Goal: Task Accomplishment & Management: Use online tool/utility

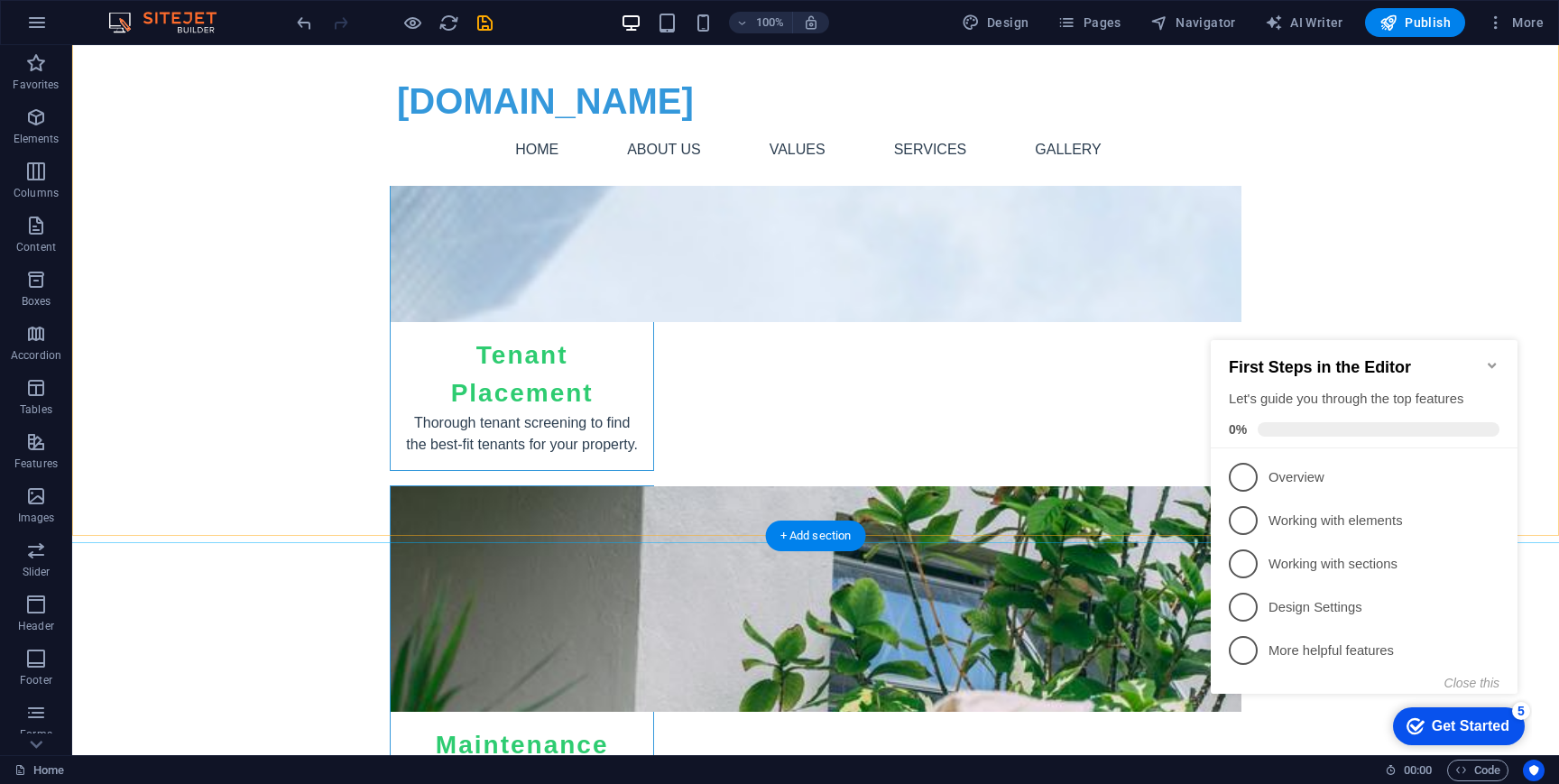
scroll to position [2708, 0]
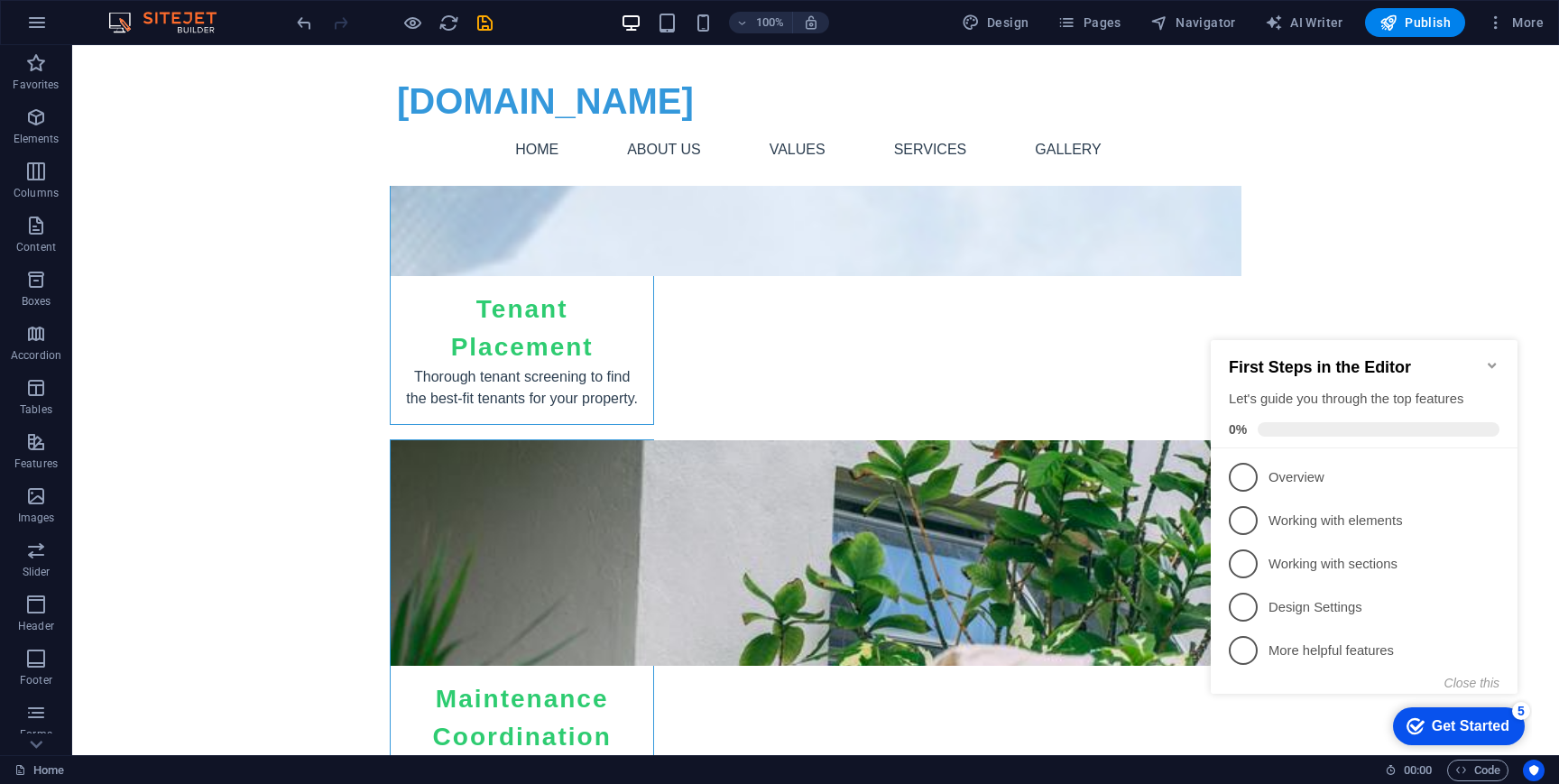
click at [1481, 358] on h2 "First Steps in the Editor" at bounding box center [1364, 368] width 270 height 19
click at [1490, 358] on icon "Minimize checklist" at bounding box center [1493, 366] width 15 height 15
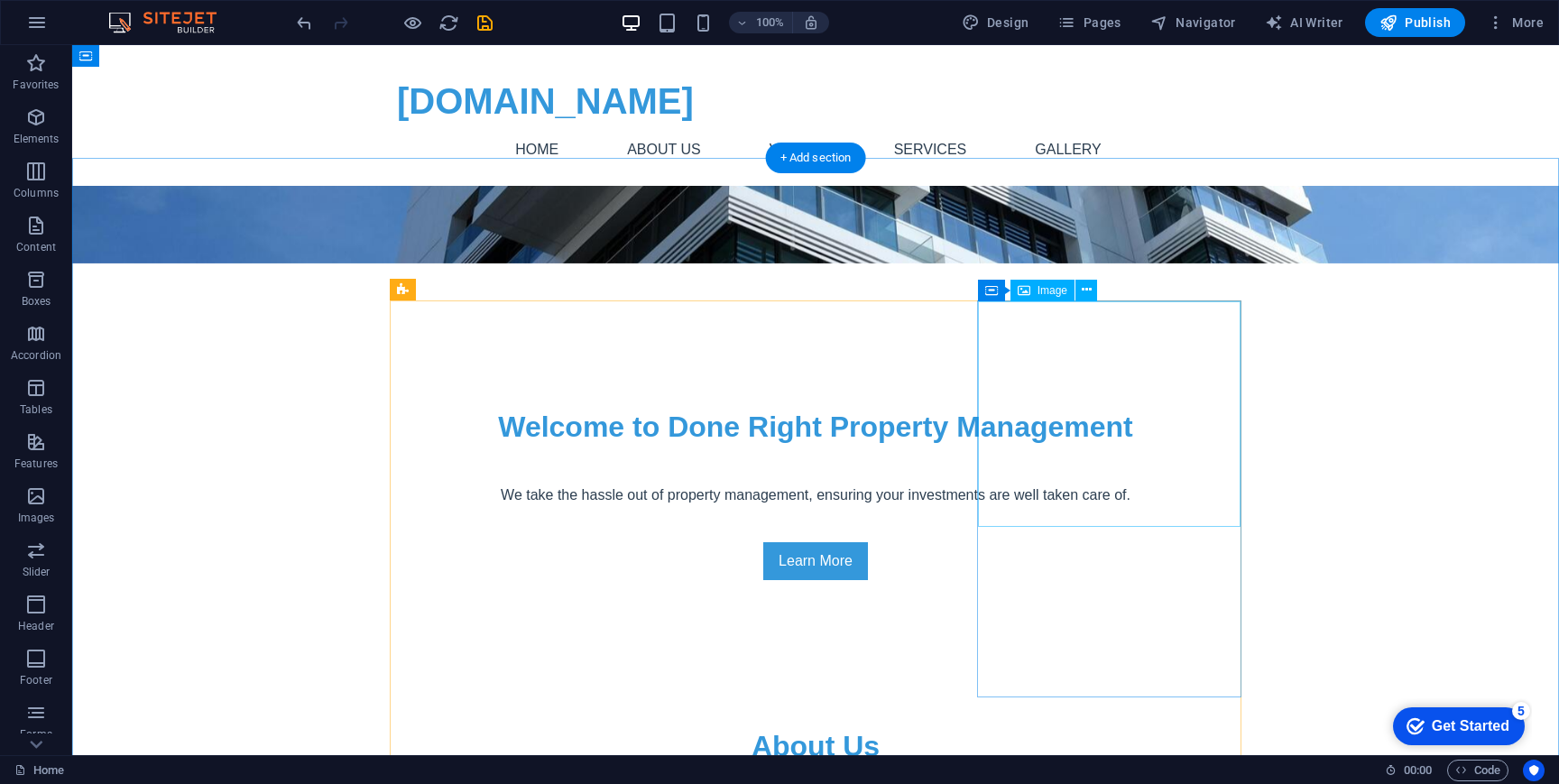
scroll to position [0, 0]
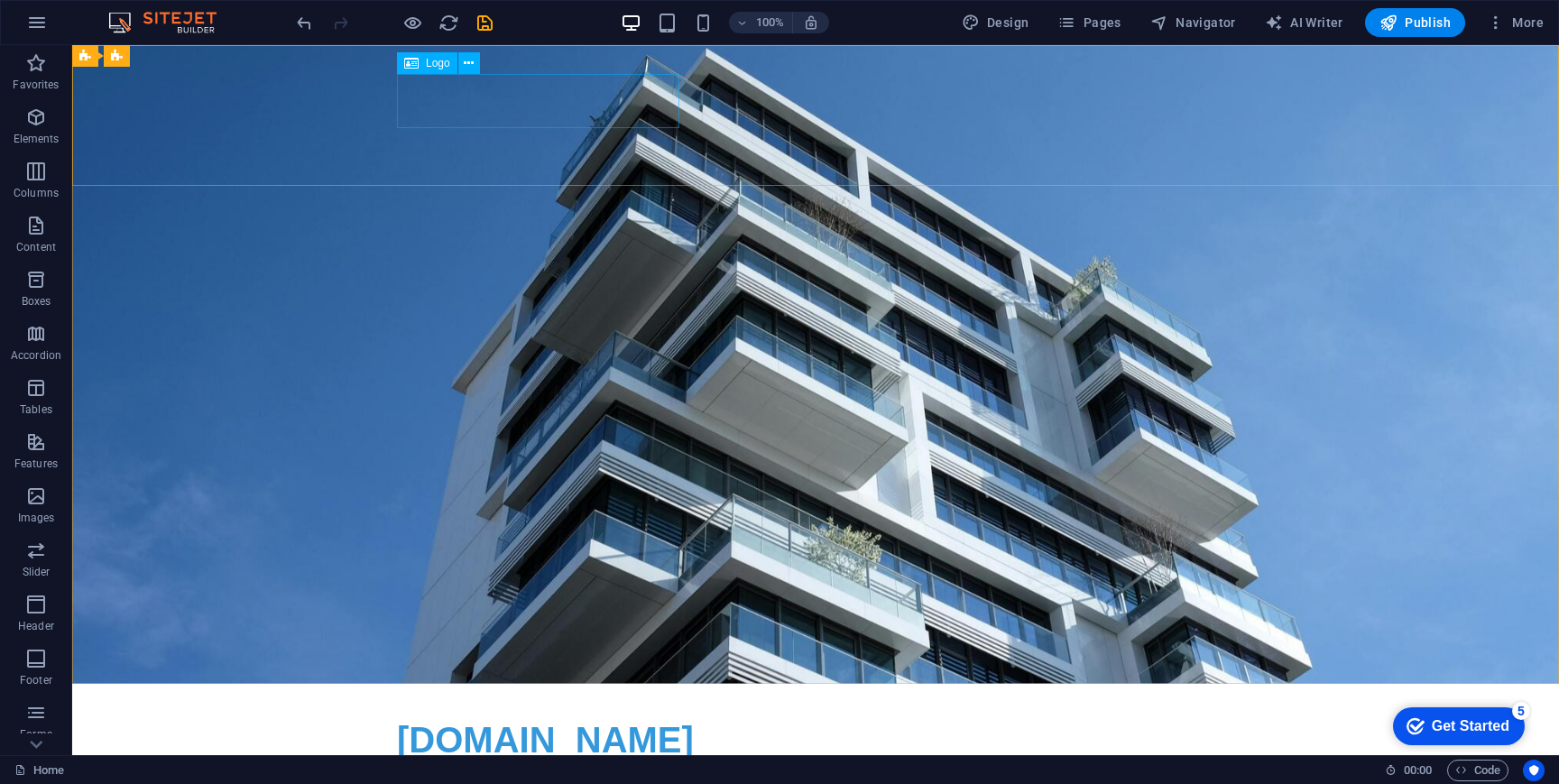
click at [427, 63] on span "Logo" at bounding box center [437, 64] width 25 height 11
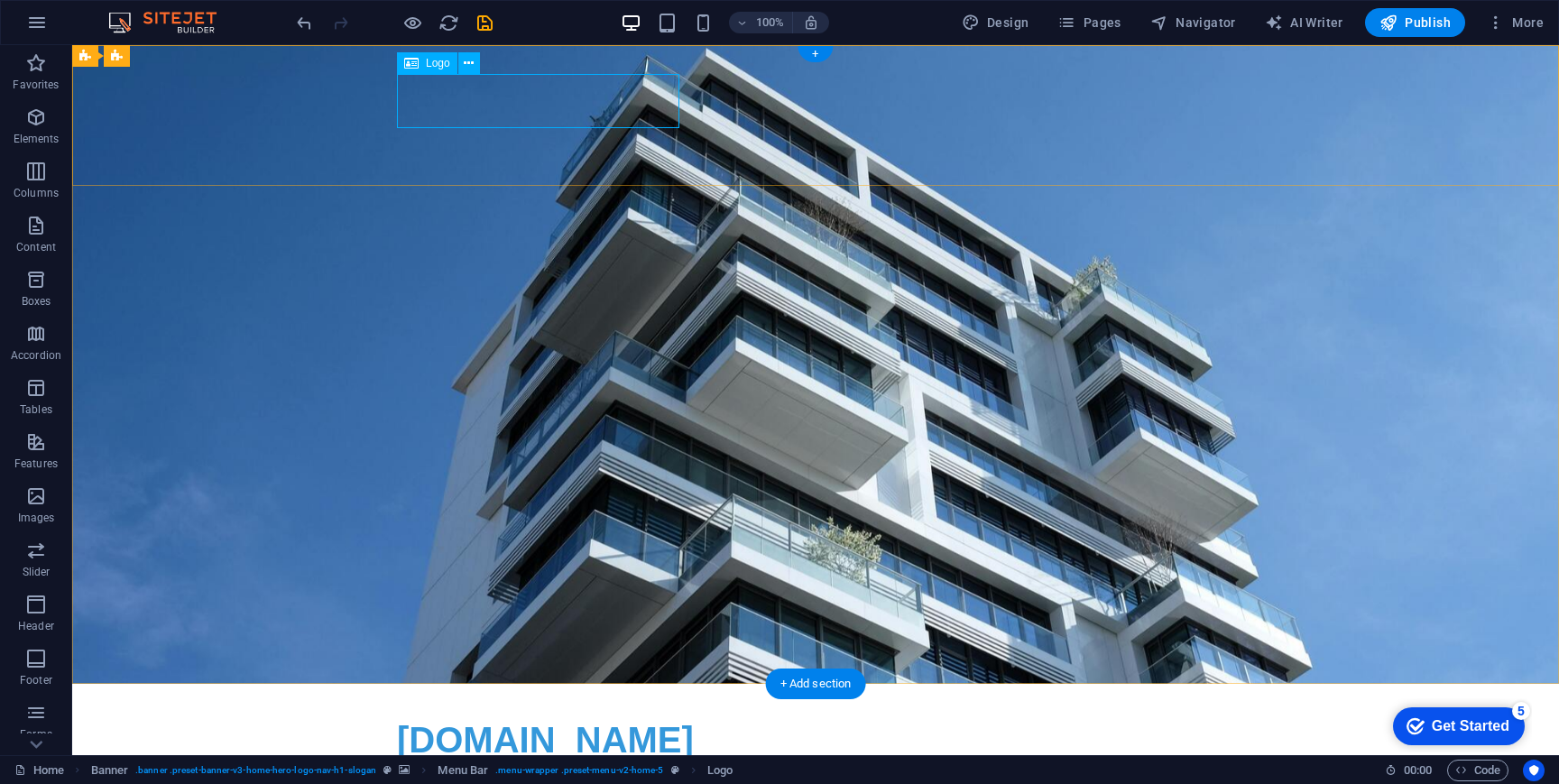
click at [426, 713] on div "[DOMAIN_NAME]" at bounding box center [816, 740] width 838 height 54
select select "px"
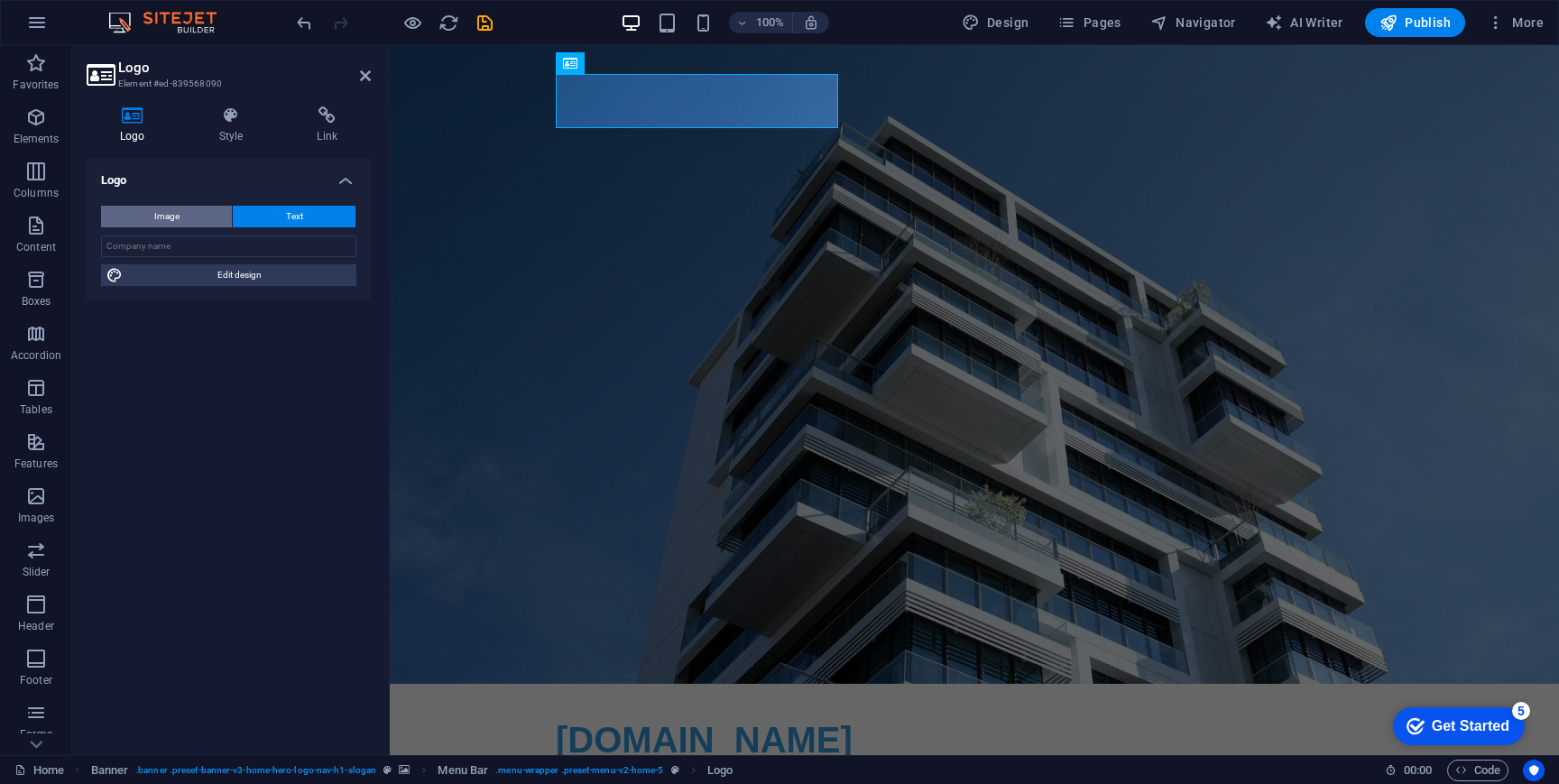
click at [190, 209] on button "Image" at bounding box center [166, 217] width 131 height 22
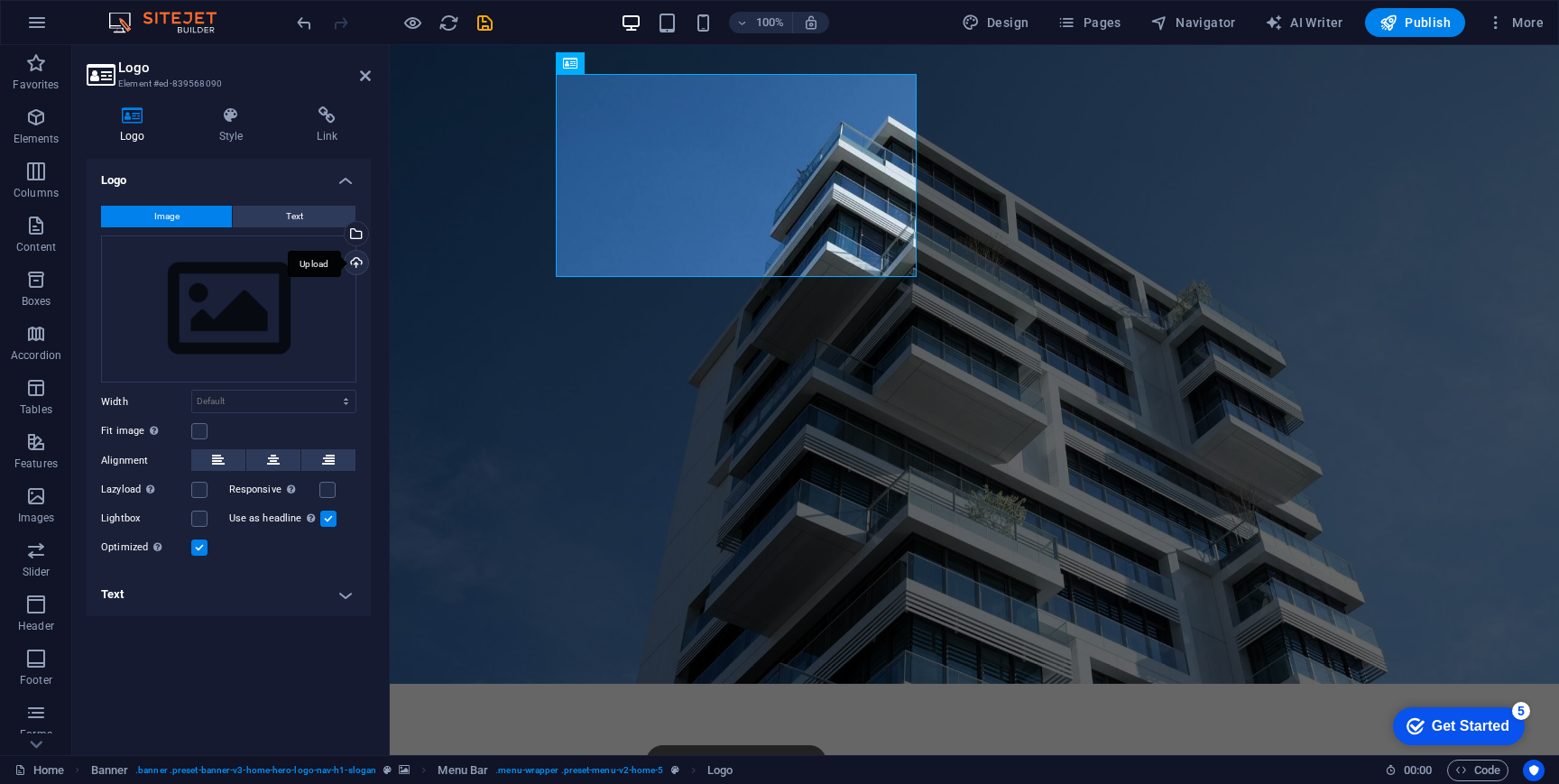
click at [354, 260] on div "Upload" at bounding box center [355, 264] width 27 height 27
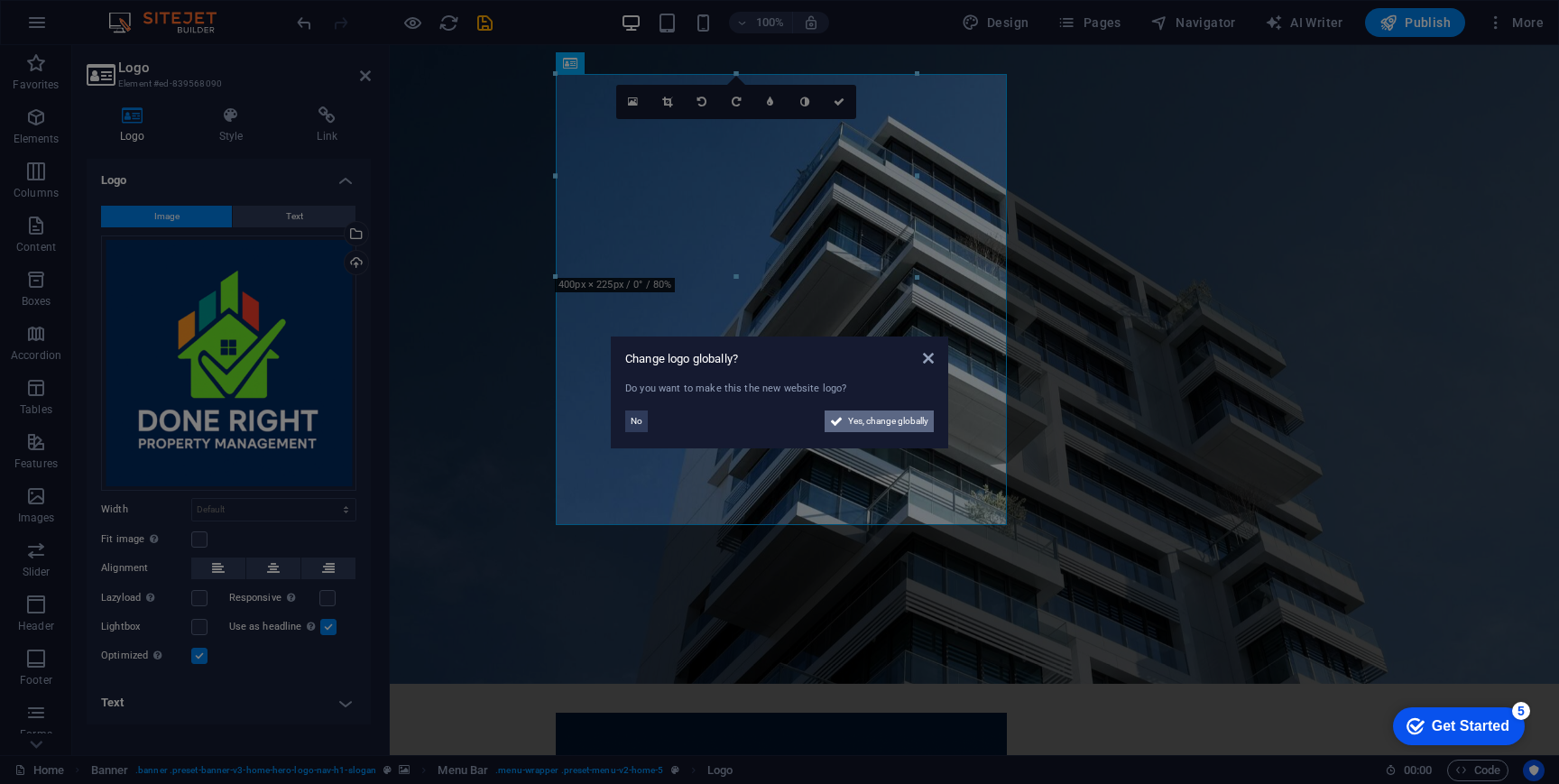
click at [899, 422] on span "Yes, change globally" at bounding box center [888, 421] width 81 height 22
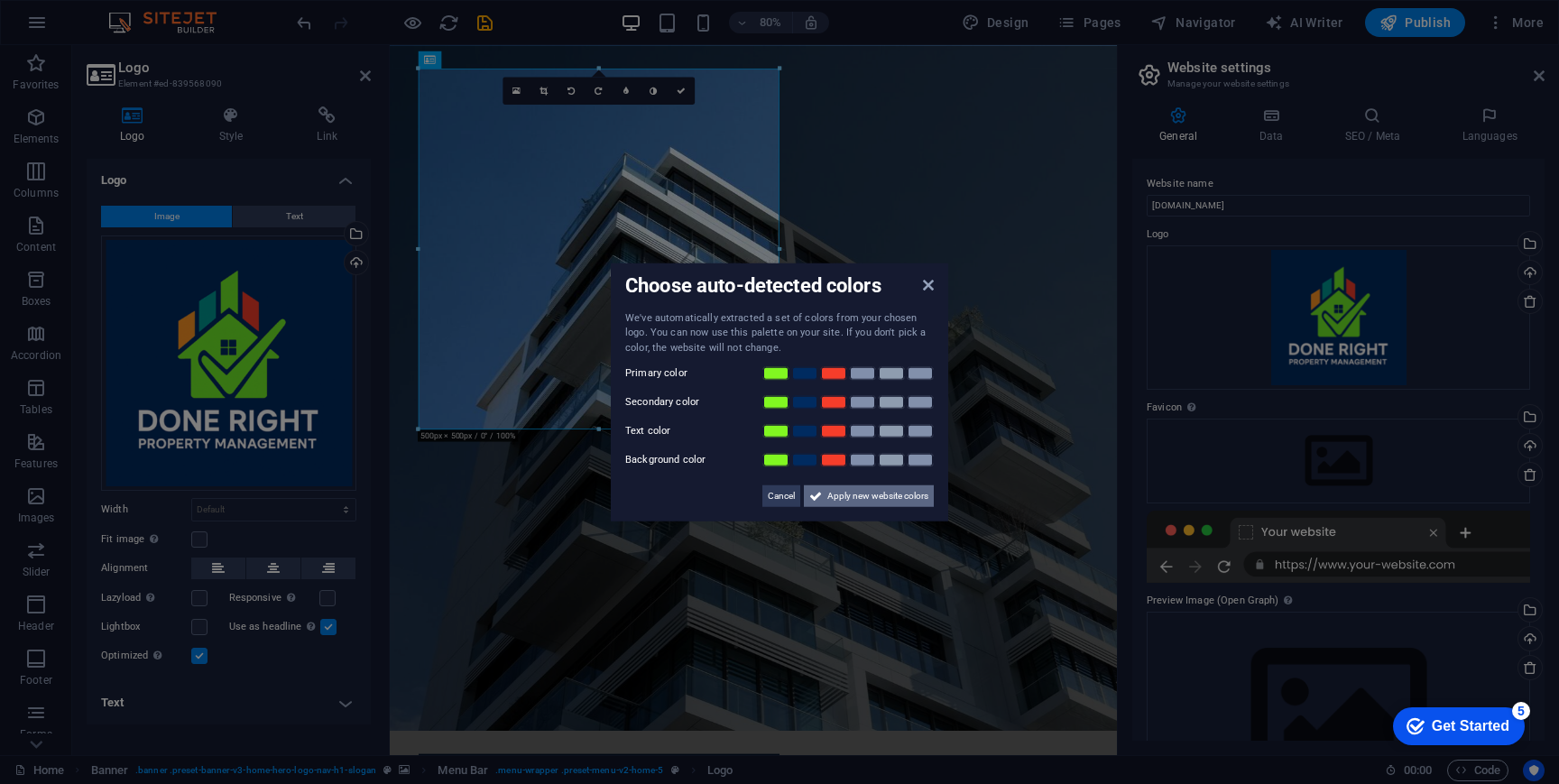
click at [905, 489] on span "Apply new website colors" at bounding box center [878, 496] width 101 height 22
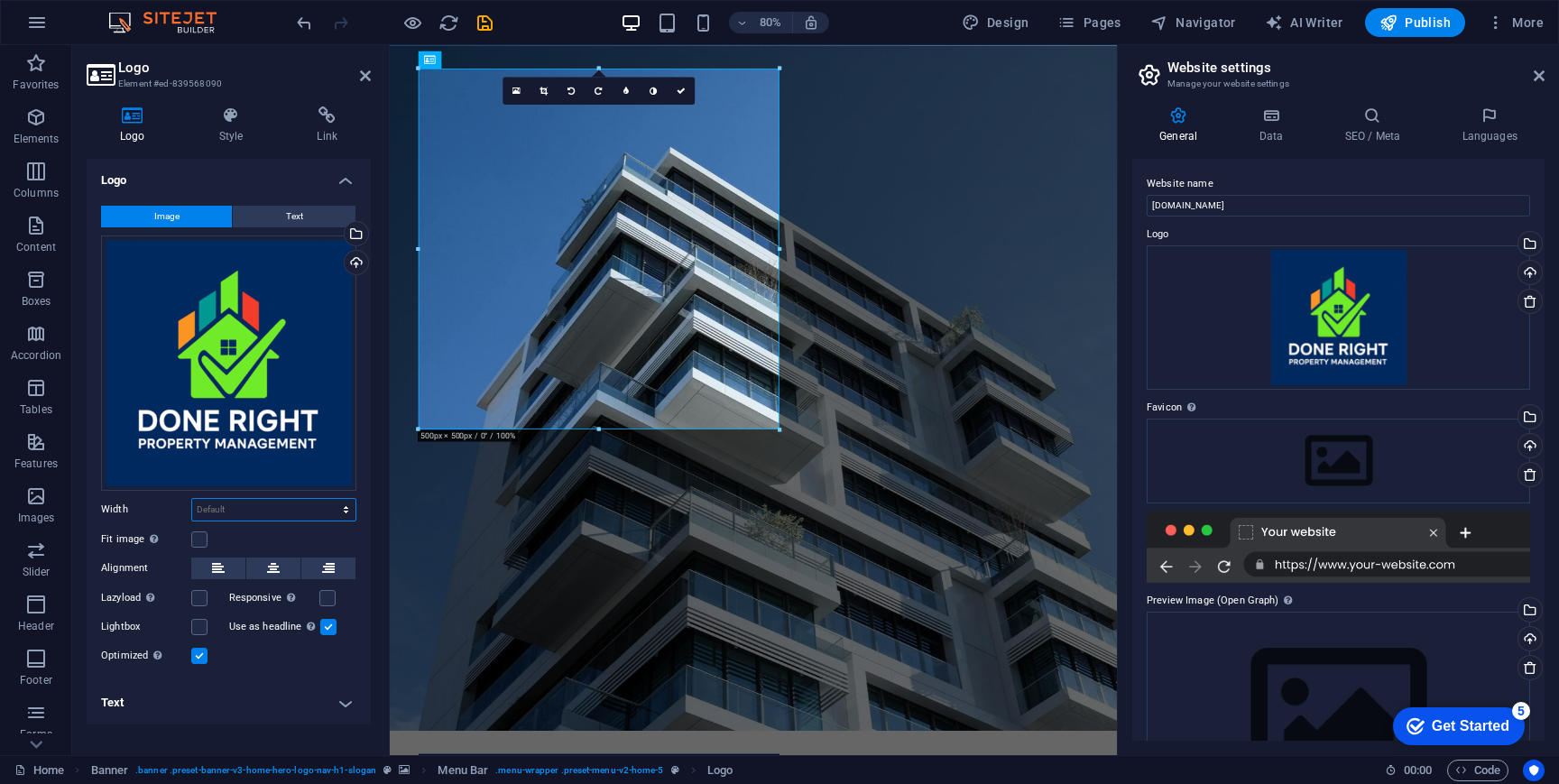
click at [327, 506] on select "Default auto px rem % em vh vw" at bounding box center [274, 510] width 163 height 22
click at [192, 499] on select "Default auto px rem % em vh vw" at bounding box center [274, 510] width 163 height 22
click at [325, 507] on select "Default auto px rem % em vh vw" at bounding box center [274, 510] width 163 height 22
click at [192, 499] on select "Default auto px rem % em vh vw" at bounding box center [274, 510] width 163 height 22
select select "DISABLED_OPTION_VALUE"
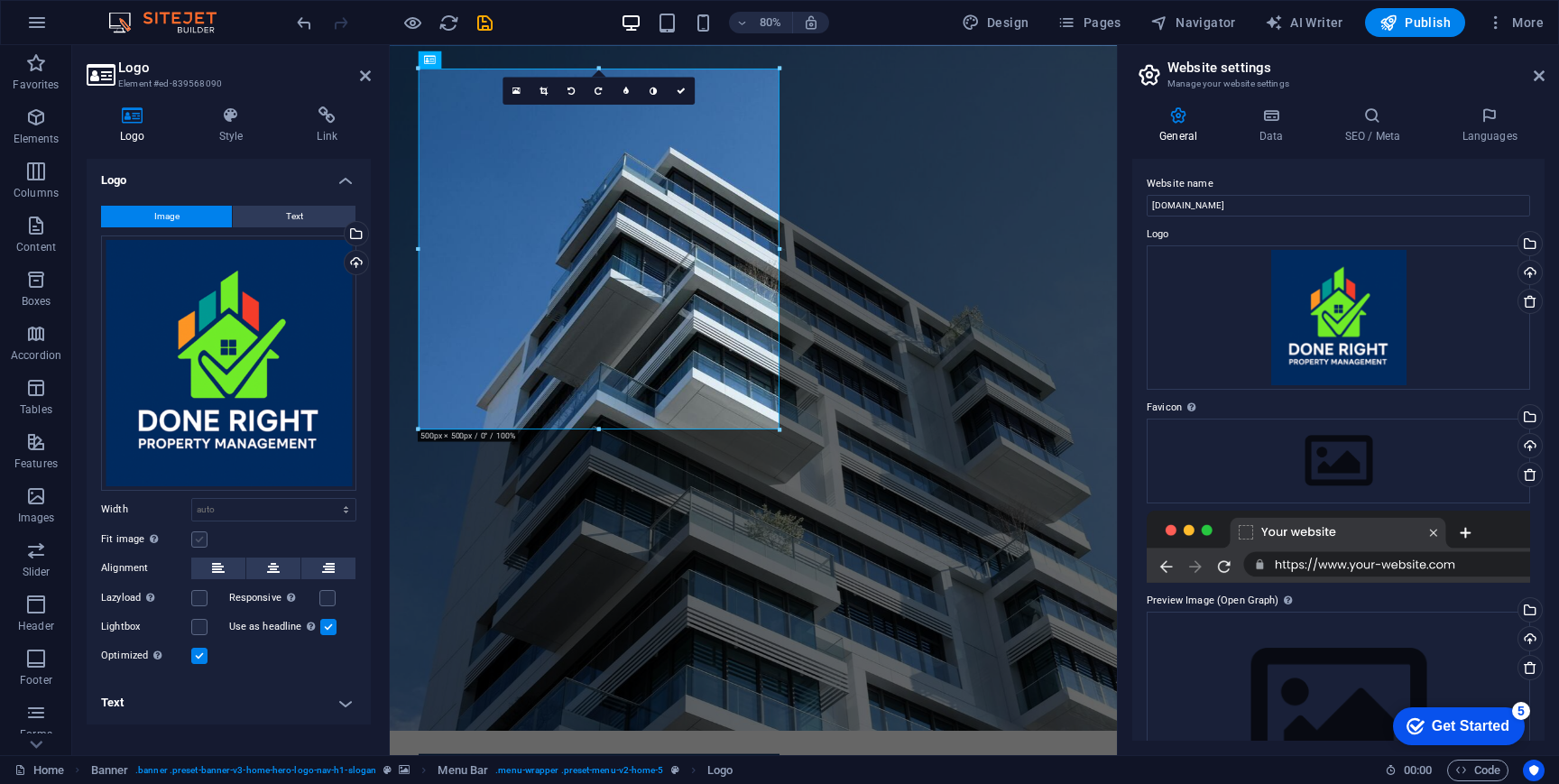
click at [201, 543] on label at bounding box center [200, 540] width 16 height 16
click at [0, 0] on input "Fit image Automatically fit image to a fixed width and height" at bounding box center [0, 0] width 0 height 0
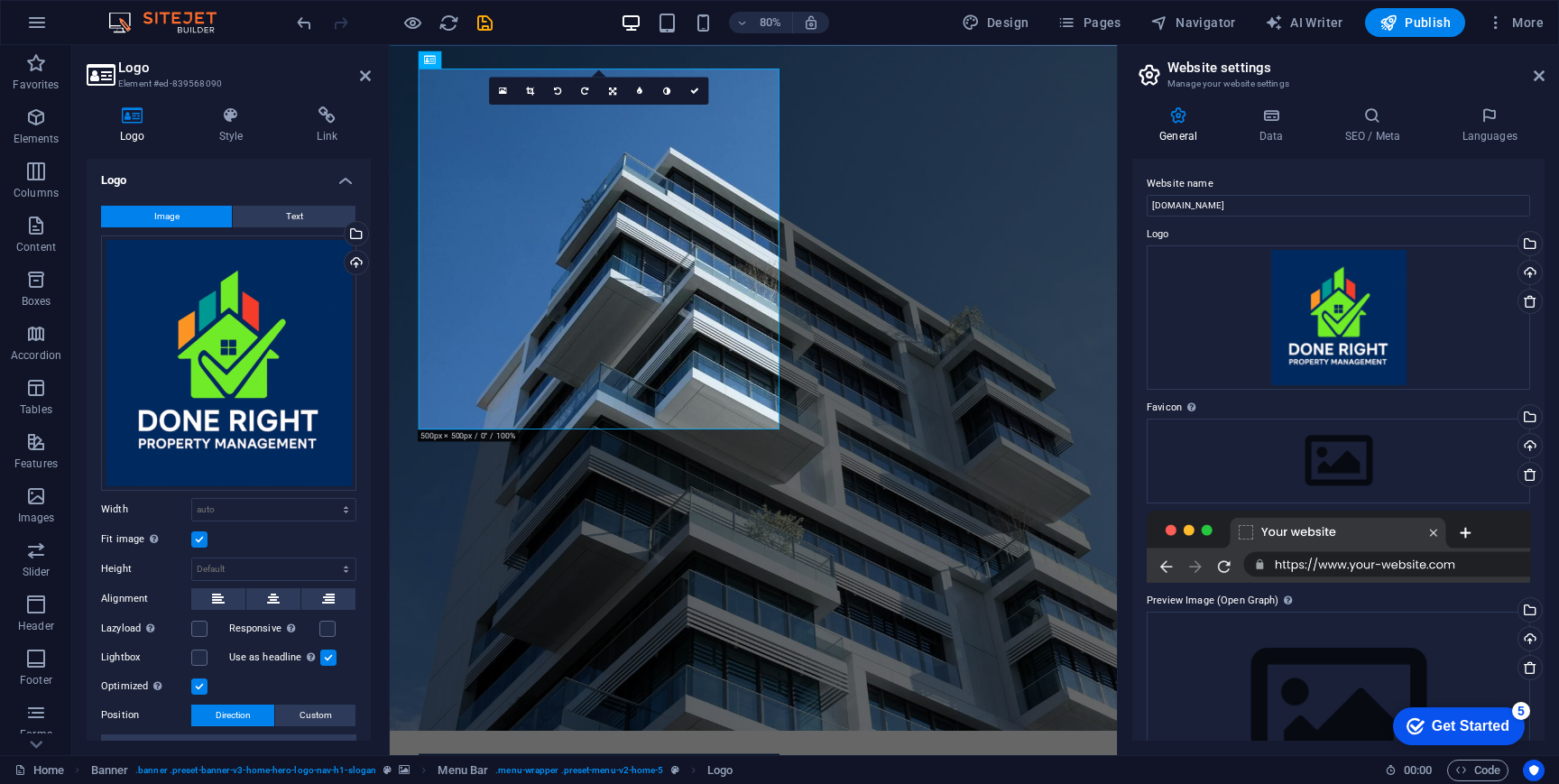
click at [201, 538] on label at bounding box center [200, 540] width 16 height 16
click at [0, 0] on input "Fit image Automatically fit image to a fixed width and height" at bounding box center [0, 0] width 0 height 0
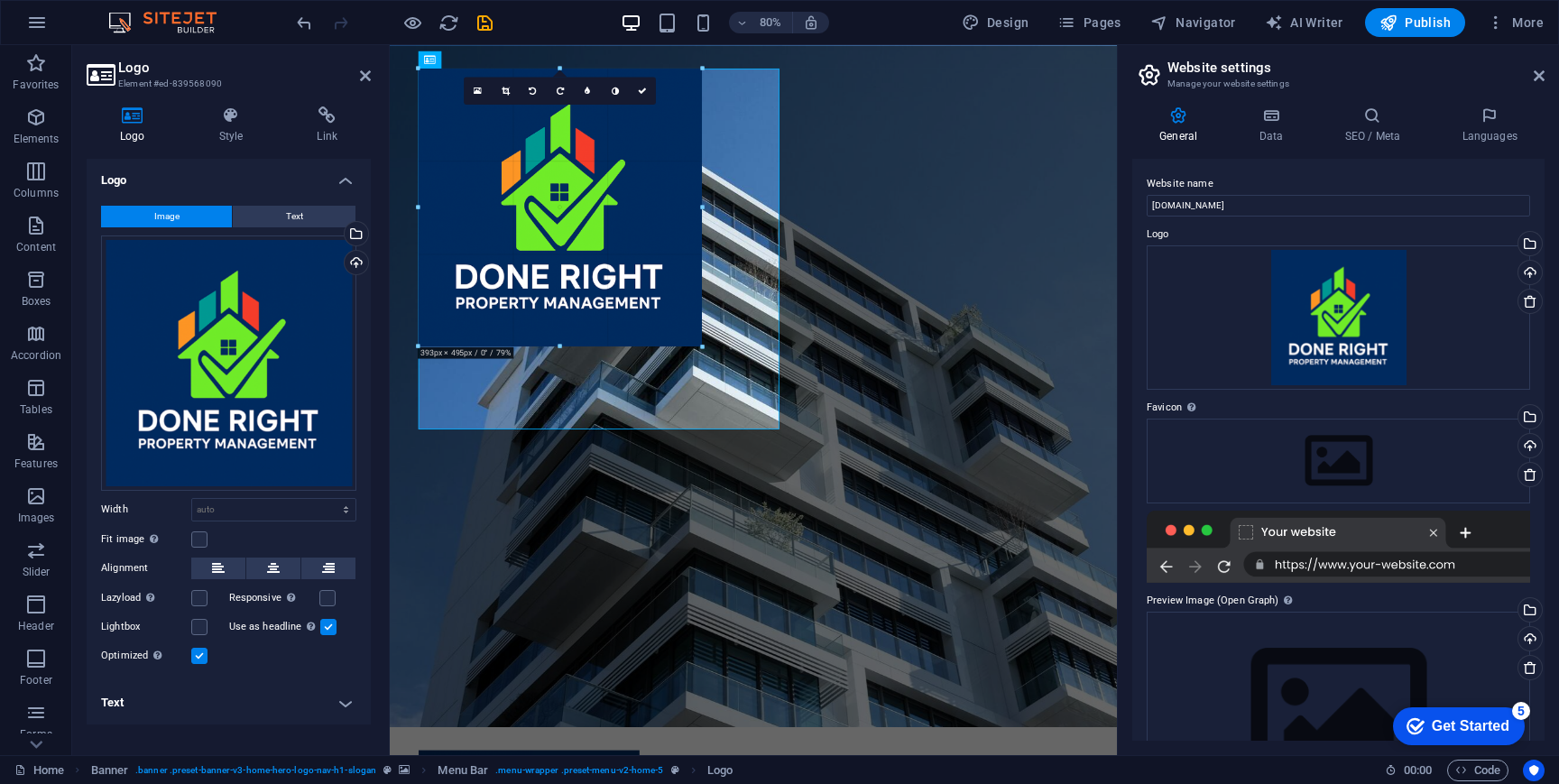
drag, startPoint x: 780, startPoint y: 429, endPoint x: 605, endPoint y: 188, distance: 297.8
type input "341"
select select "px"
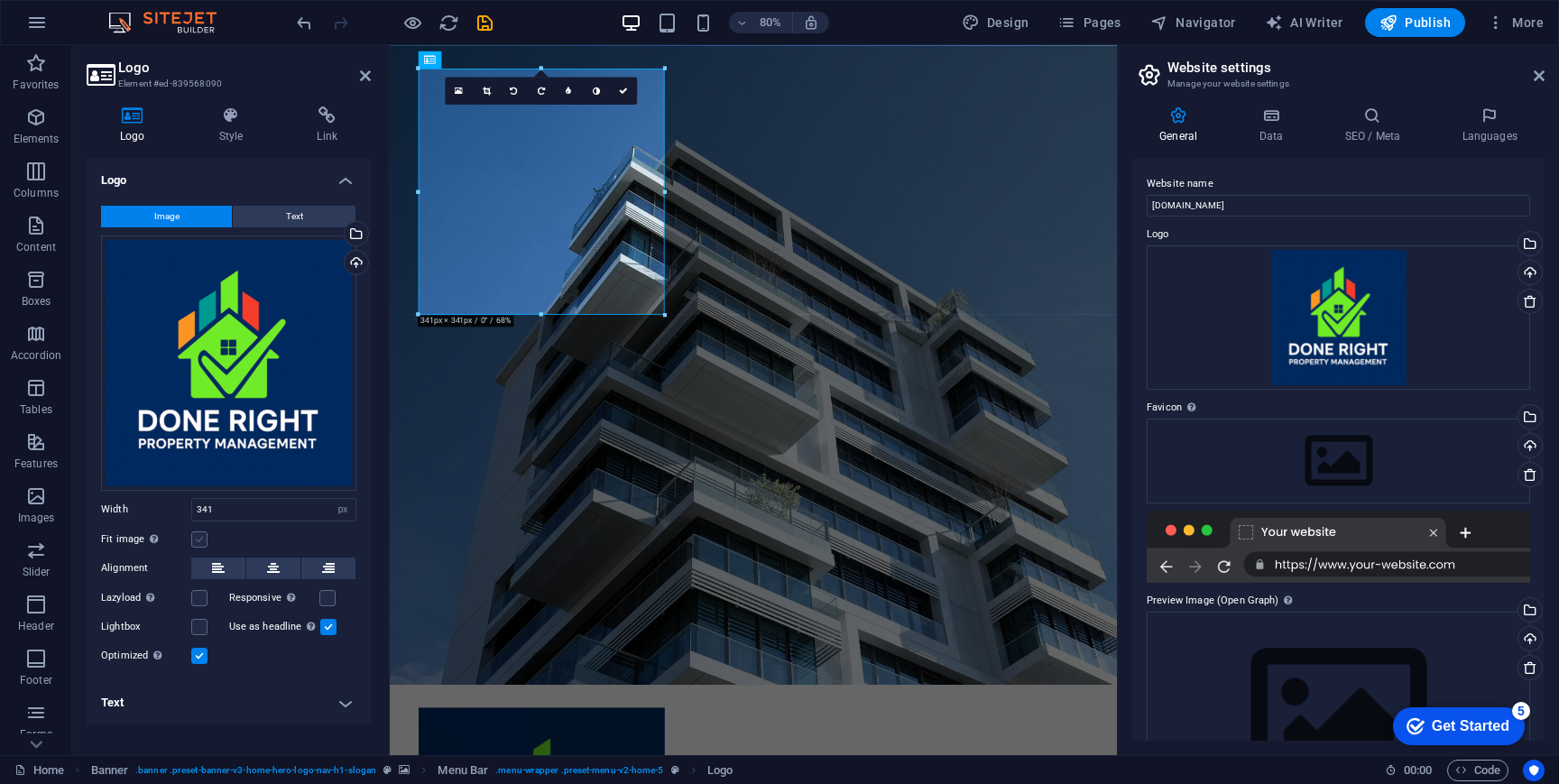
click at [199, 540] on label at bounding box center [200, 540] width 16 height 16
click at [0, 0] on input "Fit image Automatically fit image to a fixed width and height" at bounding box center [0, 0] width 0 height 0
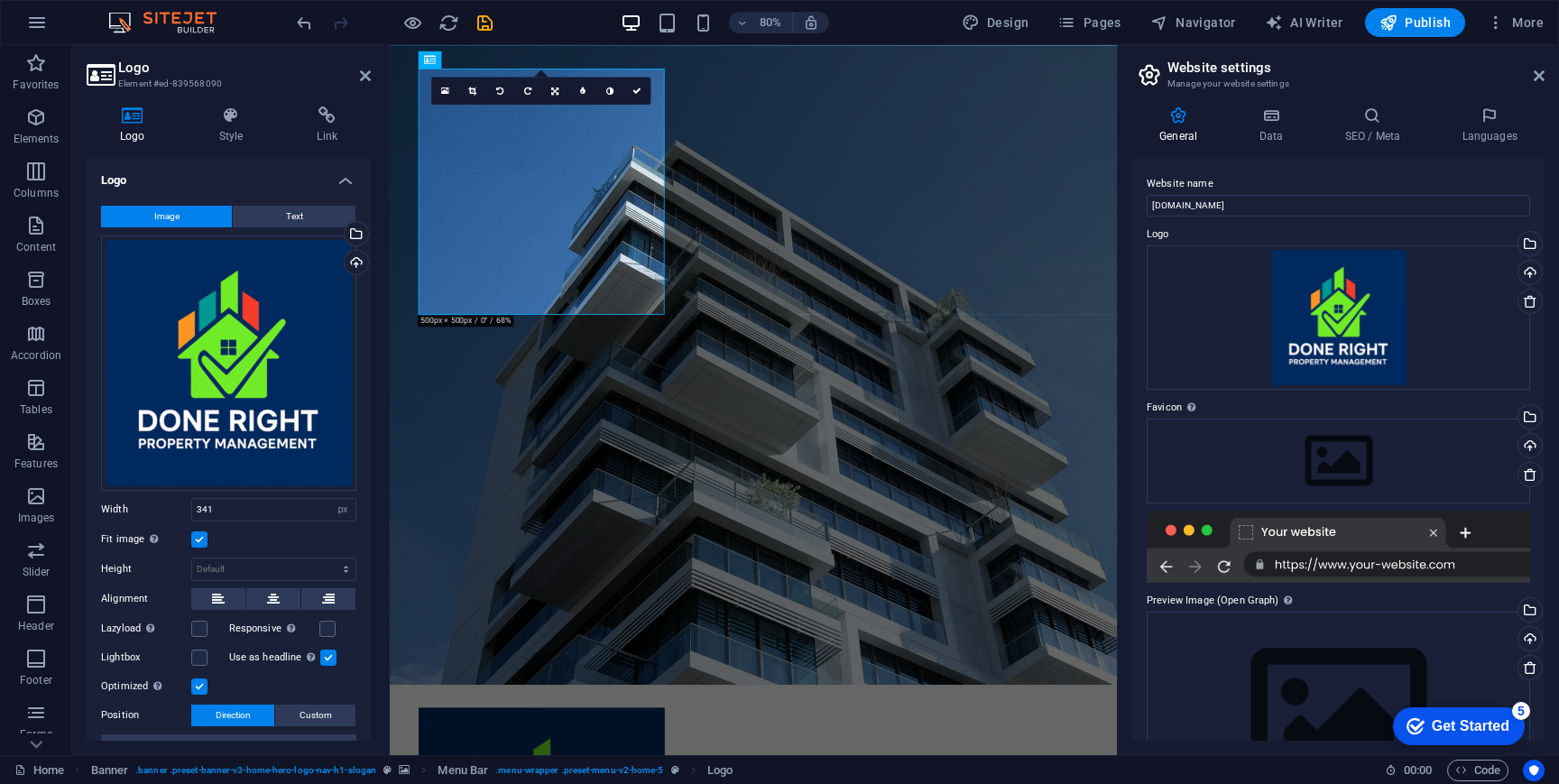
click at [199, 540] on label at bounding box center [200, 540] width 16 height 16
click at [0, 0] on input "Fit image Automatically fit image to a fixed width and height" at bounding box center [0, 0] width 0 height 0
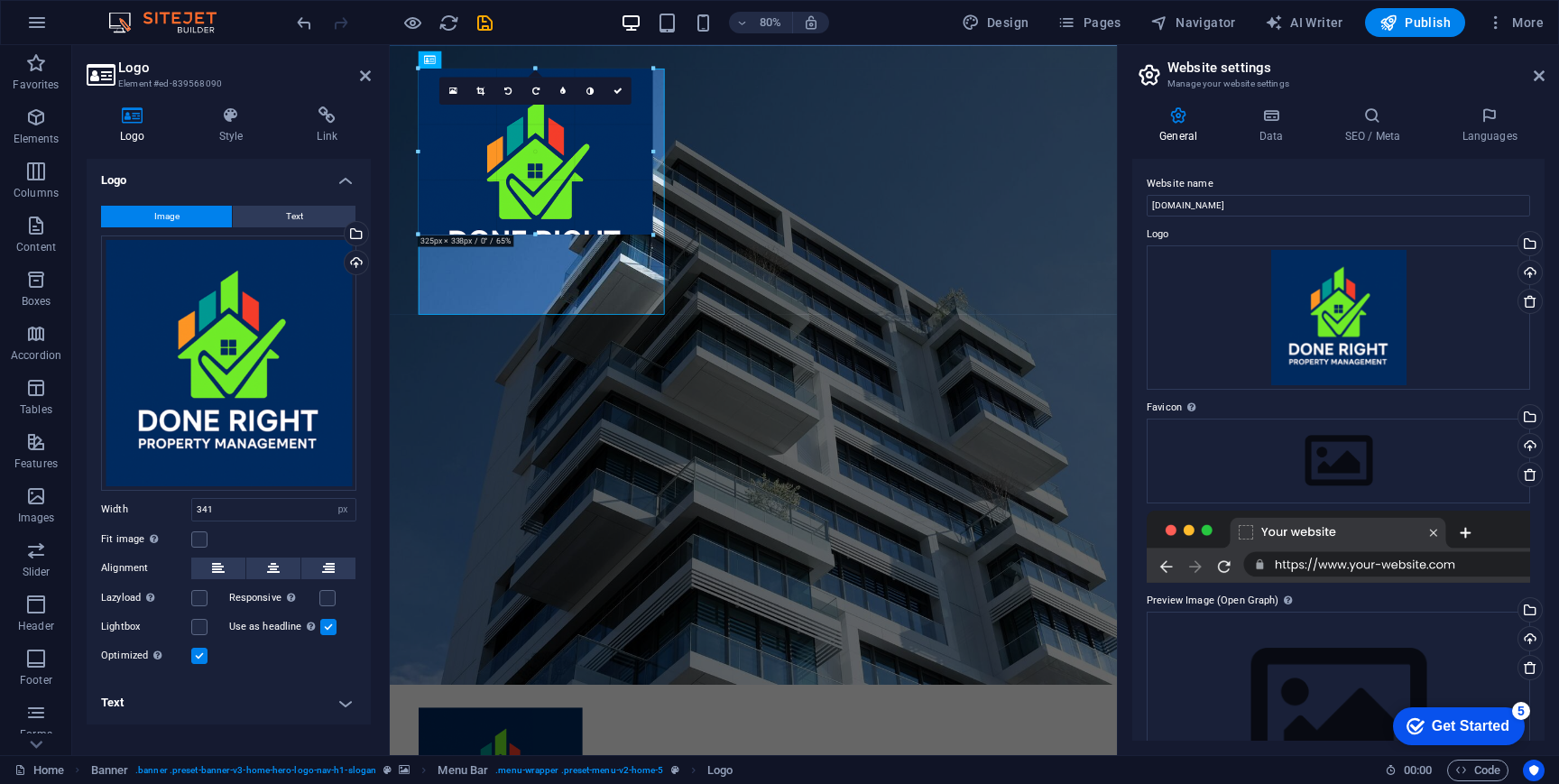
drag, startPoint x: 664, startPoint y: 315, endPoint x: 557, endPoint y: 198, distance: 158.5
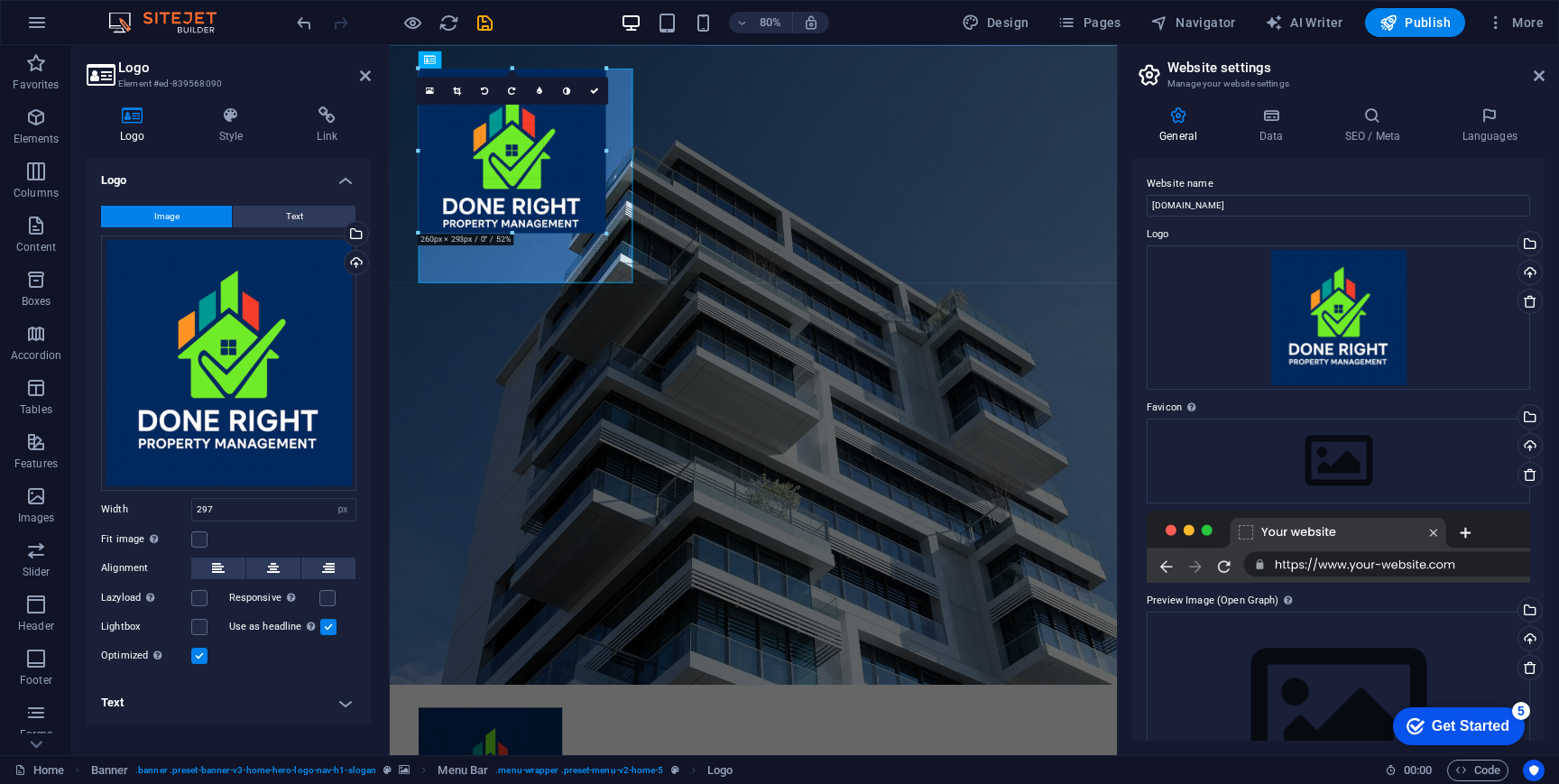
drag, startPoint x: 632, startPoint y: 284, endPoint x: 540, endPoint y: 153, distance: 160.1
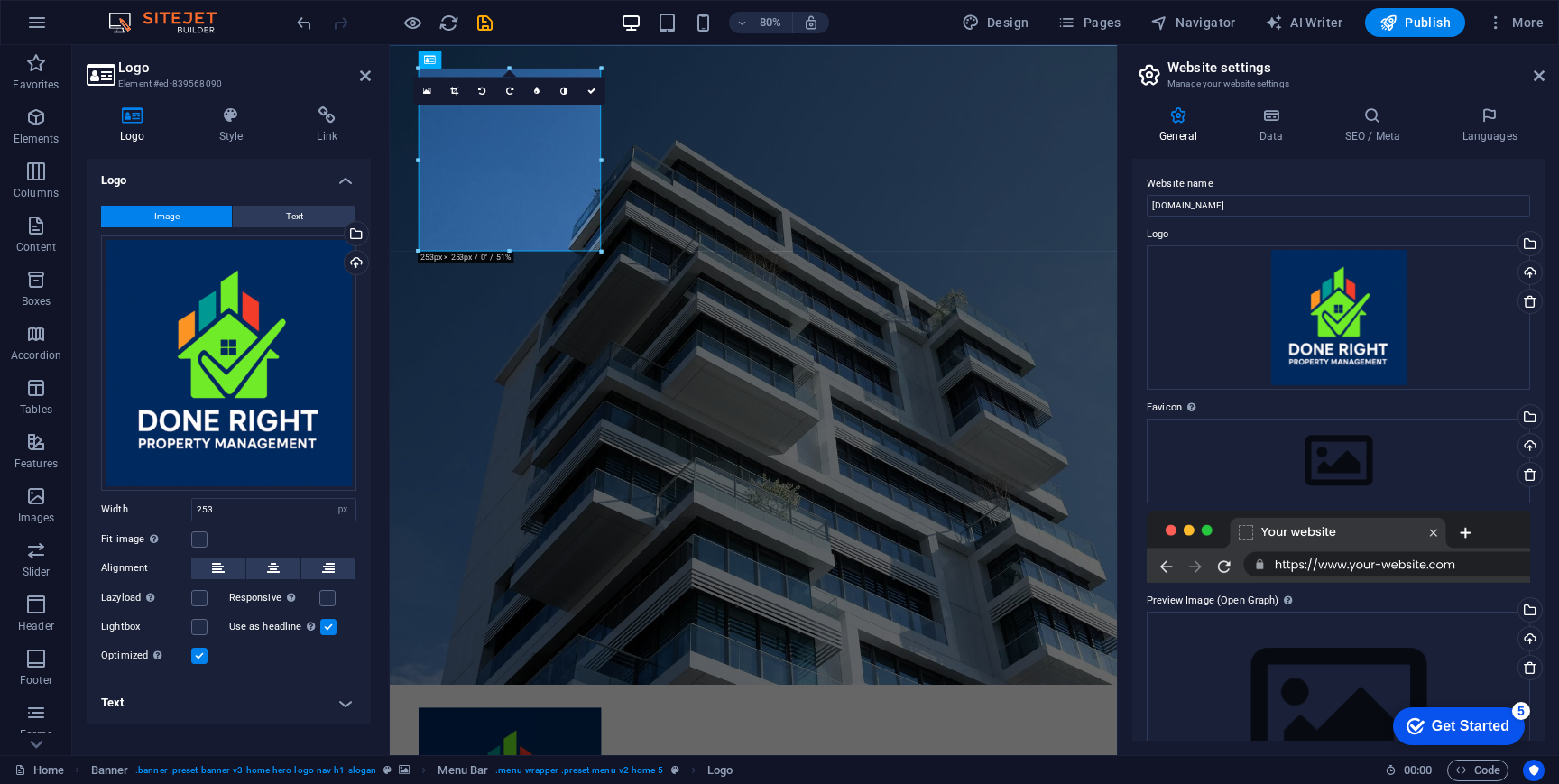
click at [329, 628] on label at bounding box center [328, 627] width 16 height 16
click at [0, 0] on input "Use as headline The image will be wrapped in an H1 headline tag. Useful for giv…" at bounding box center [0, 0] width 0 height 0
click at [329, 628] on label at bounding box center [328, 627] width 16 height 16
click at [0, 0] on input "Use as headline The image will be wrapped in an H1 headline tag. Useful for giv…" at bounding box center [0, 0] width 0 height 0
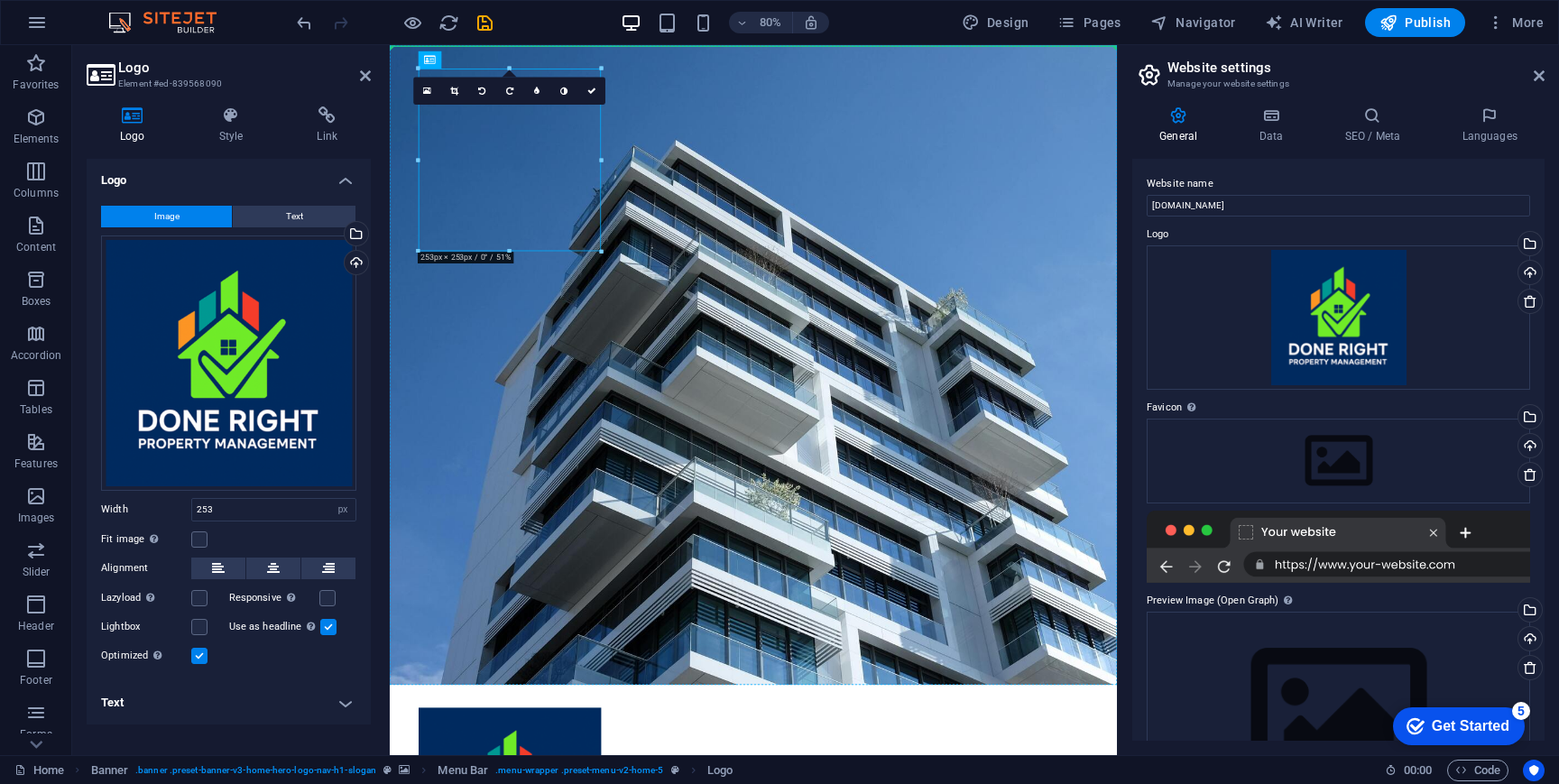
drag, startPoint x: 535, startPoint y: 209, endPoint x: 704, endPoint y: 78, distance: 213.8
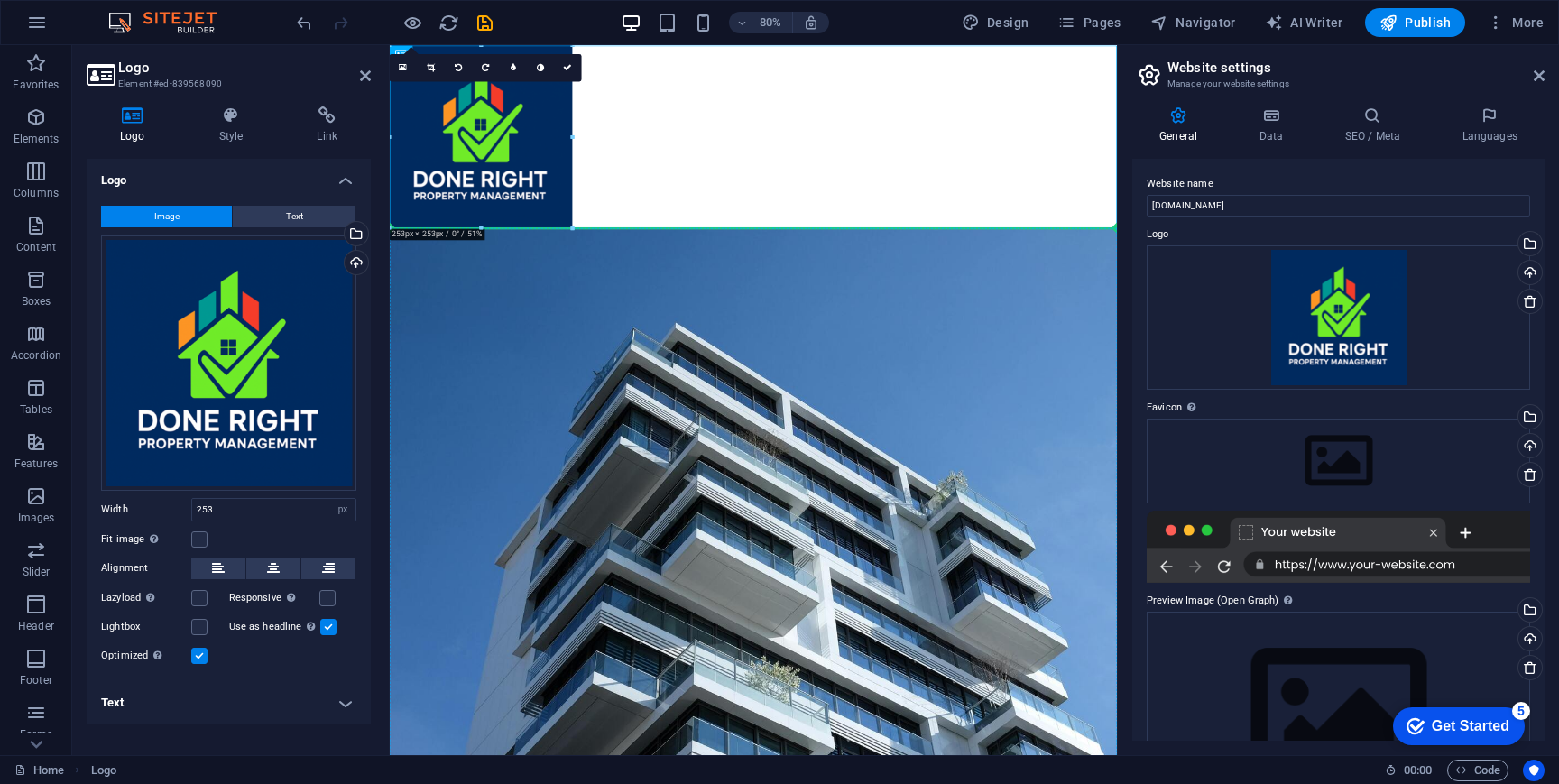
drag, startPoint x: 532, startPoint y: 172, endPoint x: 580, endPoint y: 428, distance: 260.5
drag, startPoint x: 544, startPoint y: 162, endPoint x: 605, endPoint y: 481, distance: 324.8
click at [303, 20] on icon "undo" at bounding box center [304, 23] width 21 height 21
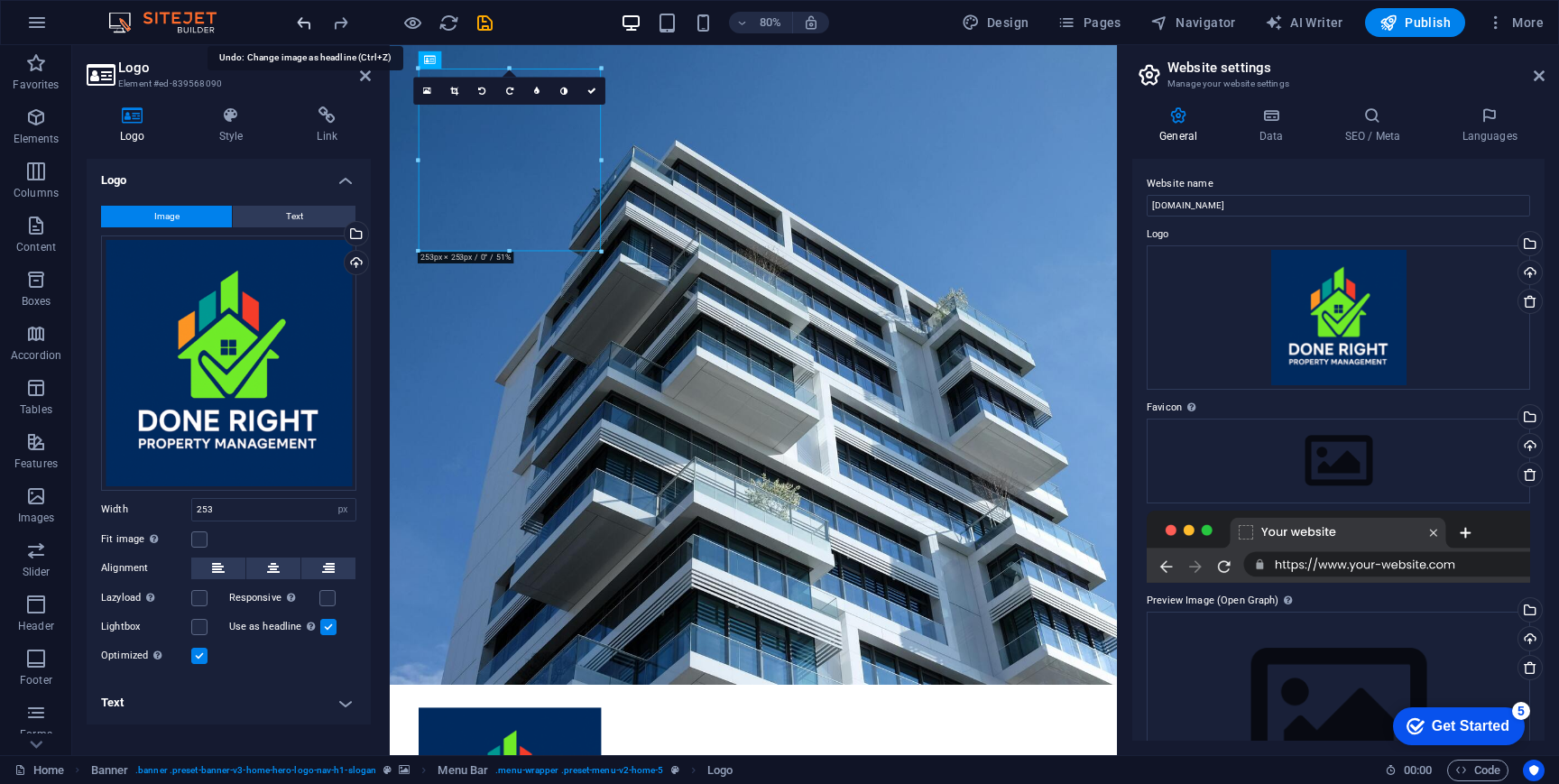
click at [303, 20] on icon "undo" at bounding box center [304, 23] width 21 height 21
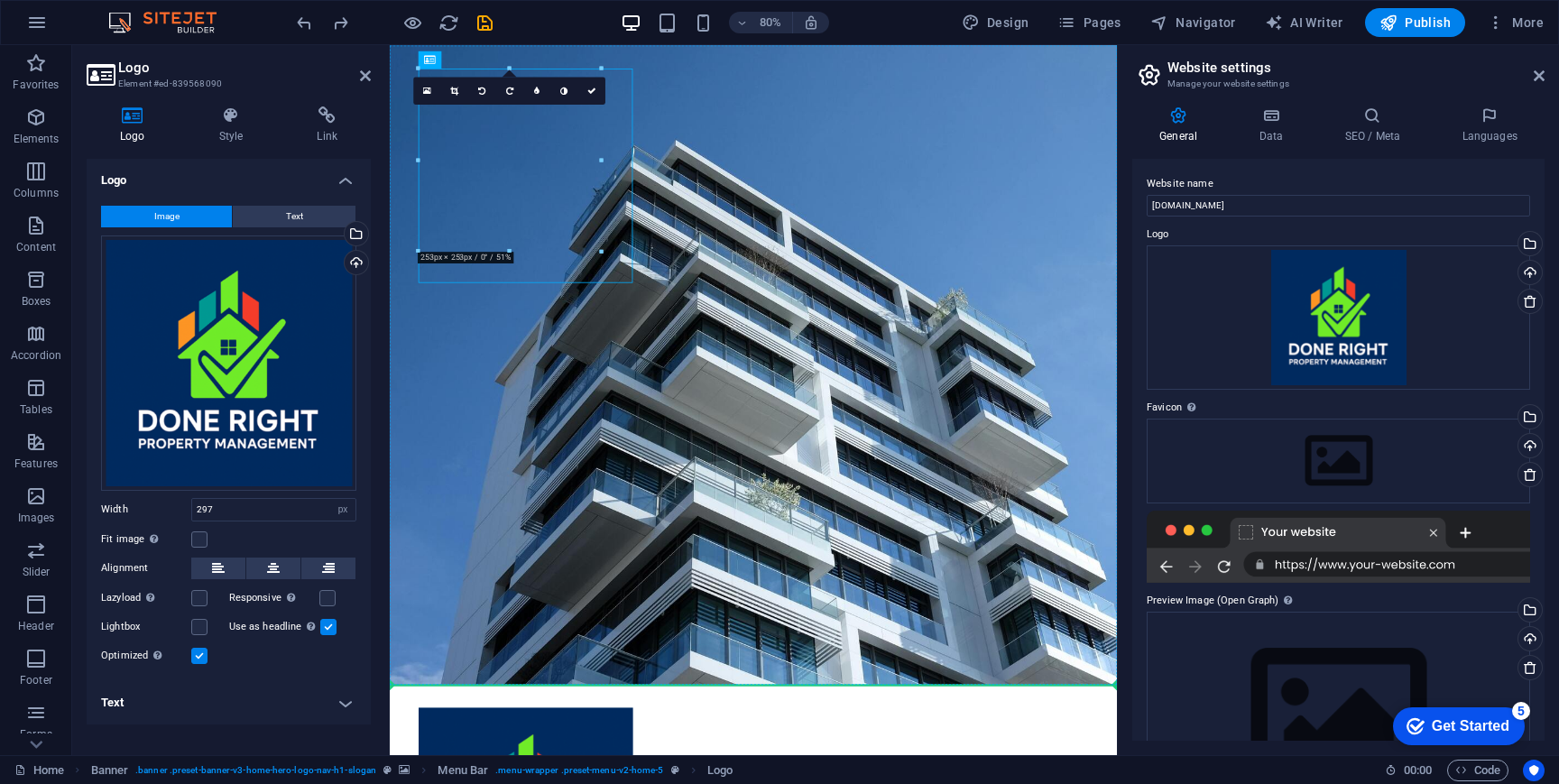
drag, startPoint x: 574, startPoint y: 226, endPoint x: 684, endPoint y: 478, distance: 275.0
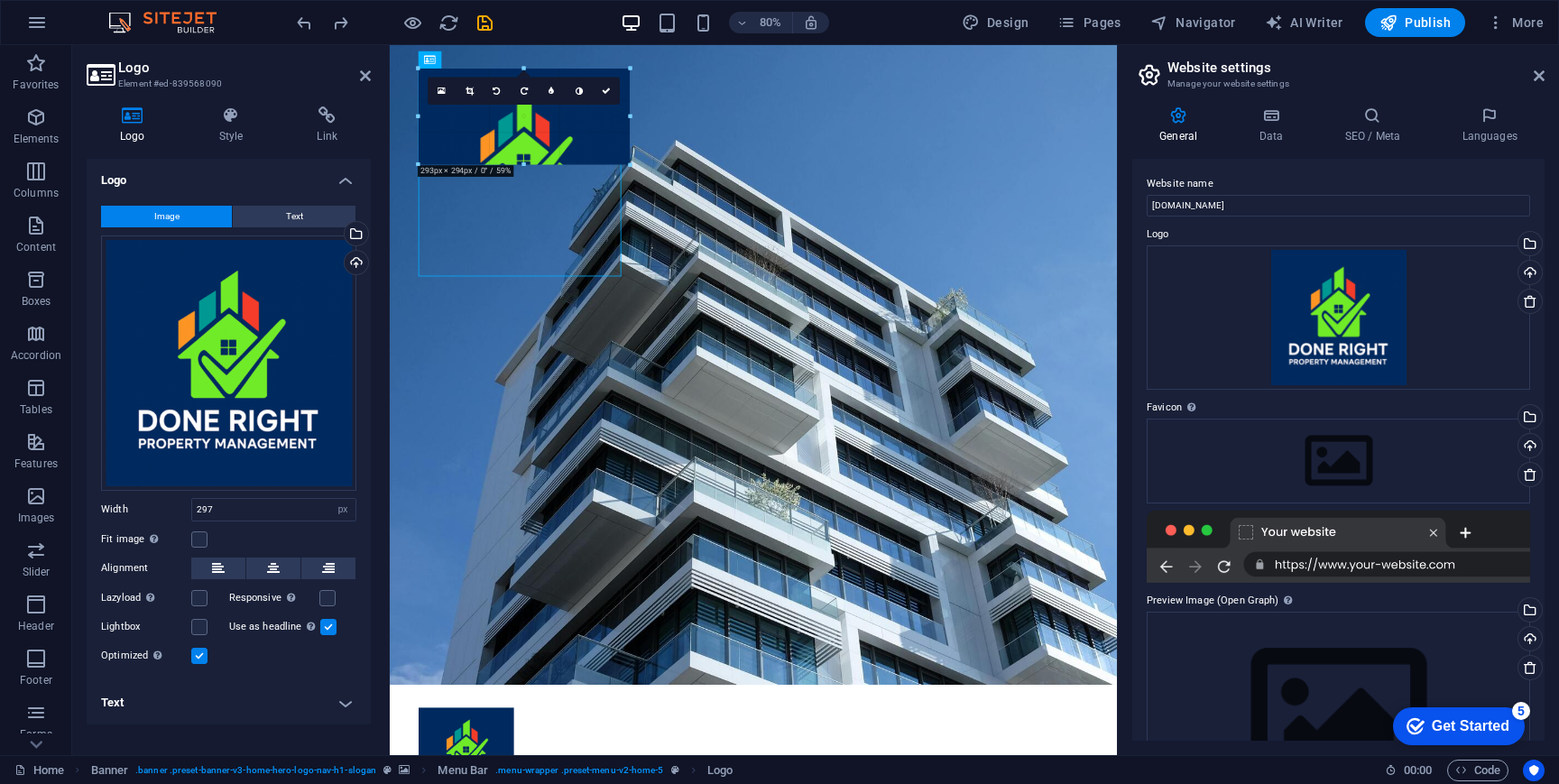
drag, startPoint x: 632, startPoint y: 282, endPoint x: 484, endPoint y: 125, distance: 215.8
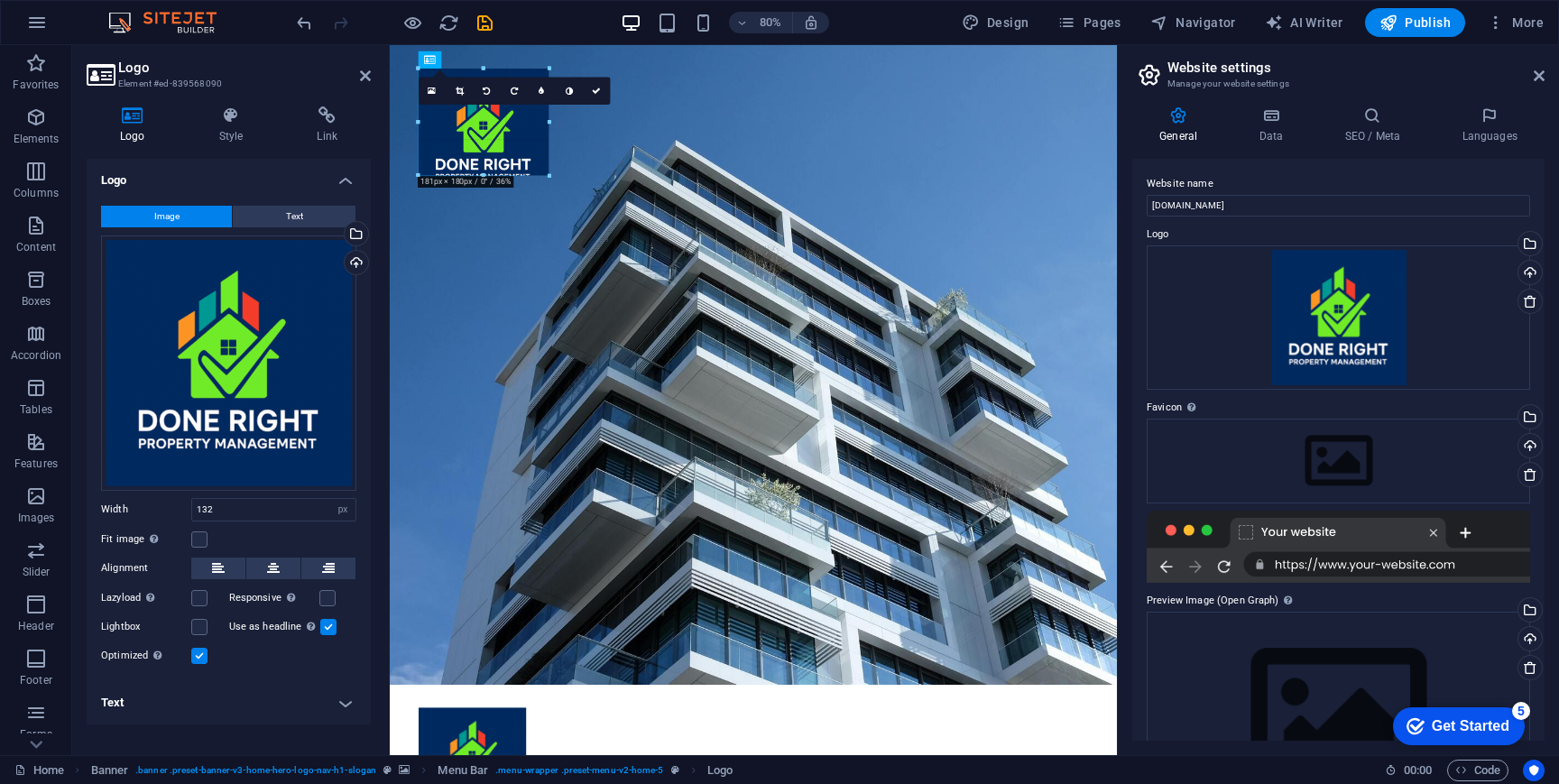
drag, startPoint x: 512, startPoint y: 162, endPoint x: 527, endPoint y: 166, distance: 15.5
type input "149"
click at [330, 702] on h4 "Text" at bounding box center [228, 703] width 284 height 44
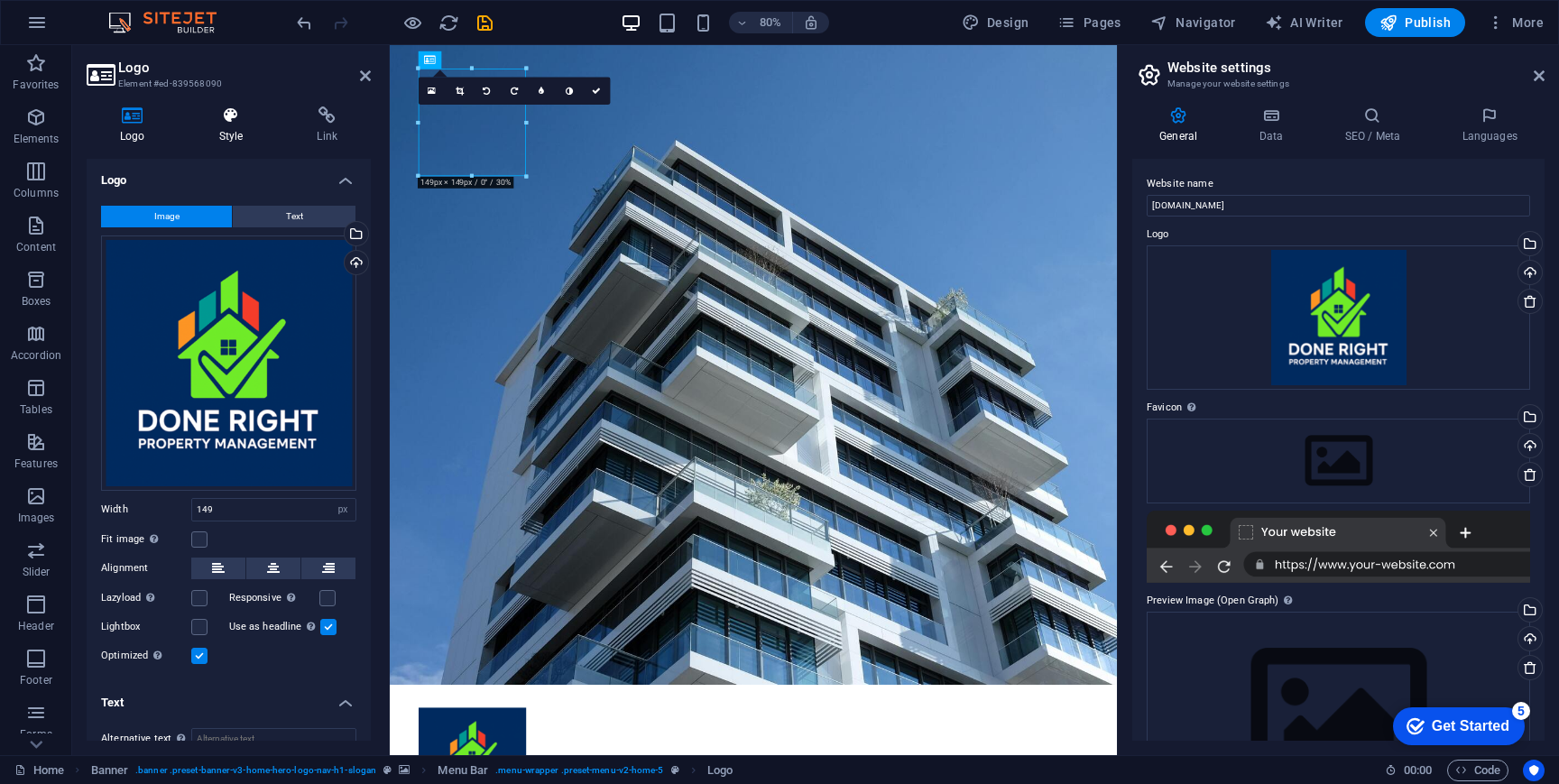
click at [237, 129] on h4 "Style" at bounding box center [235, 125] width 98 height 38
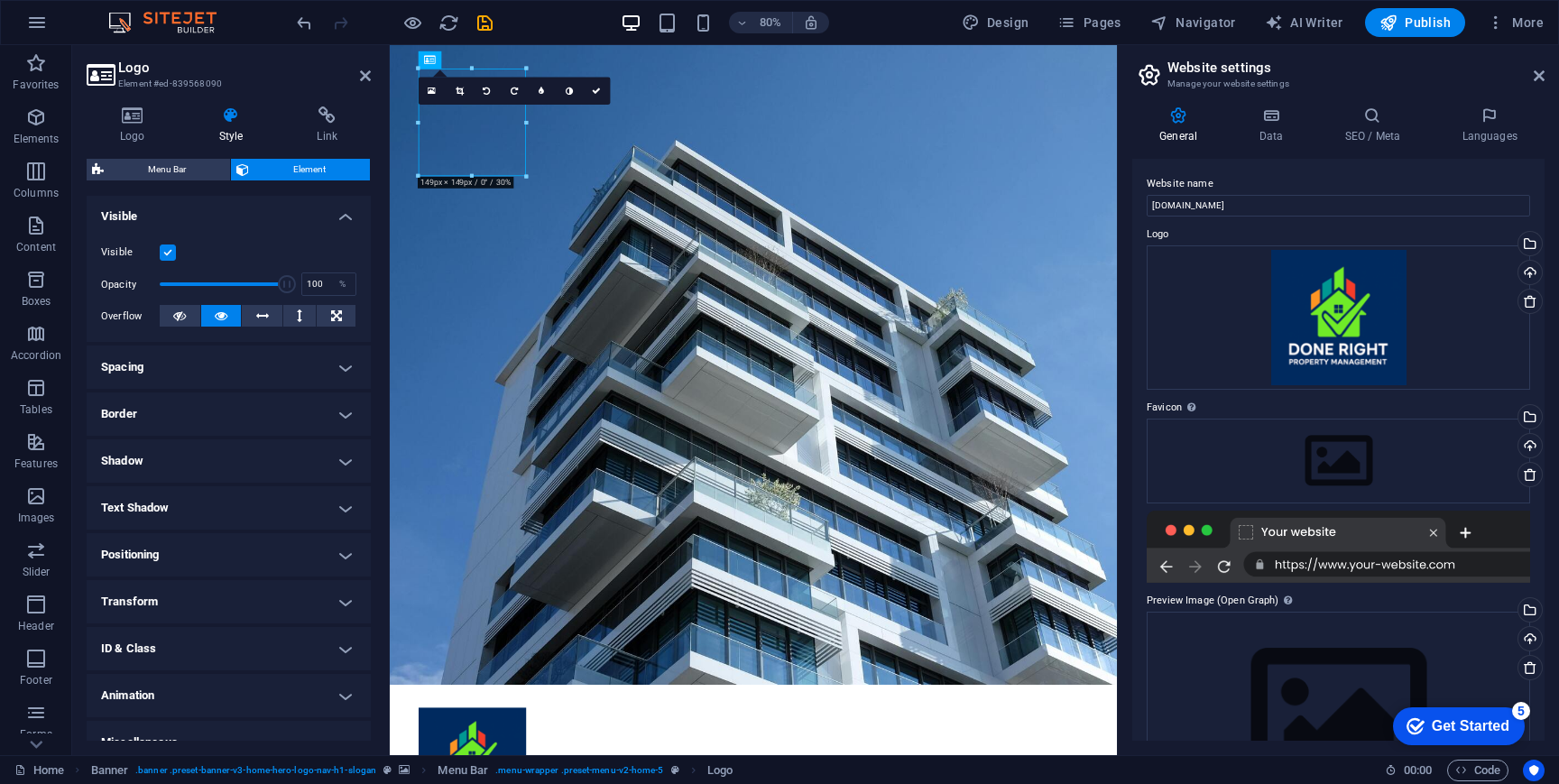
scroll to position [218, 0]
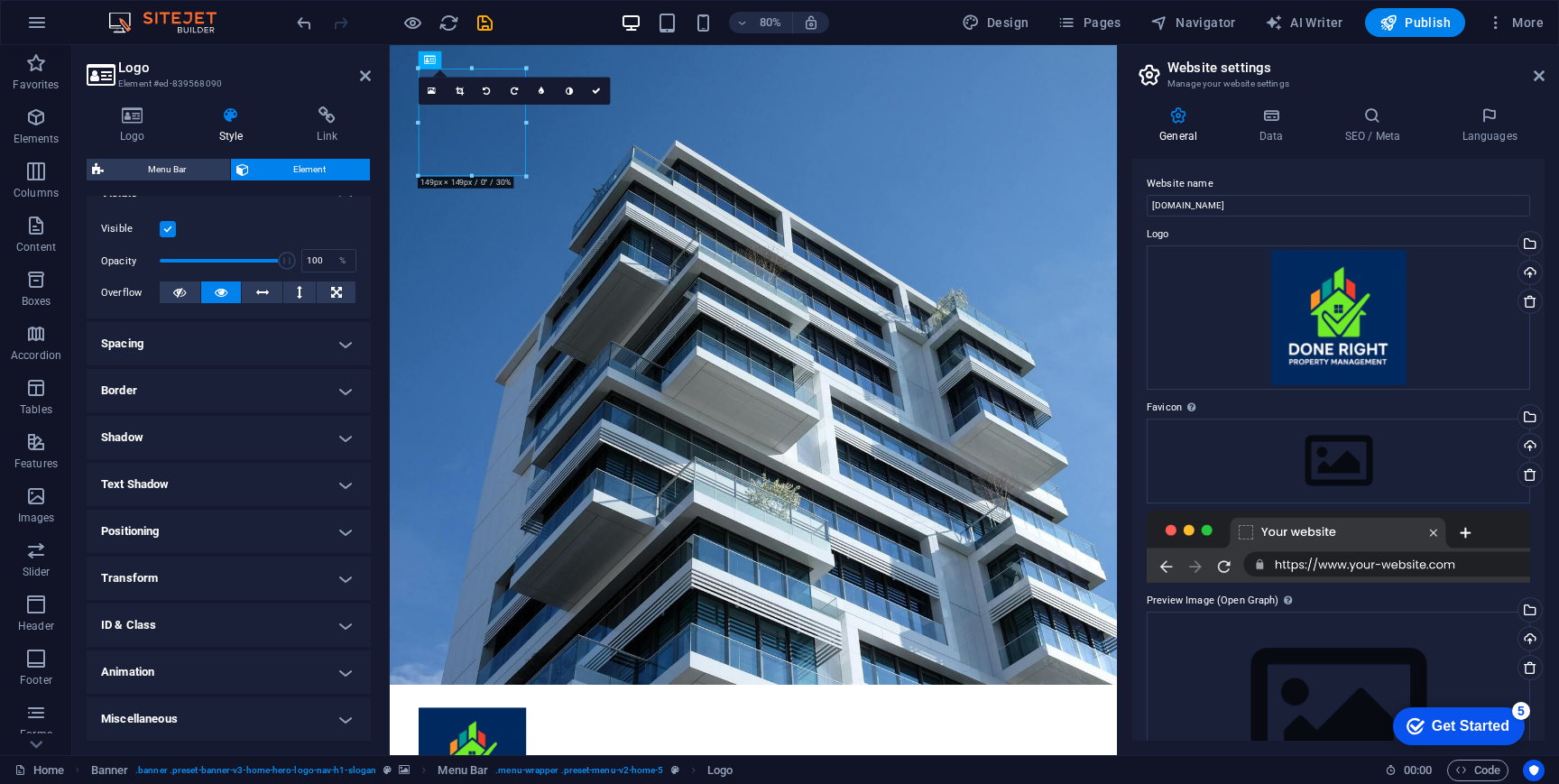
click at [258, 582] on h4 "Transform" at bounding box center [228, 579] width 284 height 44
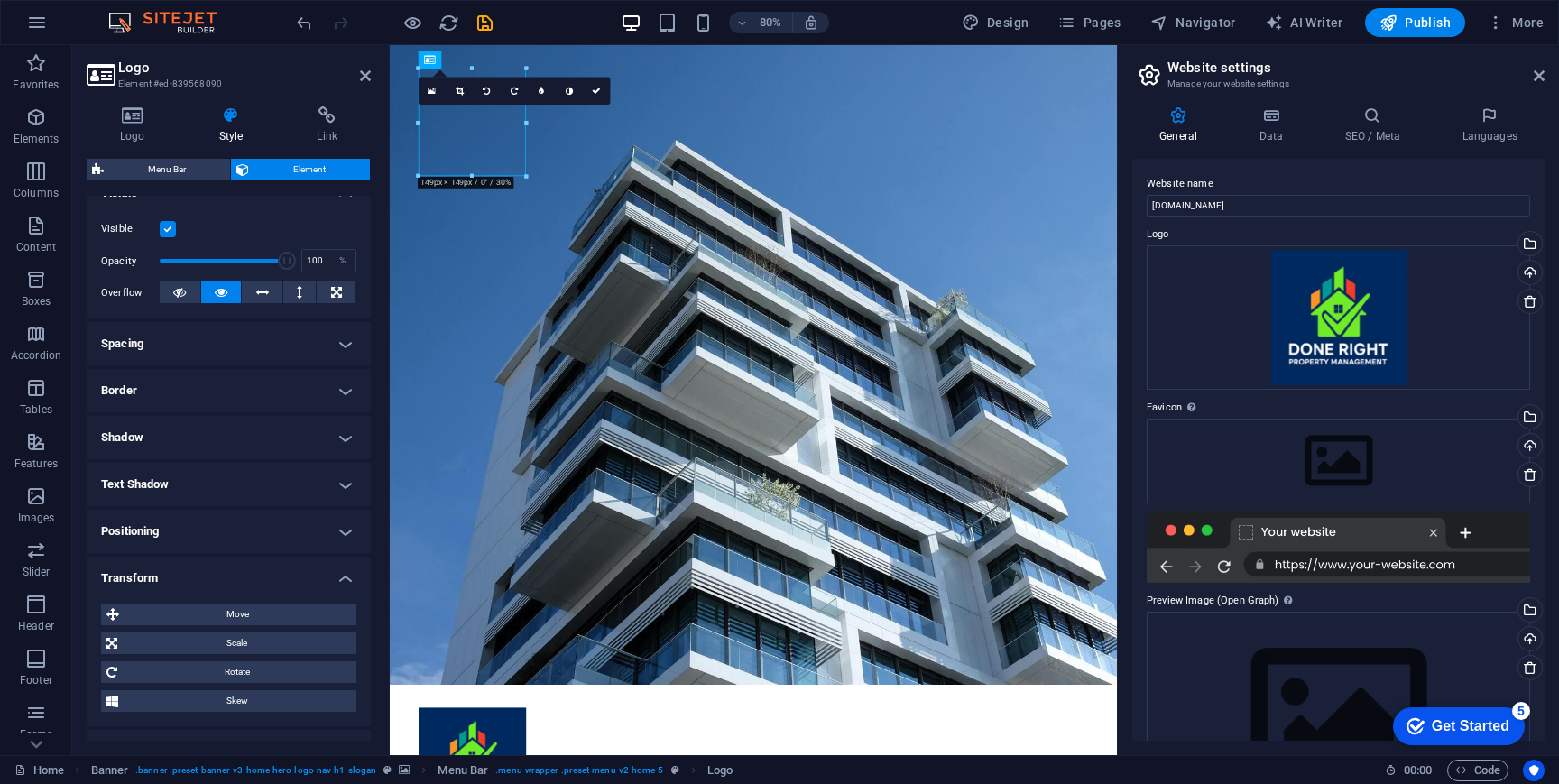
click at [263, 573] on h4 "Transform" at bounding box center [228, 573] width 284 height 33
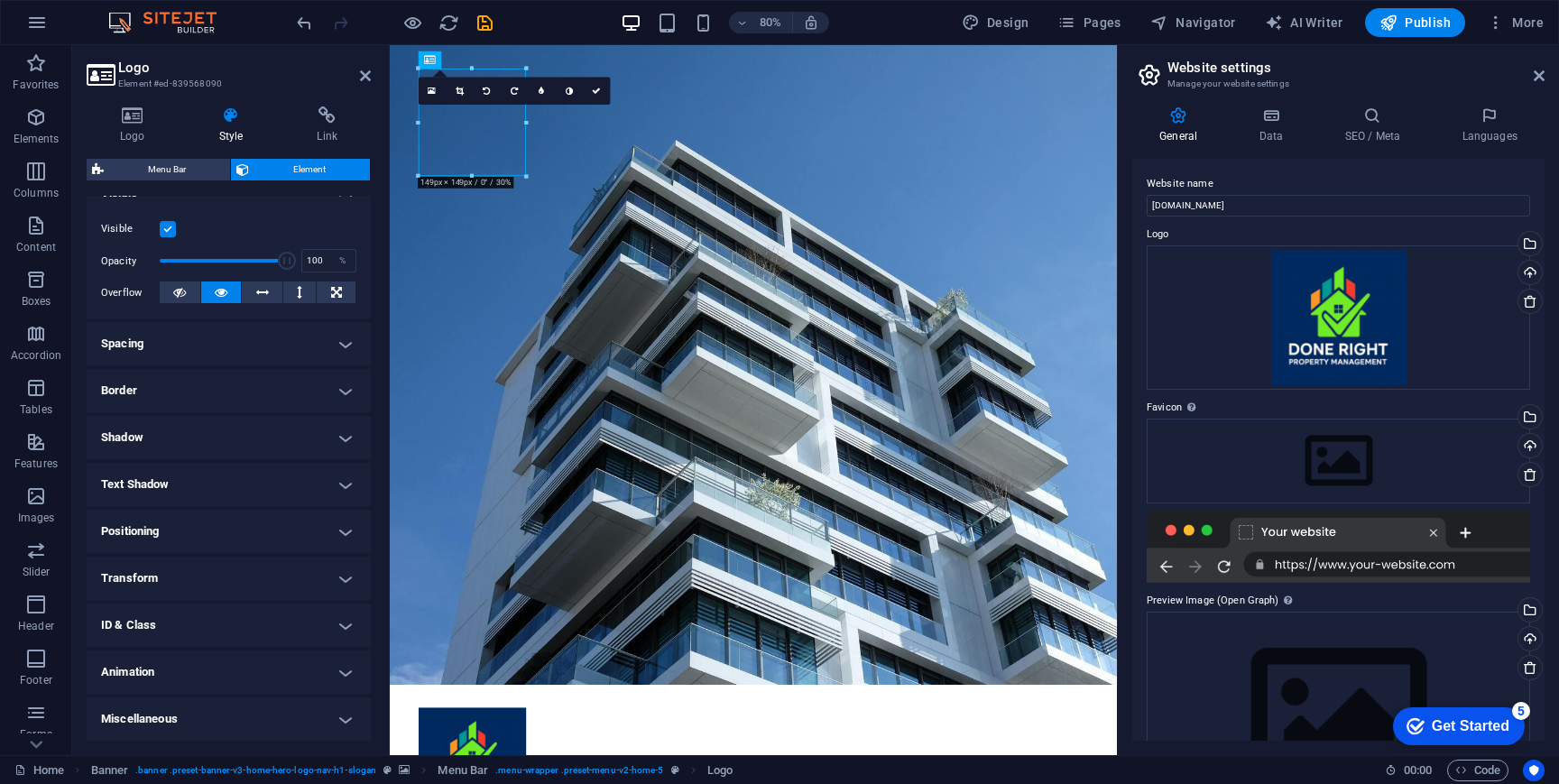
click at [263, 573] on h4 "Transform" at bounding box center [228, 579] width 284 height 44
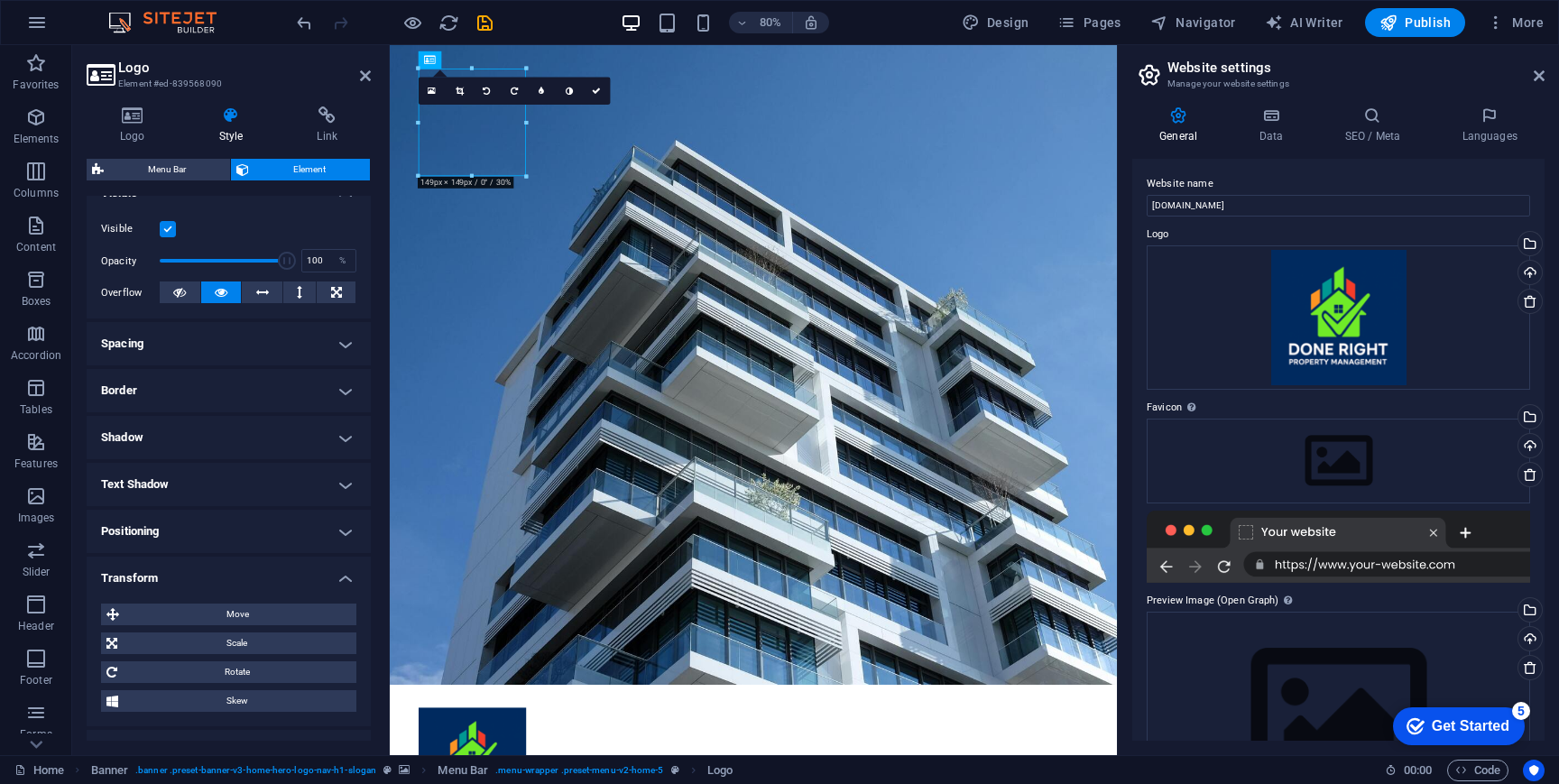
click at [263, 573] on h4 "Transform" at bounding box center [228, 573] width 284 height 33
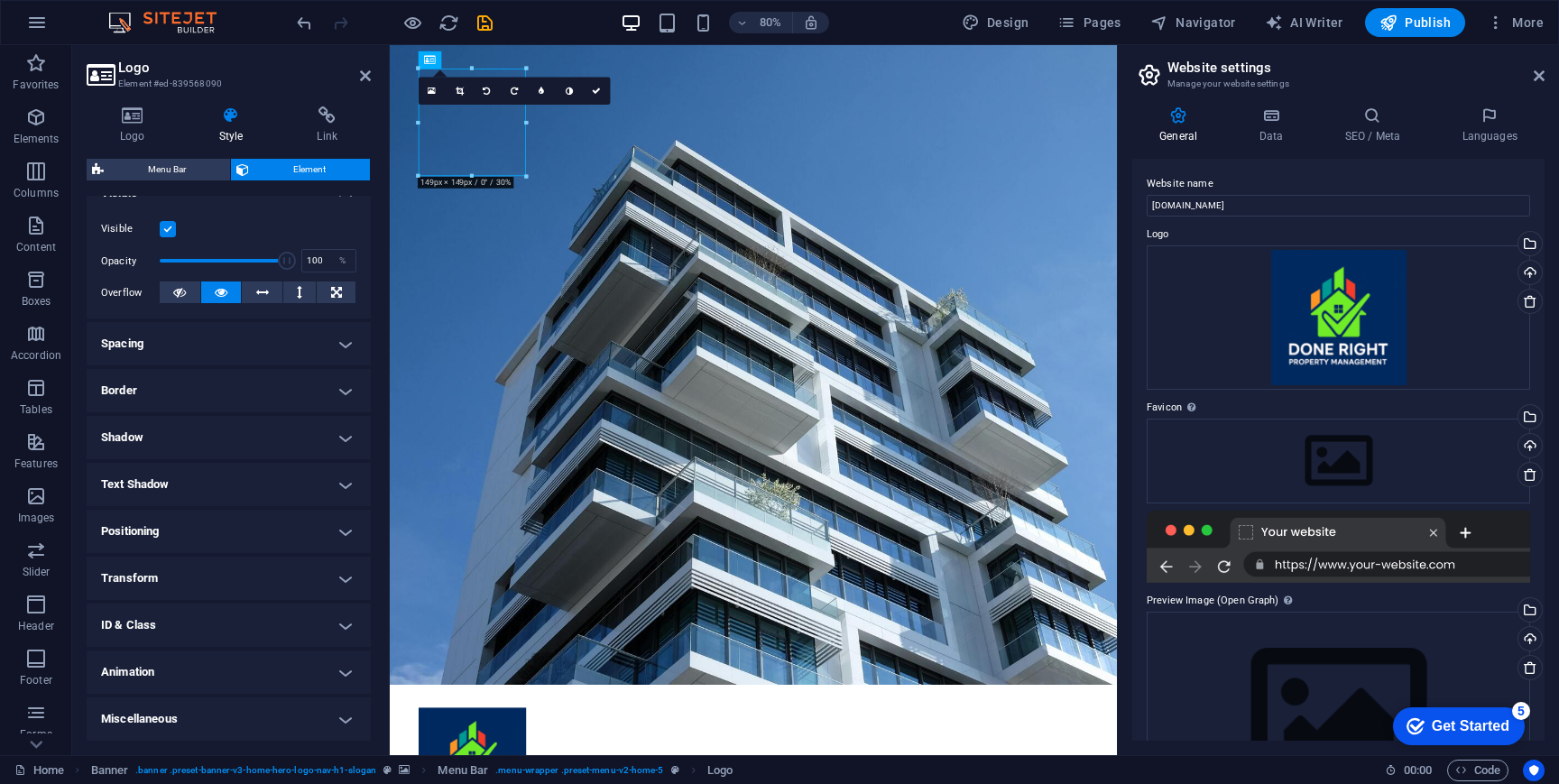
click at [260, 385] on h4 "Border" at bounding box center [228, 391] width 284 height 44
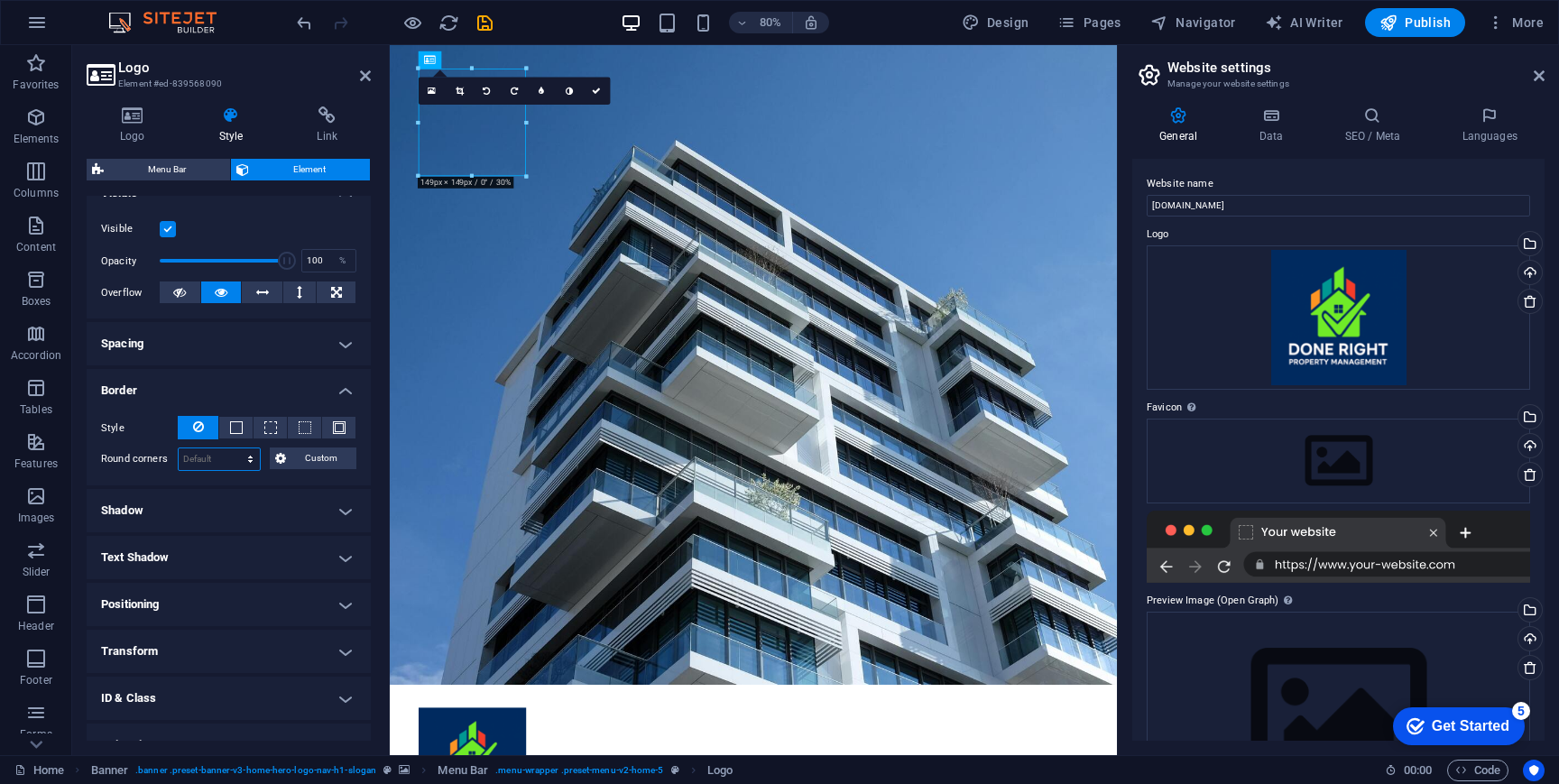
click at [231, 457] on select "Default px rem % vh vw Custom" at bounding box center [219, 459] width 81 height 22
click at [179, 448] on select "Default px rem % vh vw Custom" at bounding box center [219, 459] width 81 height 22
select select "DISABLED_OPTION_VALUE"
click at [236, 434] on span at bounding box center [237, 427] width 4 height 22
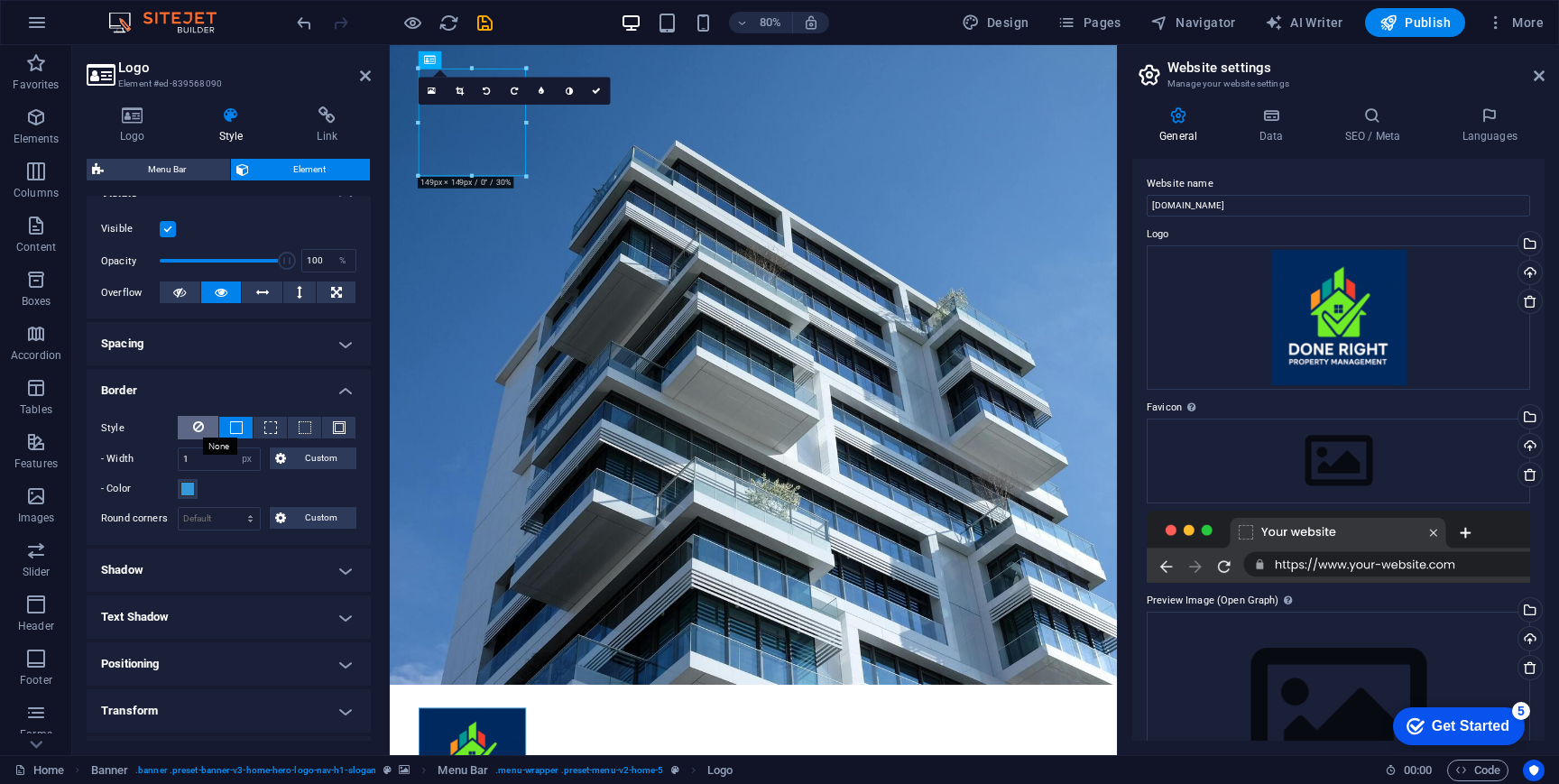
click at [195, 427] on icon at bounding box center [199, 426] width 11 height 22
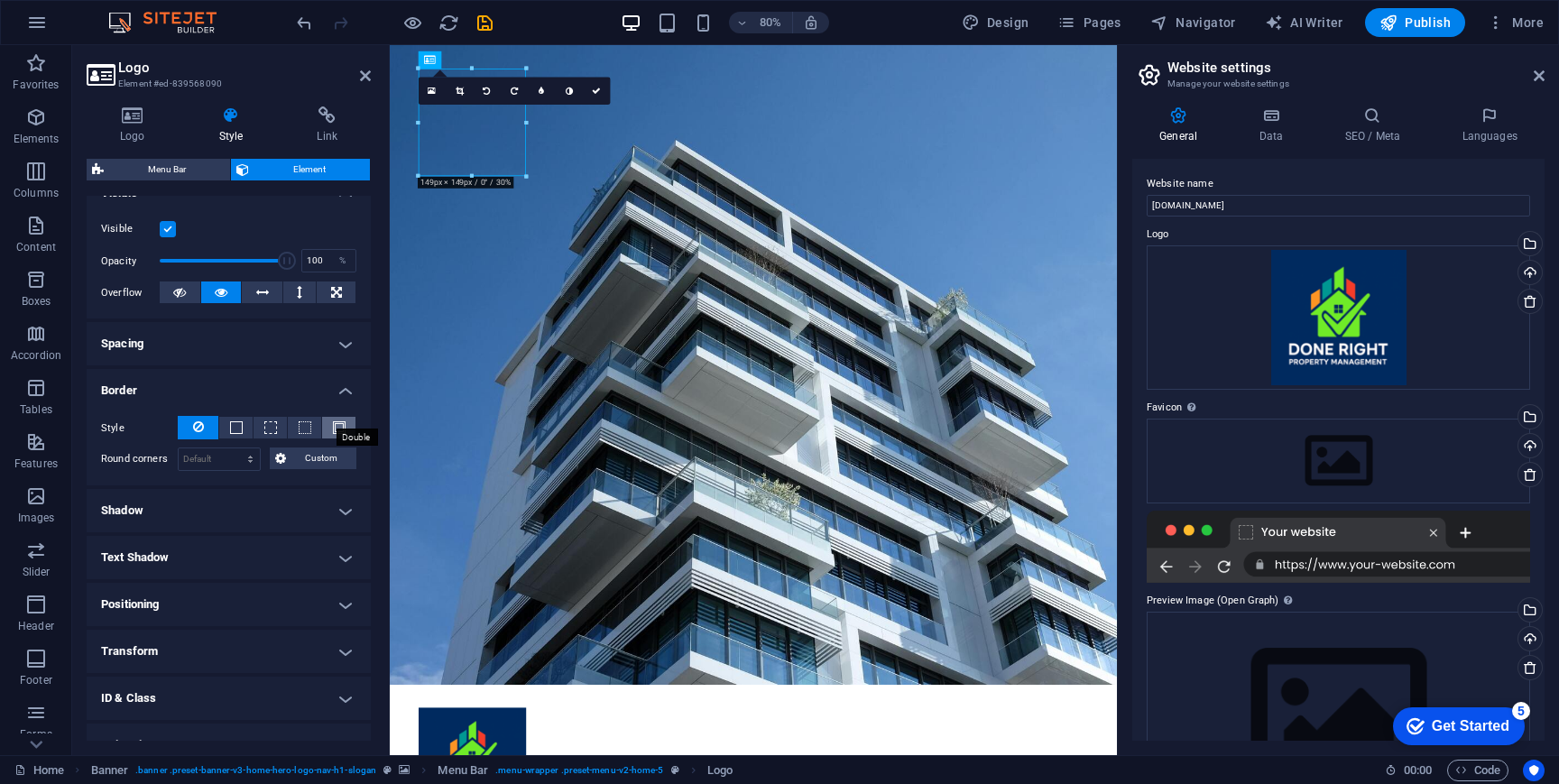
click at [333, 421] on span at bounding box center [339, 427] width 13 height 13
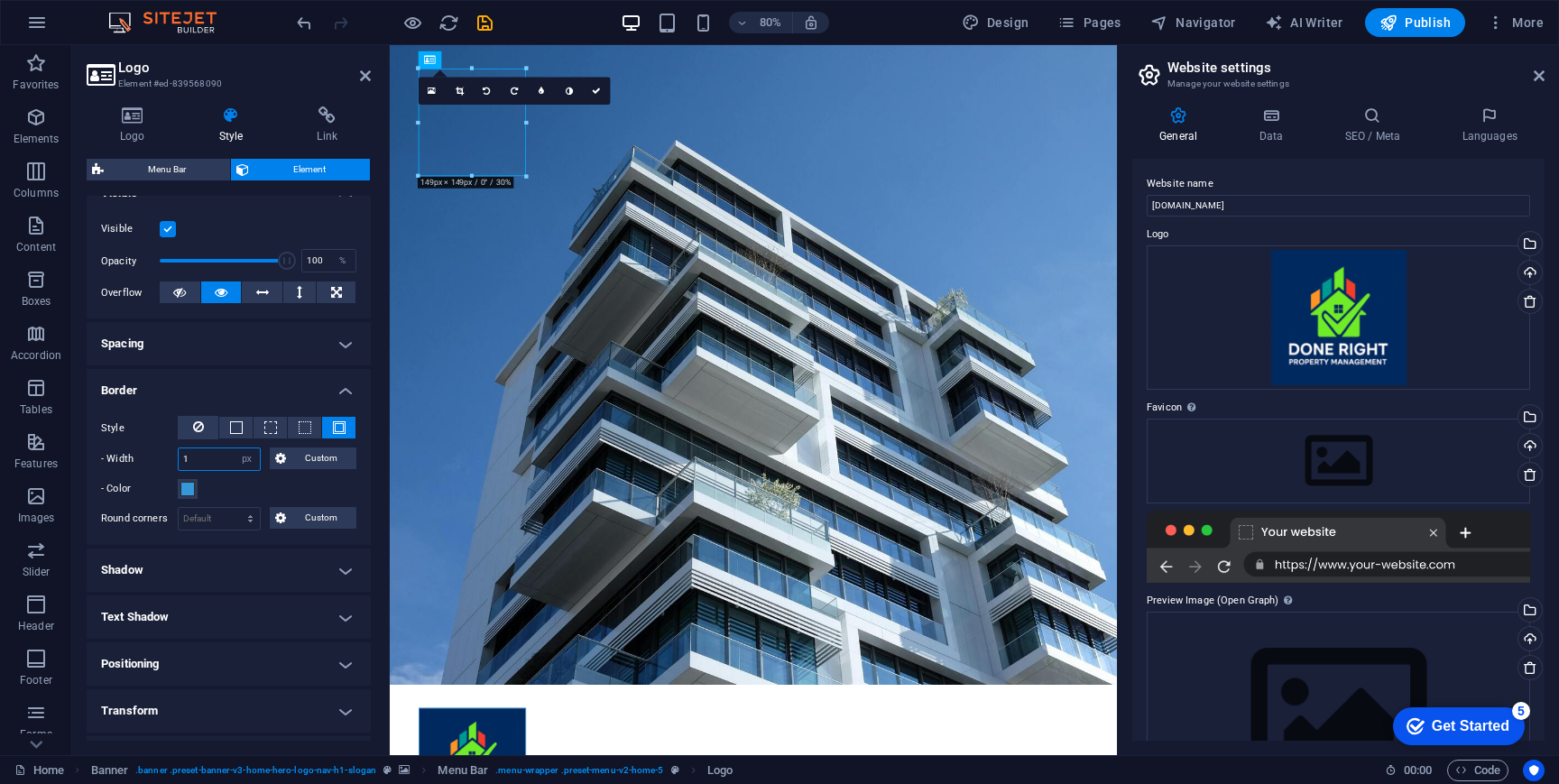
click at [203, 455] on input "1" at bounding box center [219, 459] width 81 height 22
type input "18"
click at [259, 358] on h4 "Spacing" at bounding box center [228, 344] width 284 height 44
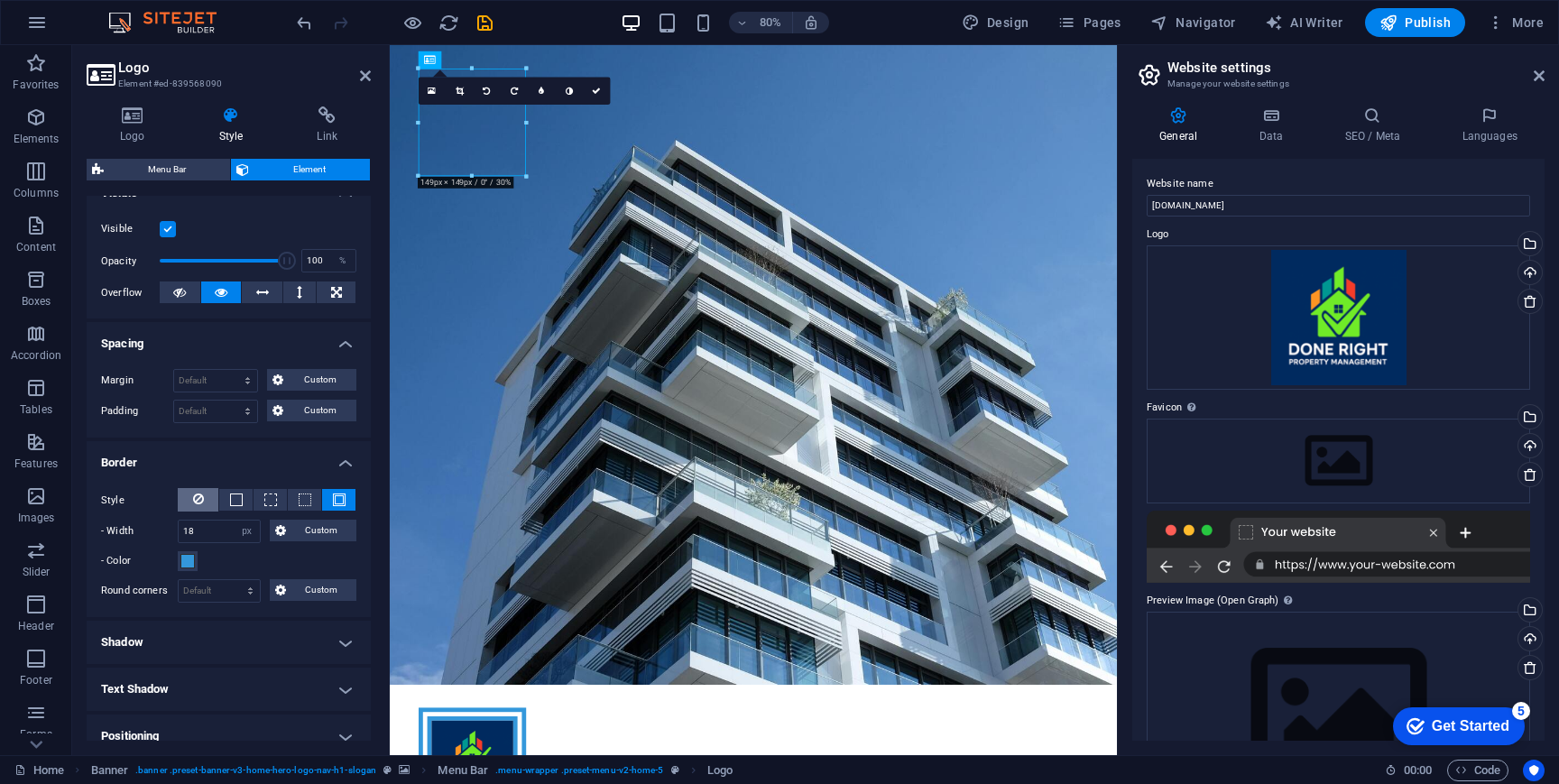
click at [205, 495] on button at bounding box center [198, 500] width 41 height 24
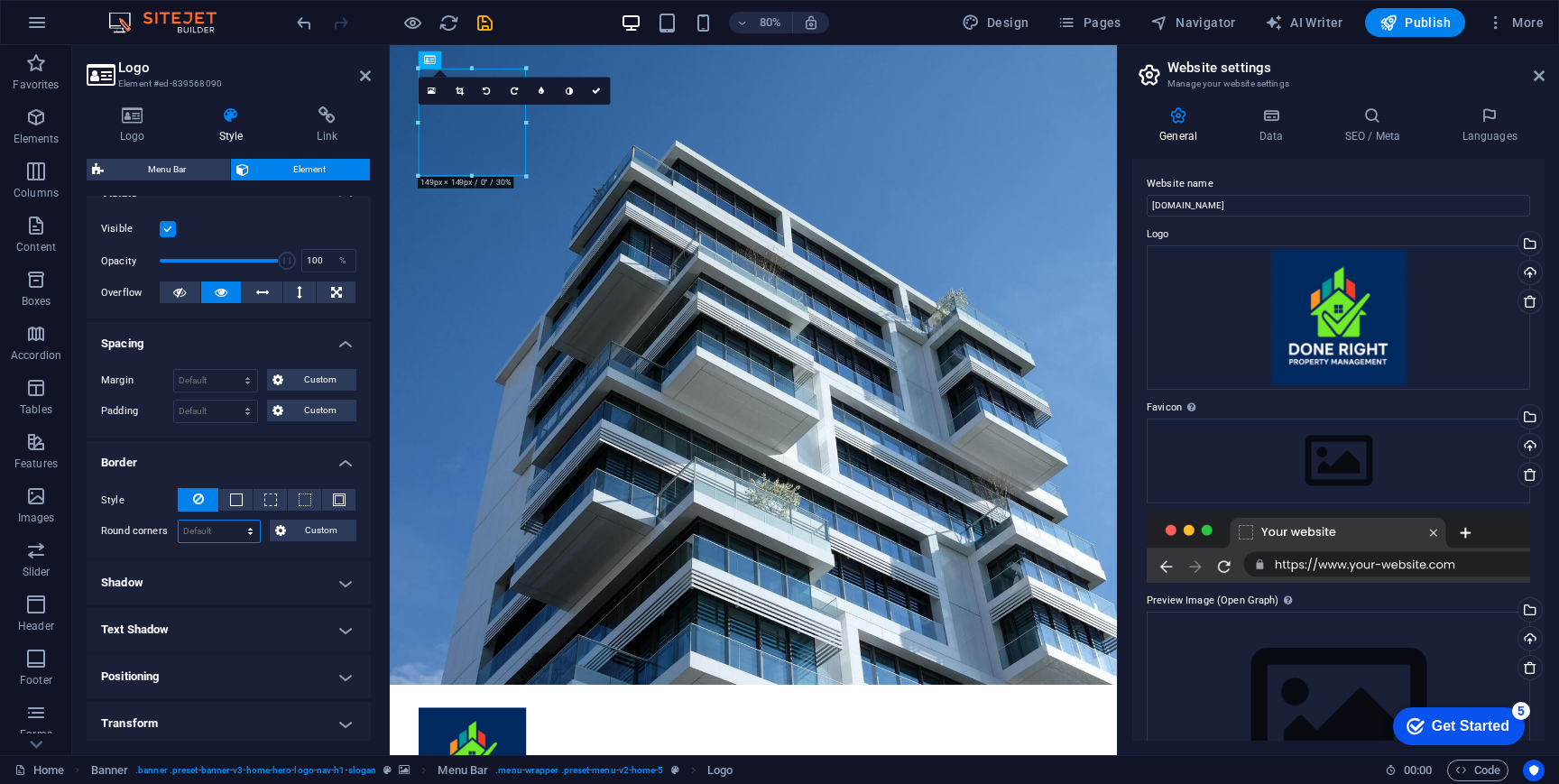
click at [221, 524] on select "Default px rem % vh vw Custom" at bounding box center [219, 532] width 81 height 22
select select "px"
click at [233, 521] on select "Default px rem % vh vw Custom" at bounding box center [219, 532] width 81 height 22
click at [221, 533] on input "0" at bounding box center [219, 532] width 81 height 22
click at [235, 456] on h4 "Border" at bounding box center [228, 457] width 284 height 33
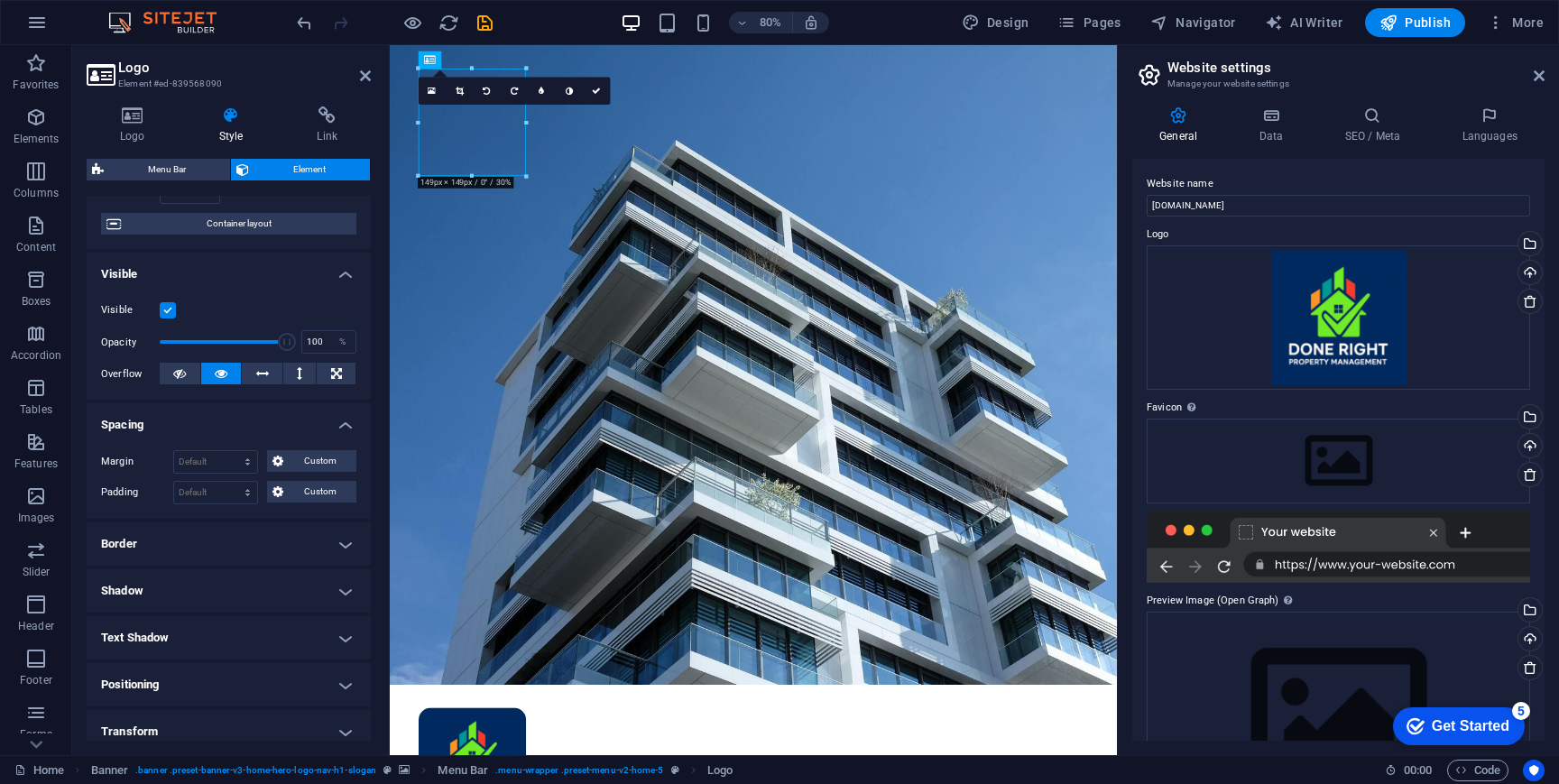
scroll to position [112, 0]
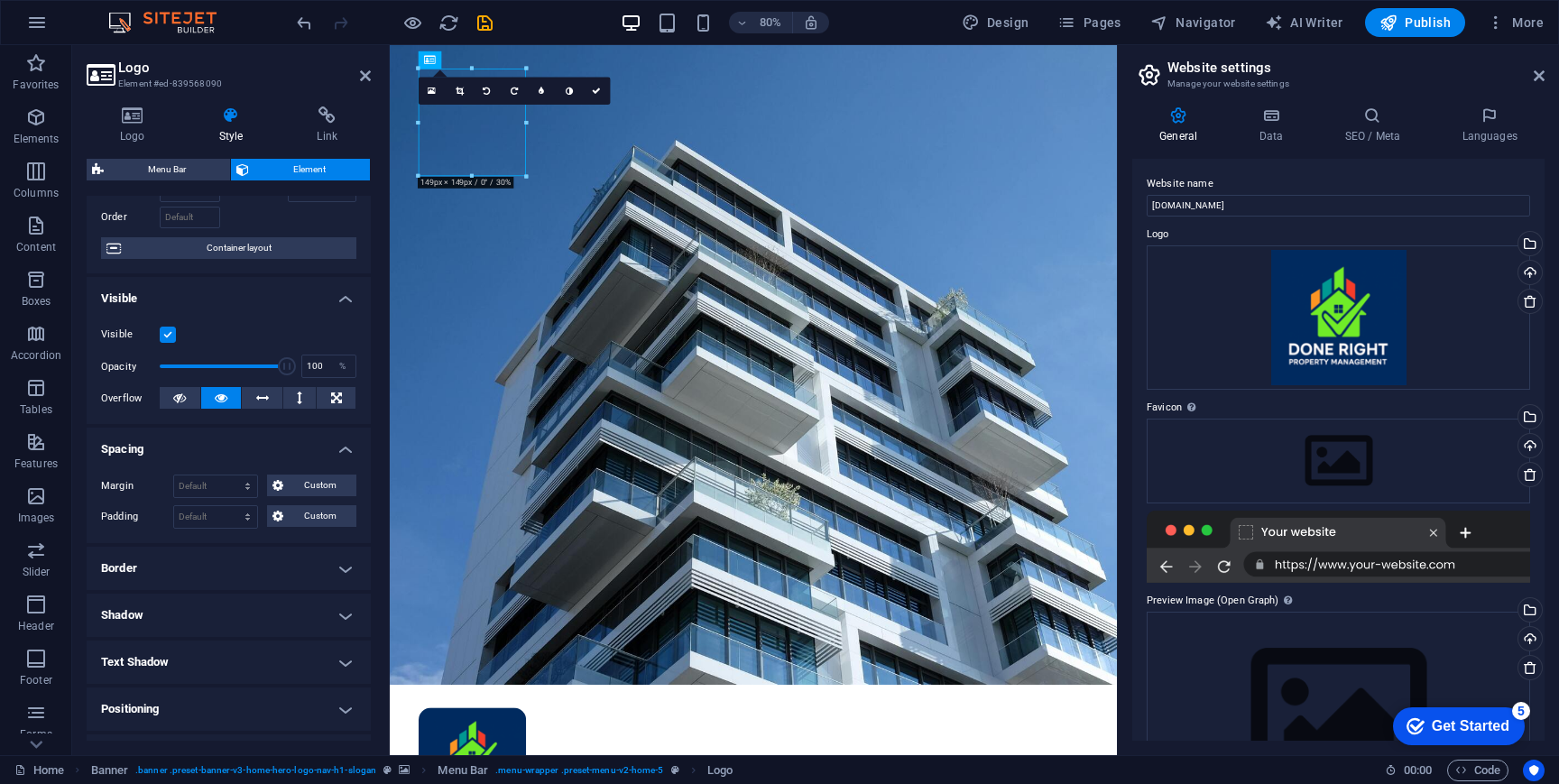
click at [228, 588] on h4 "Border" at bounding box center [228, 569] width 284 height 44
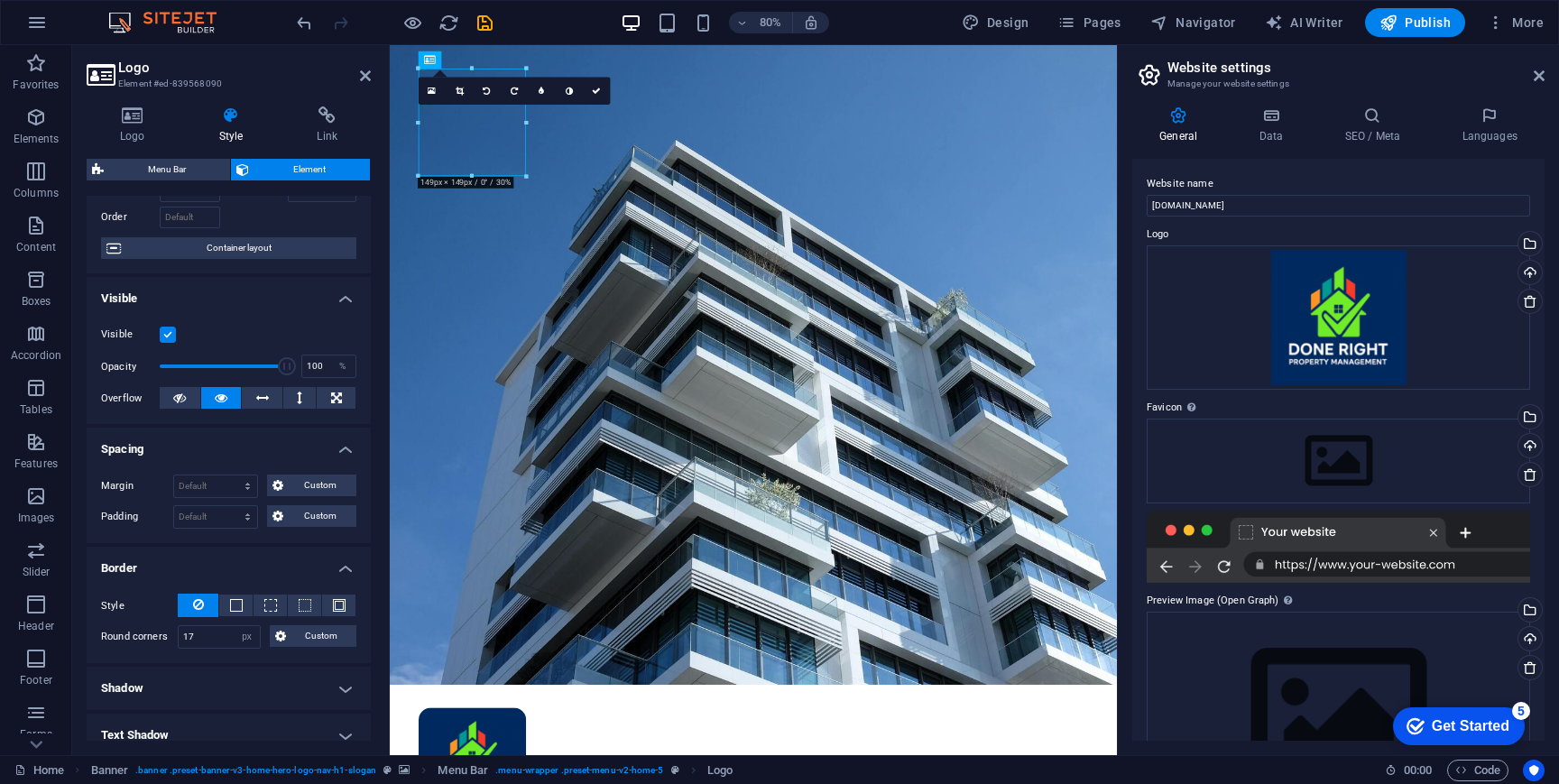
click at [238, 565] on h4 "Border" at bounding box center [228, 564] width 284 height 33
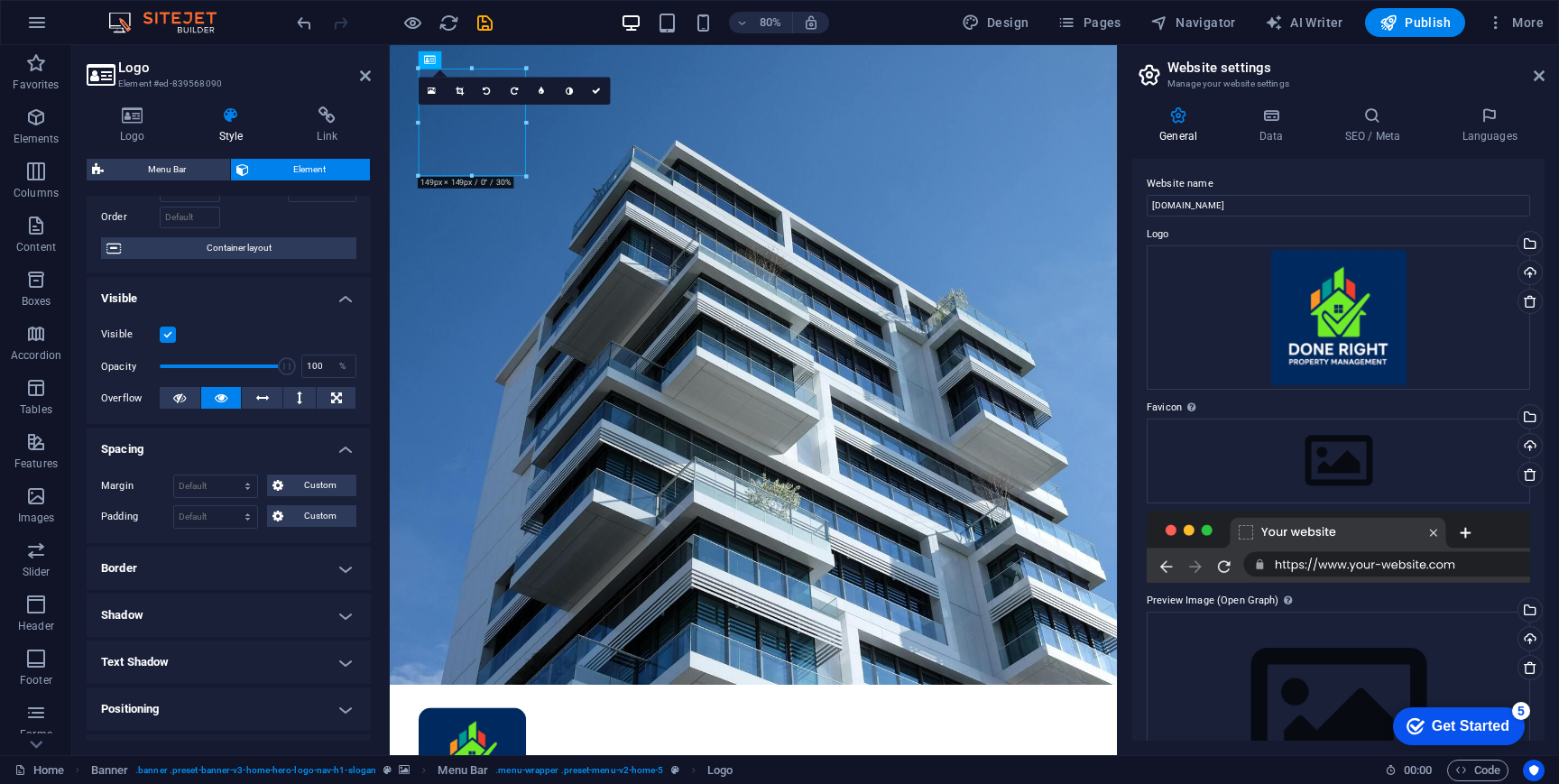
click at [238, 565] on h4 "Border" at bounding box center [228, 569] width 284 height 44
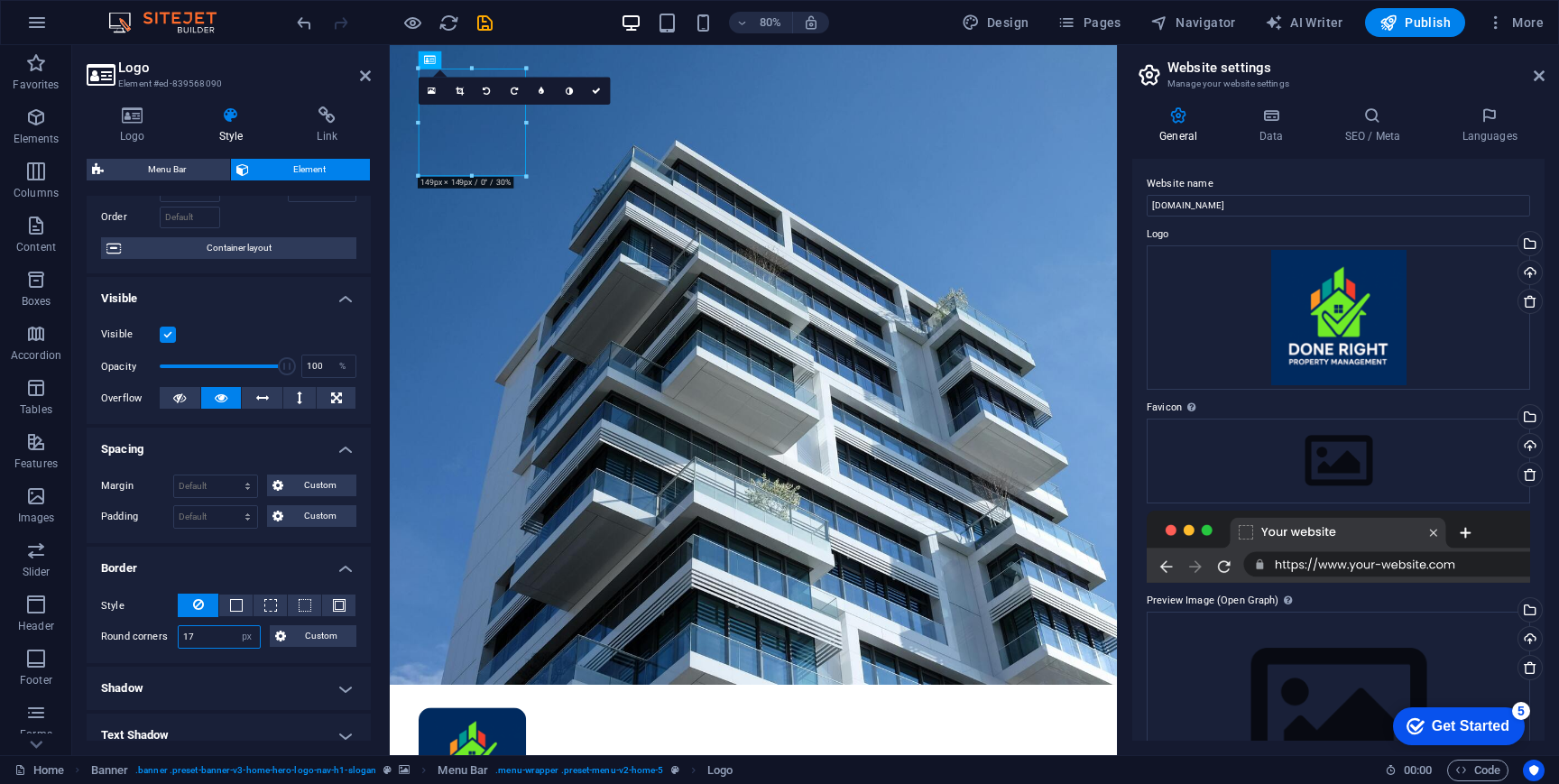
click at [217, 635] on input "17" at bounding box center [219, 637] width 81 height 22
type input "2"
type input "50"
click at [245, 632] on select "Default px rem % vh vw Custom" at bounding box center [248, 637] width 25 height 22
select select "%"
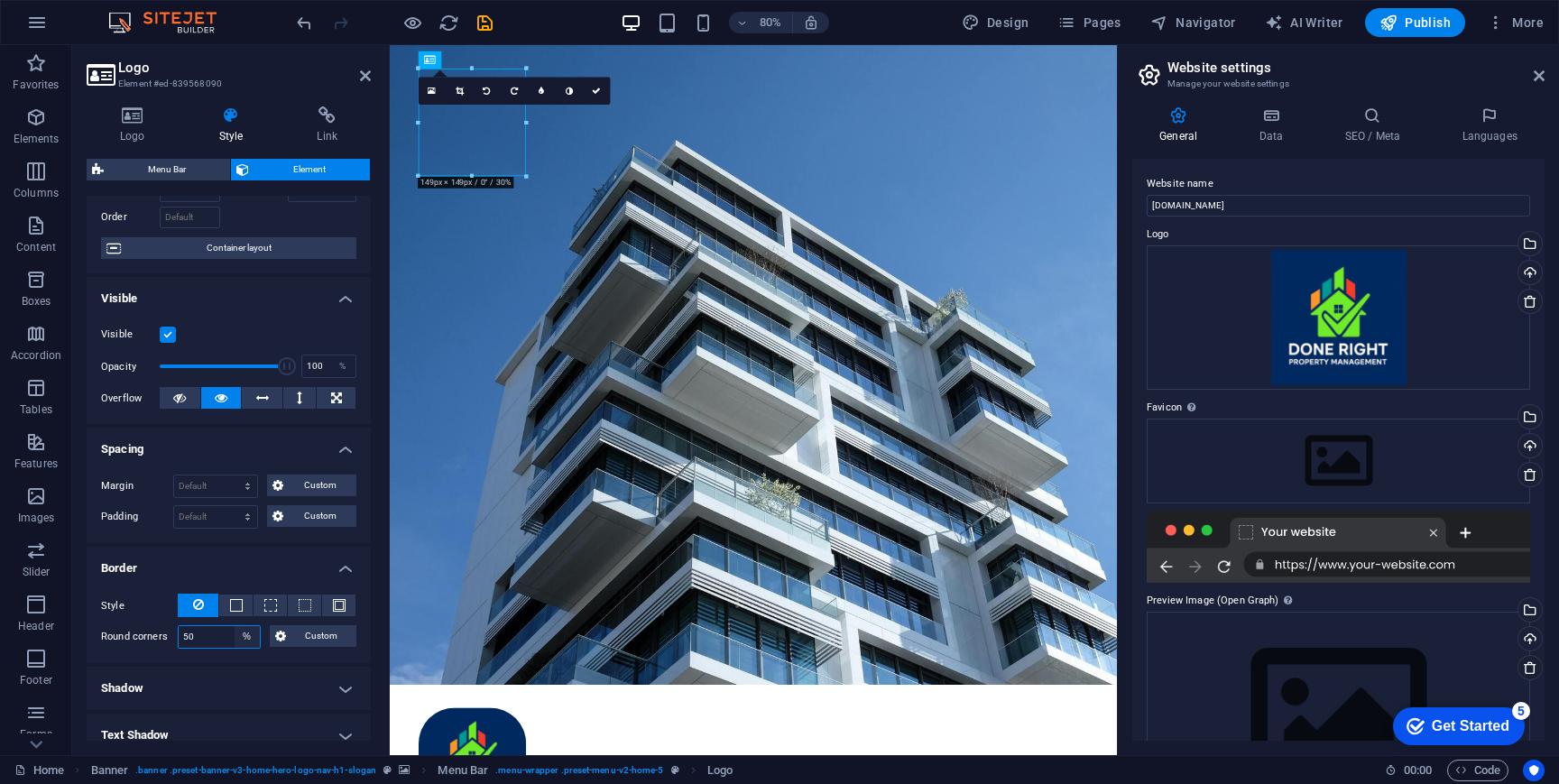
click at [235, 626] on select "Default px rem % vh vw Custom" at bounding box center [248, 637] width 25 height 22
click at [222, 632] on input "100" at bounding box center [219, 637] width 81 height 22
drag, startPoint x: 221, startPoint y: 632, endPoint x: 179, endPoint y: 629, distance: 42.1
click at [179, 630] on input "100" at bounding box center [219, 637] width 81 height 22
type input "50"
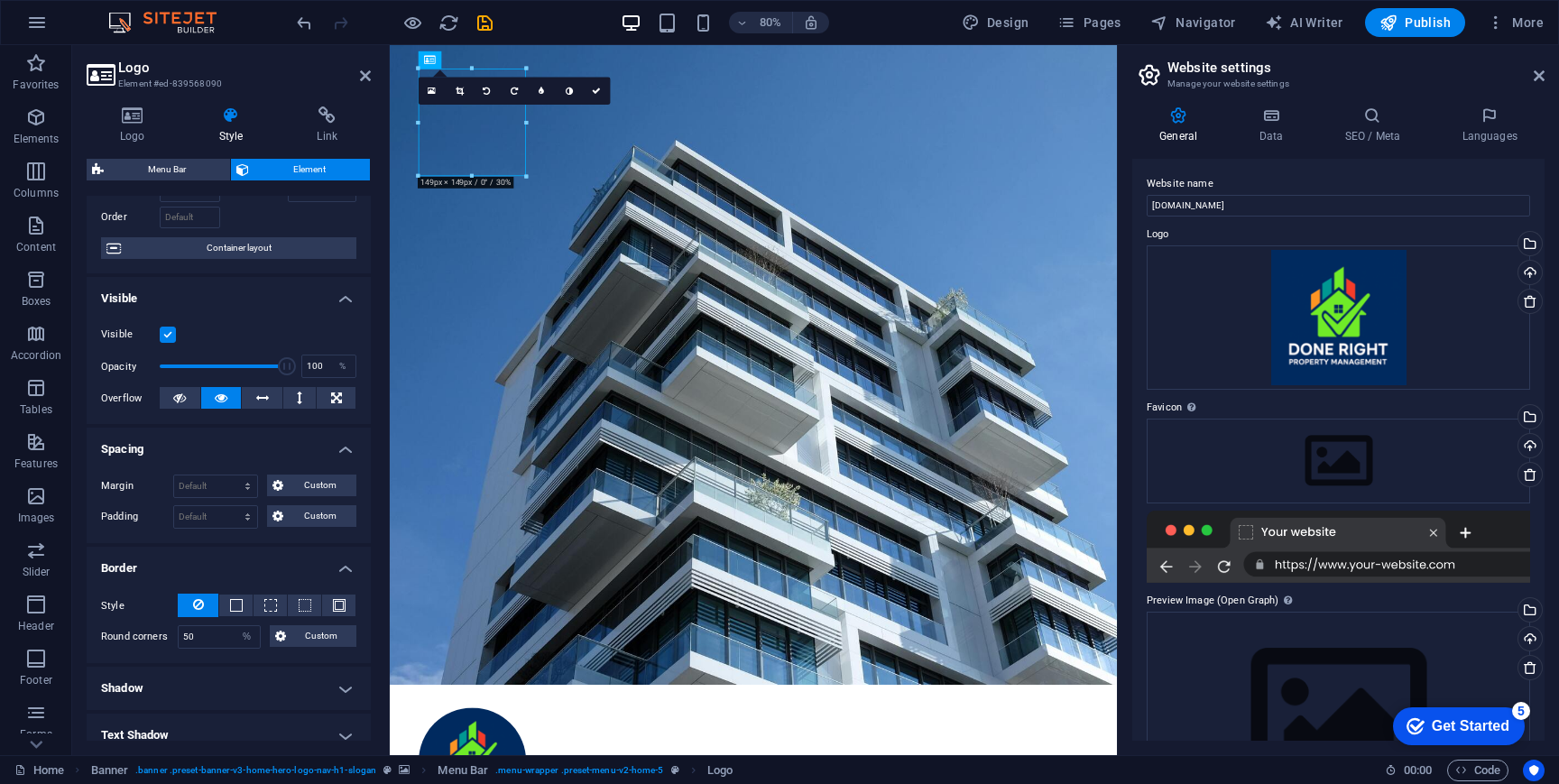
click at [199, 554] on h4 "Border" at bounding box center [228, 564] width 284 height 33
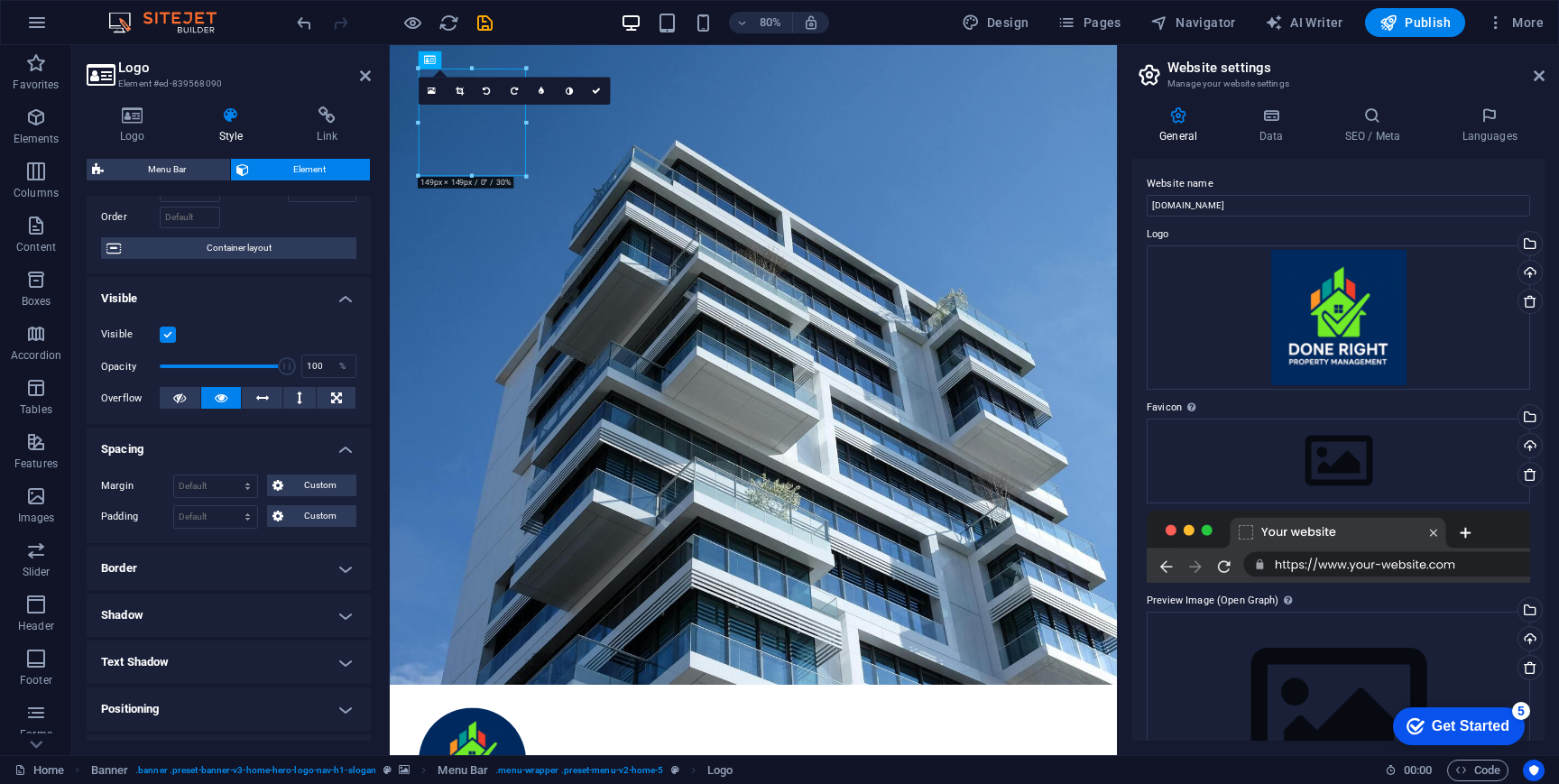
click at [193, 577] on h4 "Border" at bounding box center [228, 569] width 284 height 44
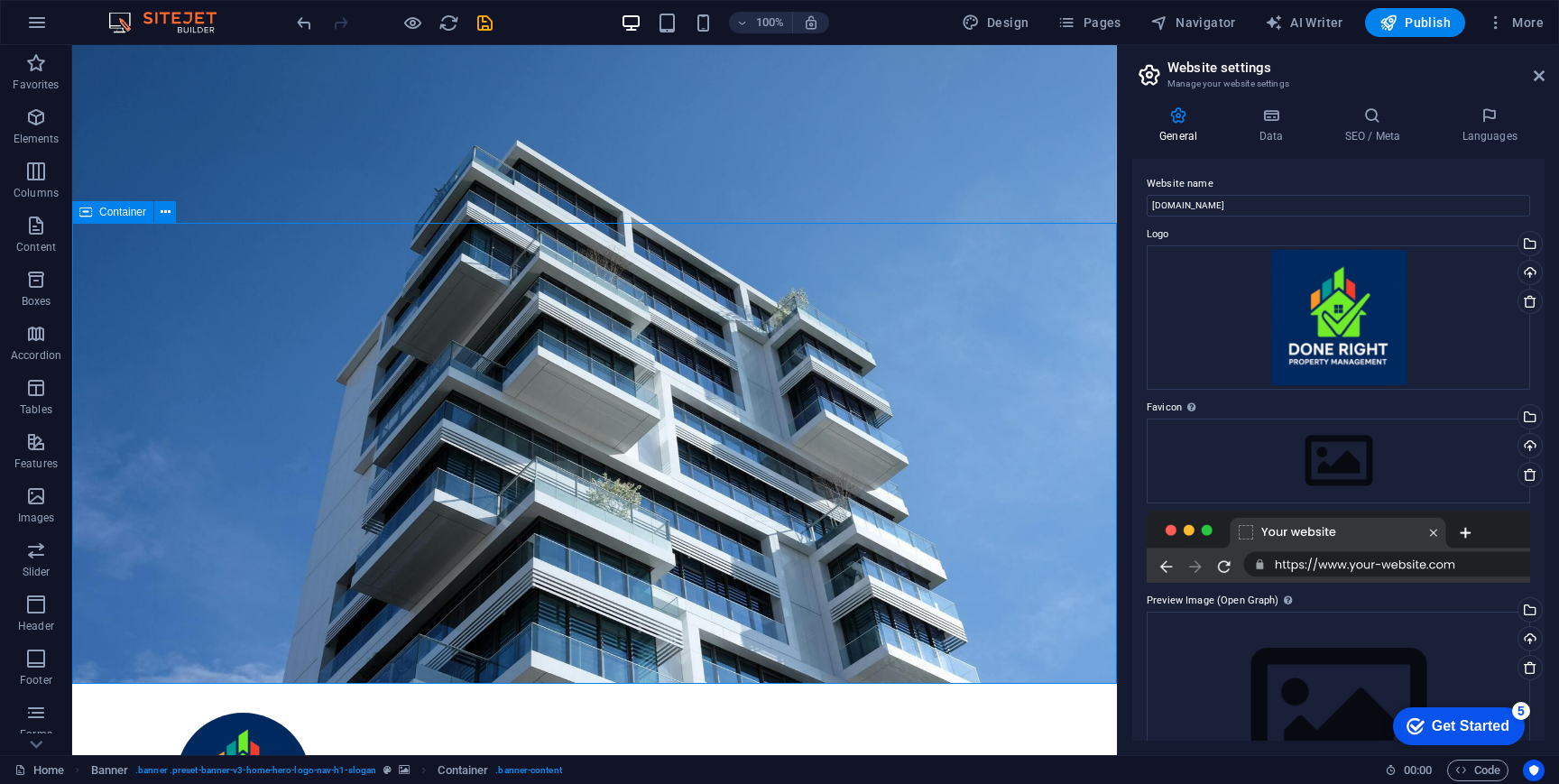
click at [259, 713] on div at bounding box center [594, 780] width 838 height 134
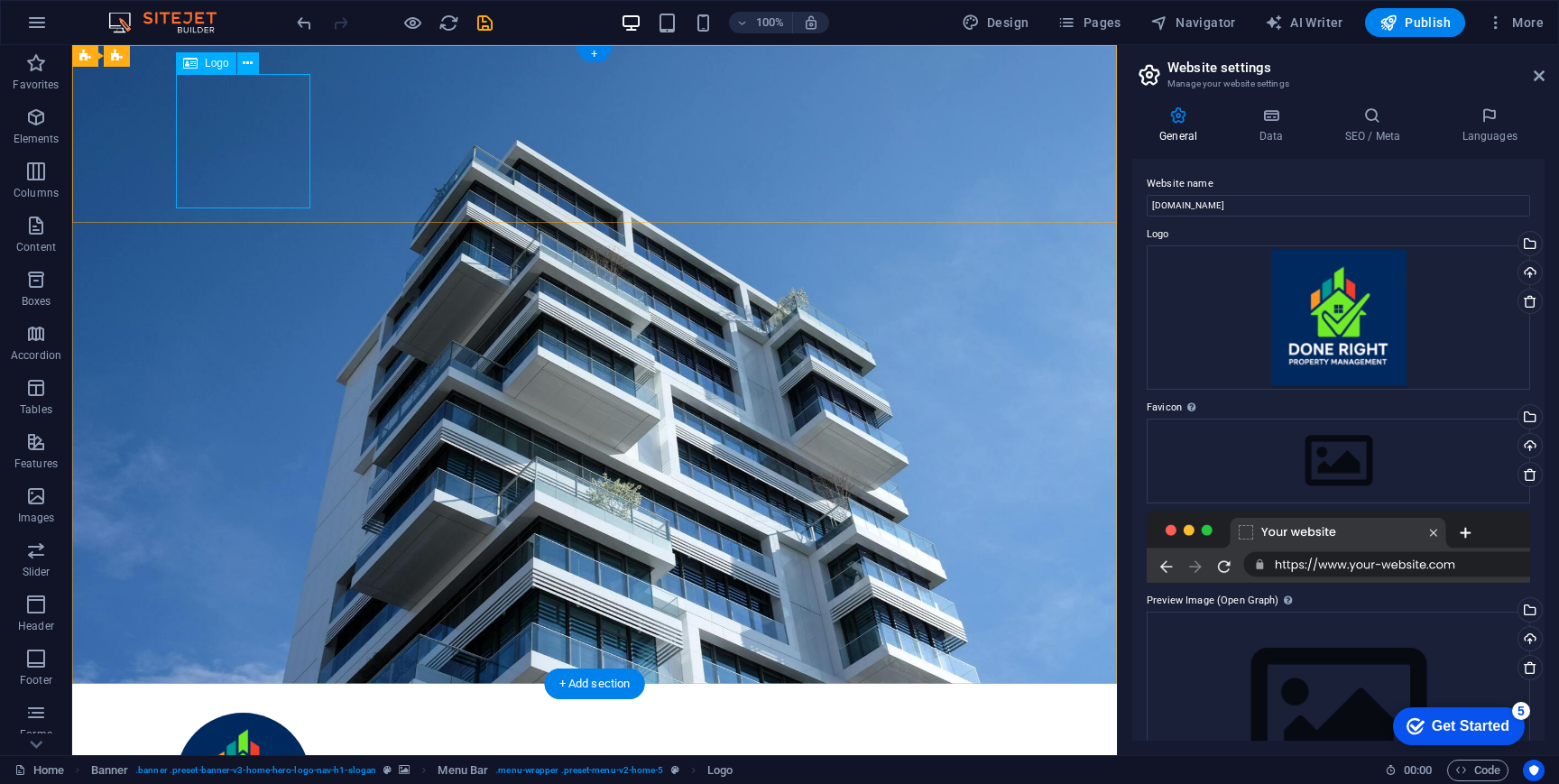
click at [228, 713] on div at bounding box center [594, 780] width 838 height 134
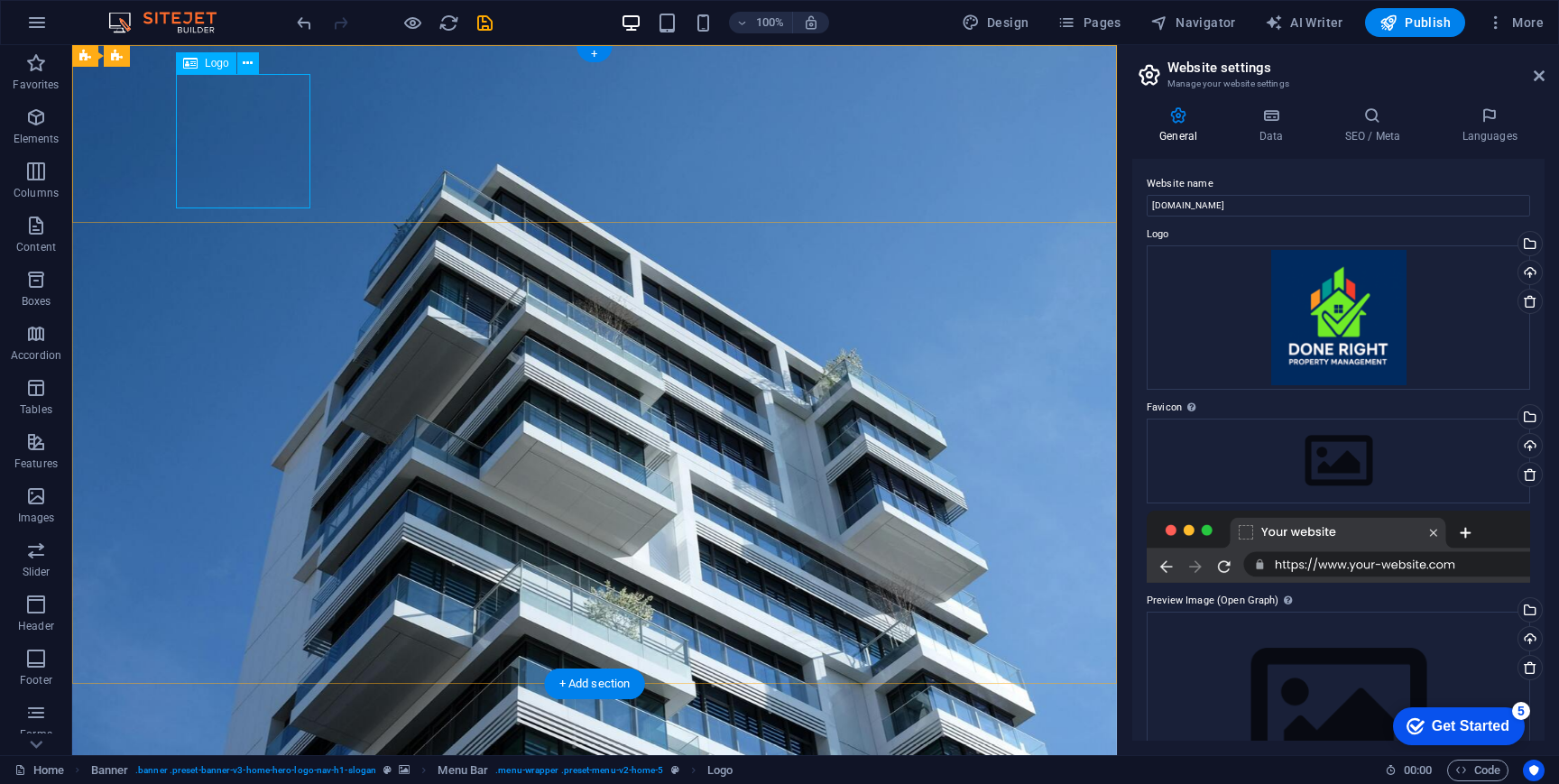
select select "%"
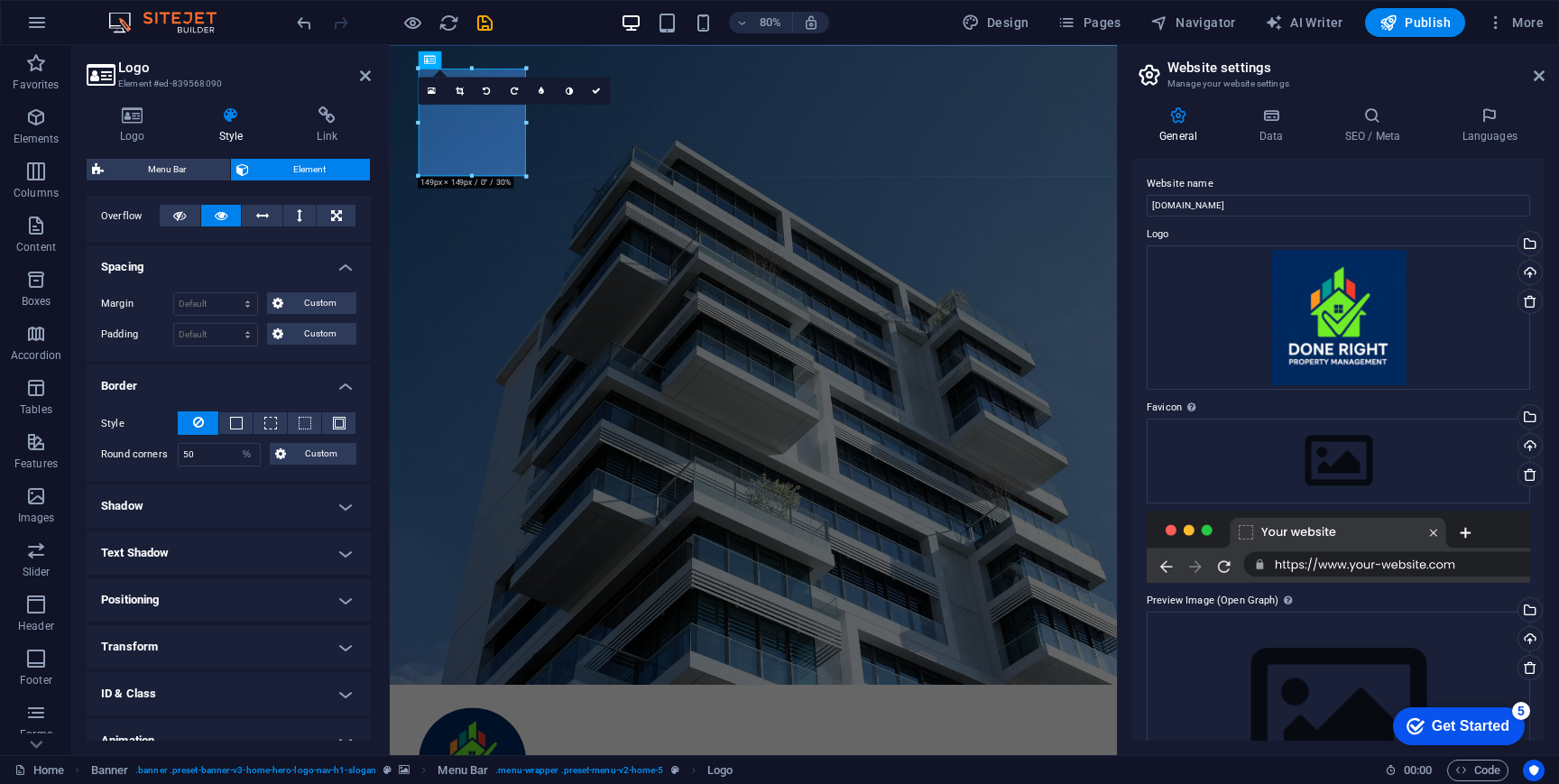
scroll to position [339, 0]
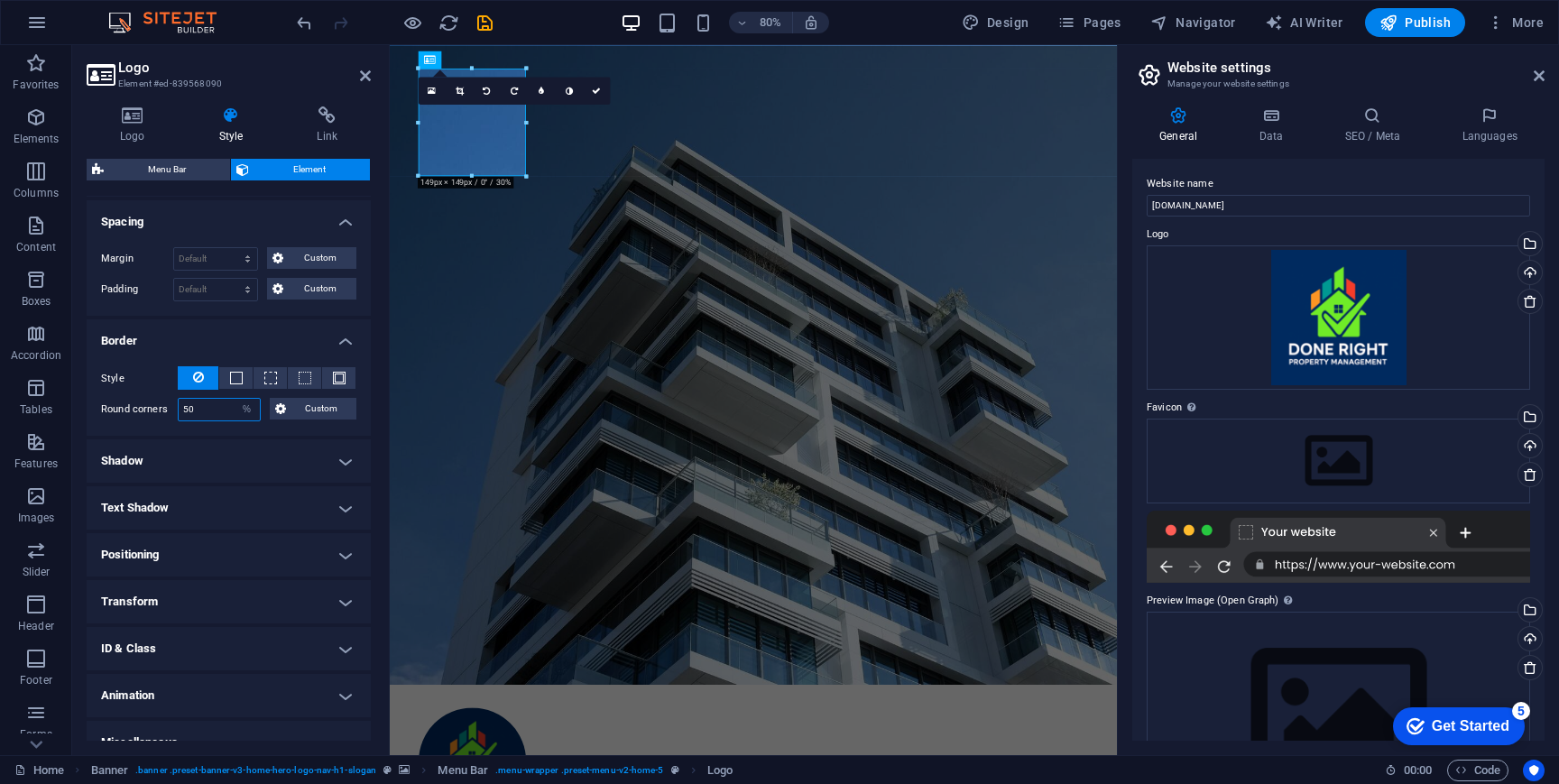
drag, startPoint x: 209, startPoint y: 410, endPoint x: 162, endPoint y: 409, distance: 47.0
click at [162, 409] on div "Round corners 50 Default px rem % vh vw Custom Custom" at bounding box center [228, 410] width 255 height 24
type input "25"
click at [134, 369] on label "Style" at bounding box center [139, 379] width 77 height 22
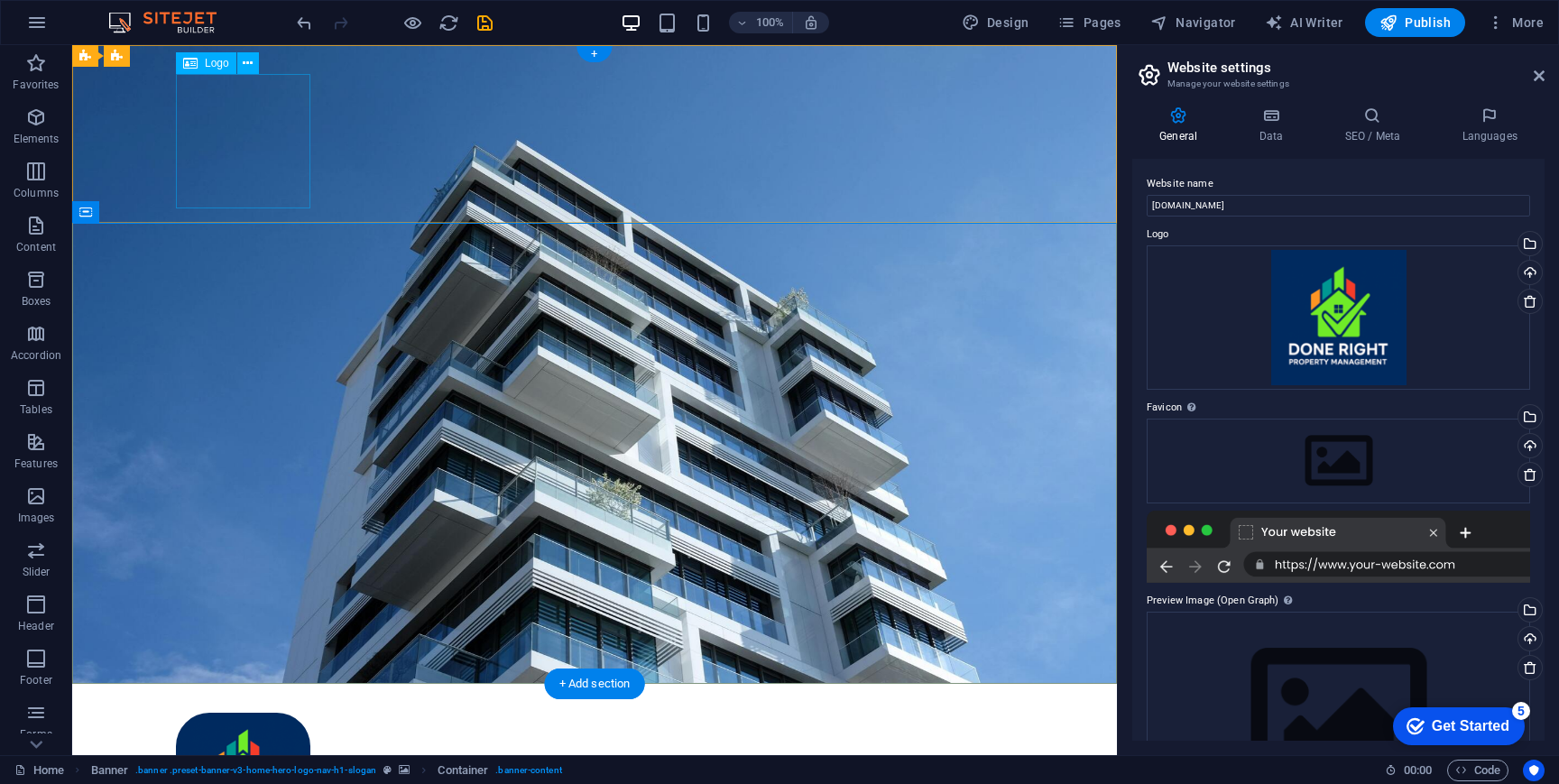
click at [205, 713] on div at bounding box center [594, 780] width 838 height 134
click at [222, 713] on div at bounding box center [594, 780] width 838 height 134
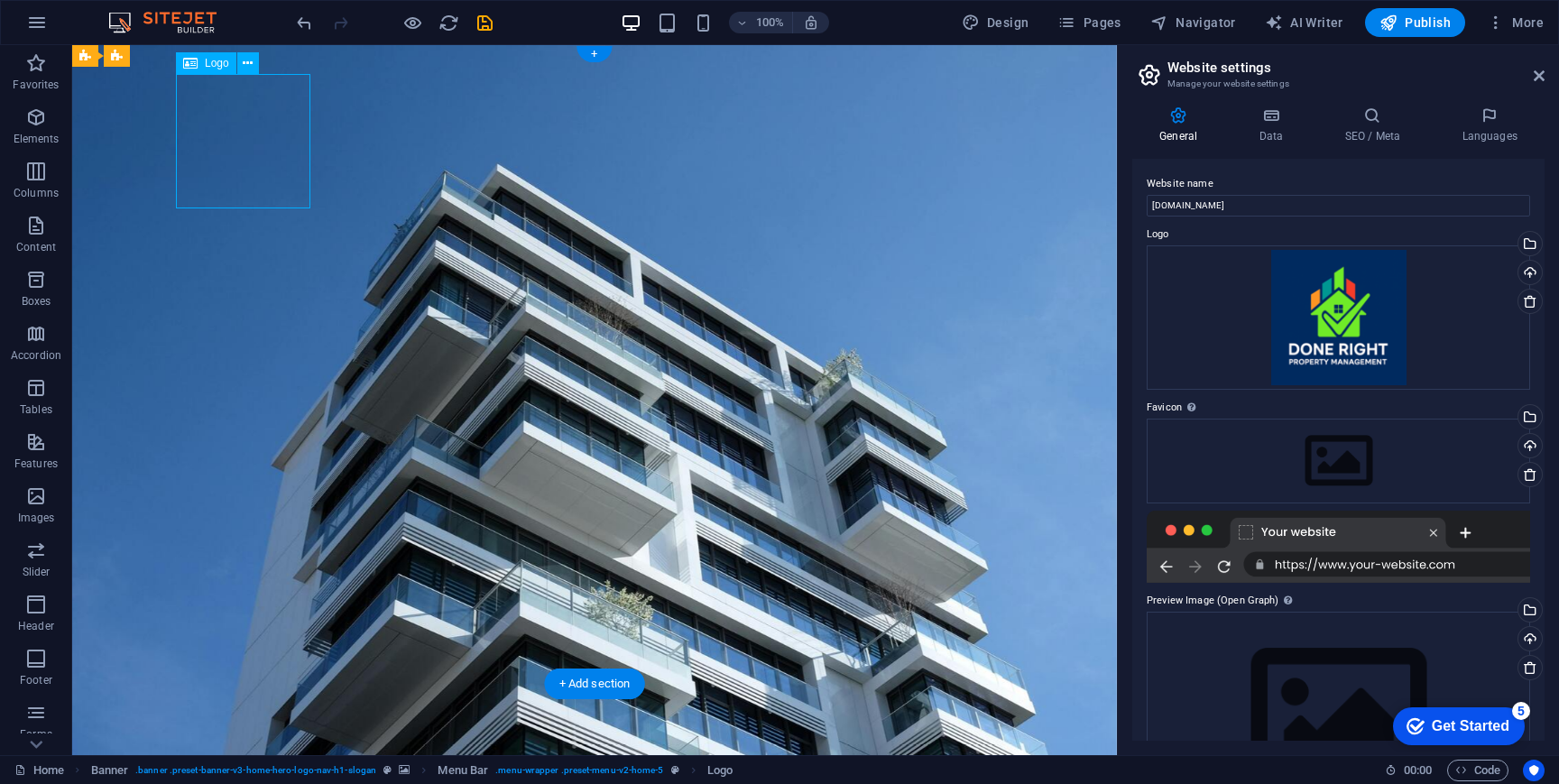
select select "%"
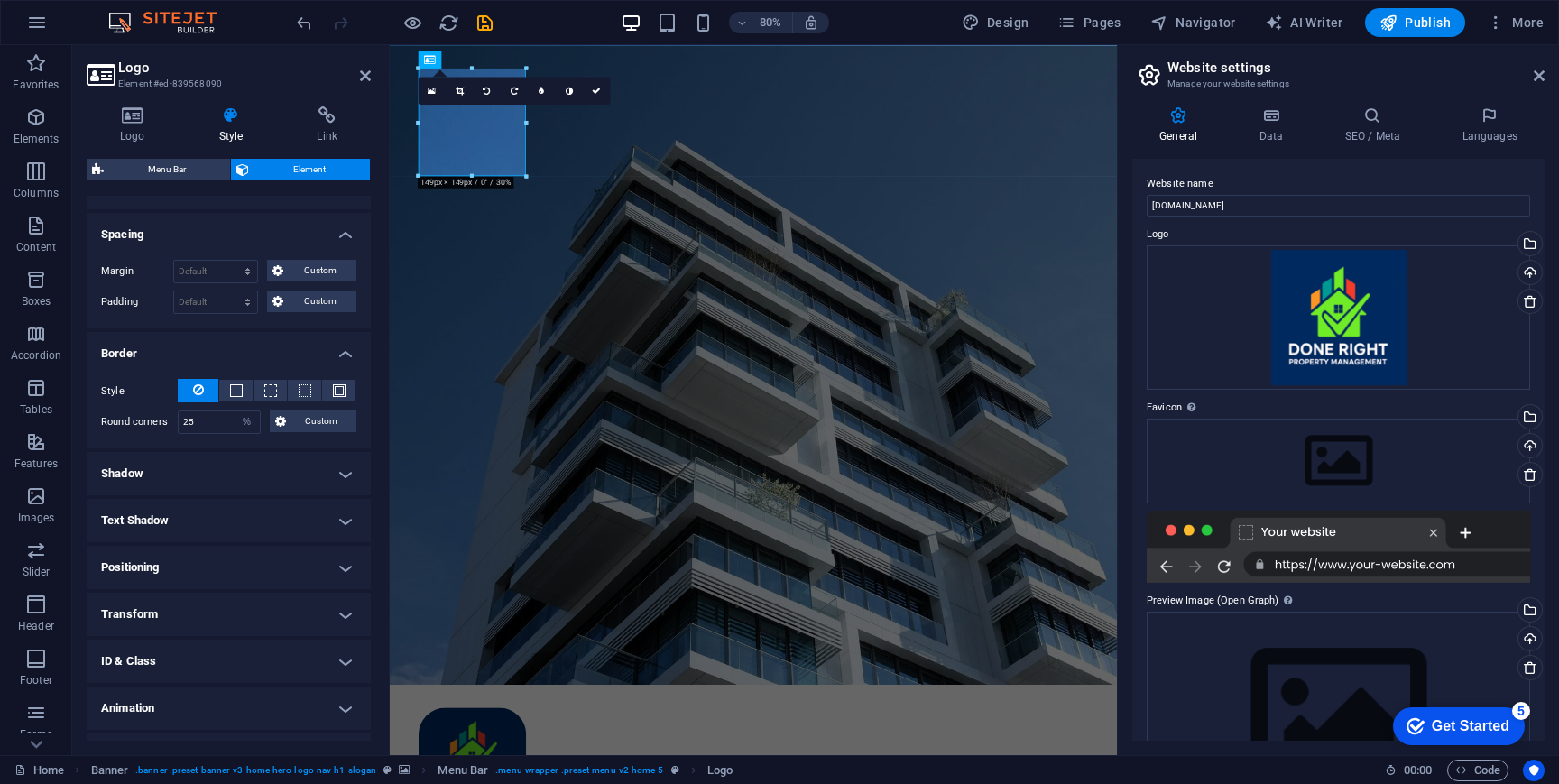
scroll to position [328, 0]
click at [205, 425] on input "25" at bounding box center [219, 421] width 81 height 22
drag, startPoint x: 215, startPoint y: 417, endPoint x: 160, endPoint y: 417, distance: 55.0
click at [161, 417] on div "Round corners 25 Default px rem % vh vw Custom Custom" at bounding box center [228, 421] width 255 height 24
type input "0"
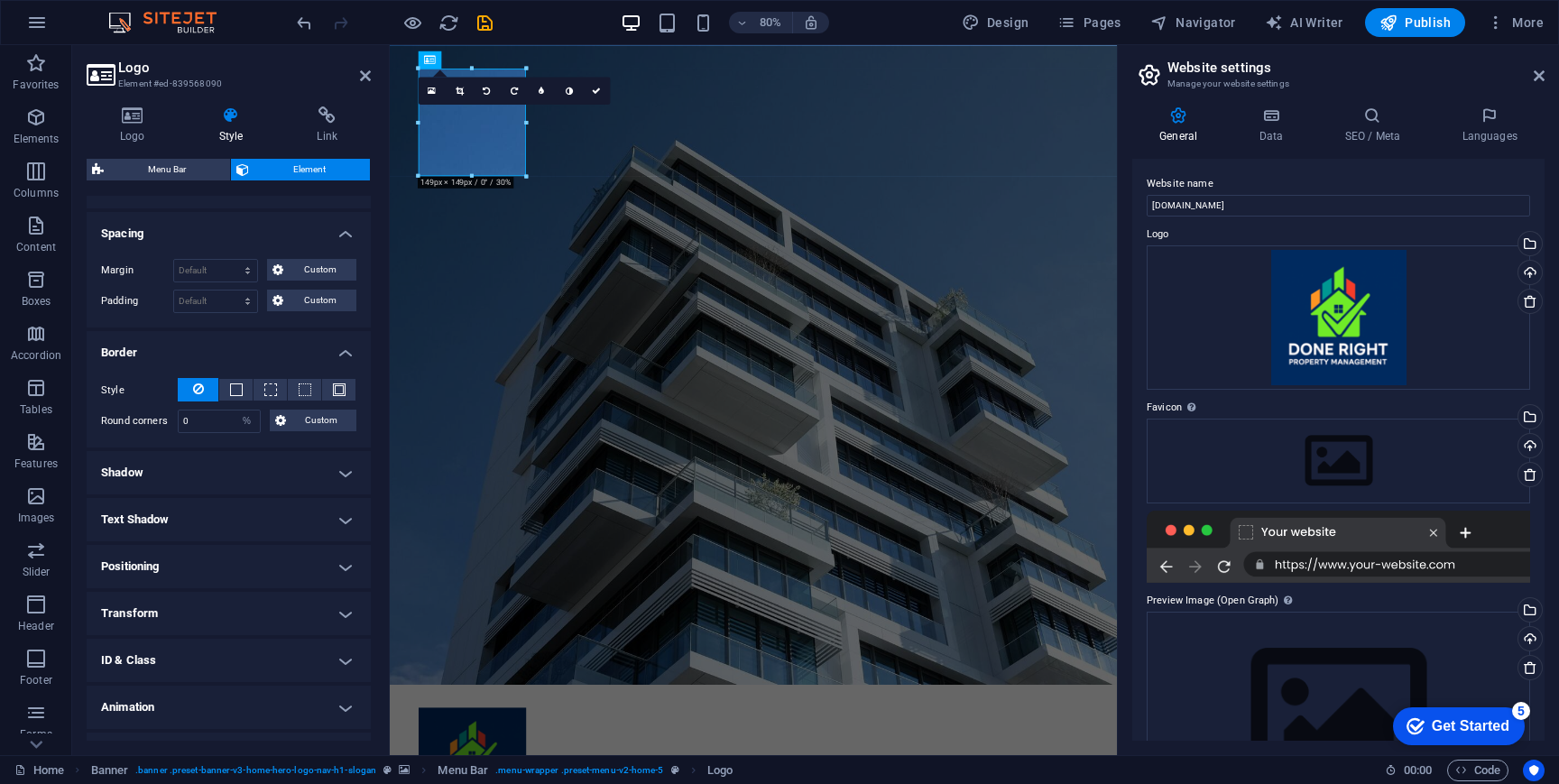
click at [147, 387] on label "Style" at bounding box center [139, 391] width 77 height 22
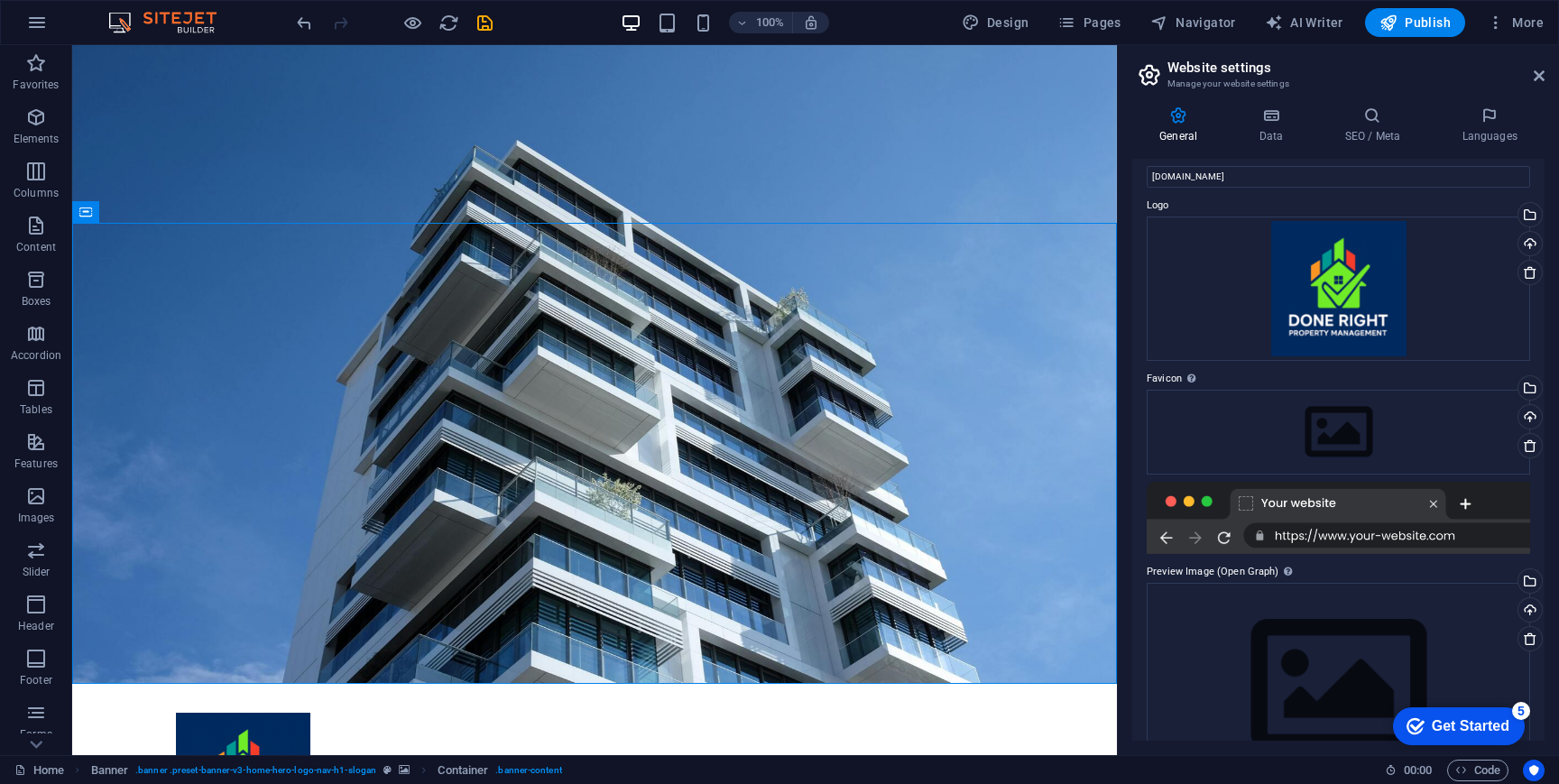
scroll to position [12, 0]
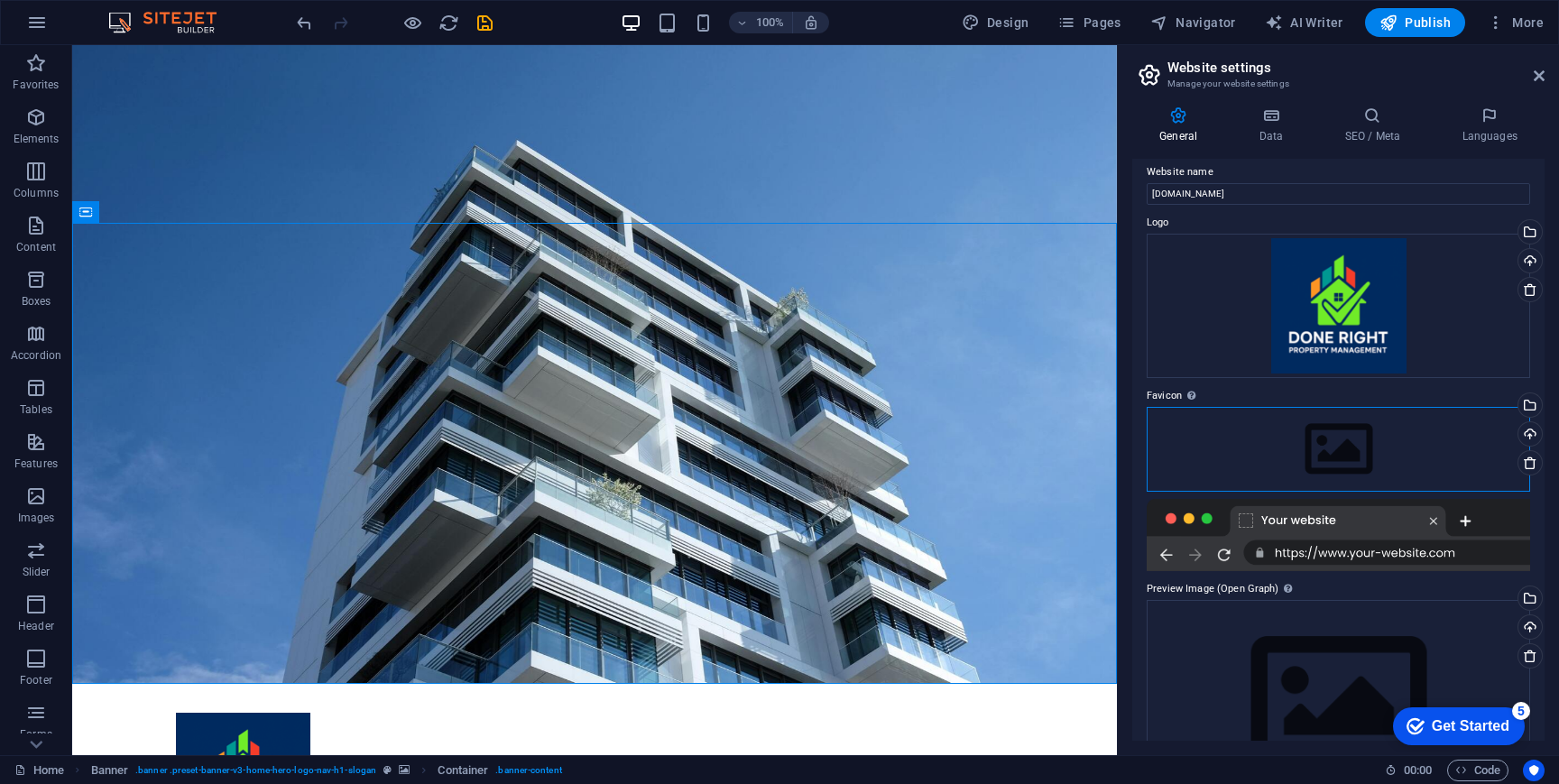
click at [1319, 436] on div "Drag files here, click to choose files or select files from Files or our free s…" at bounding box center [1338, 448] width 384 height 84
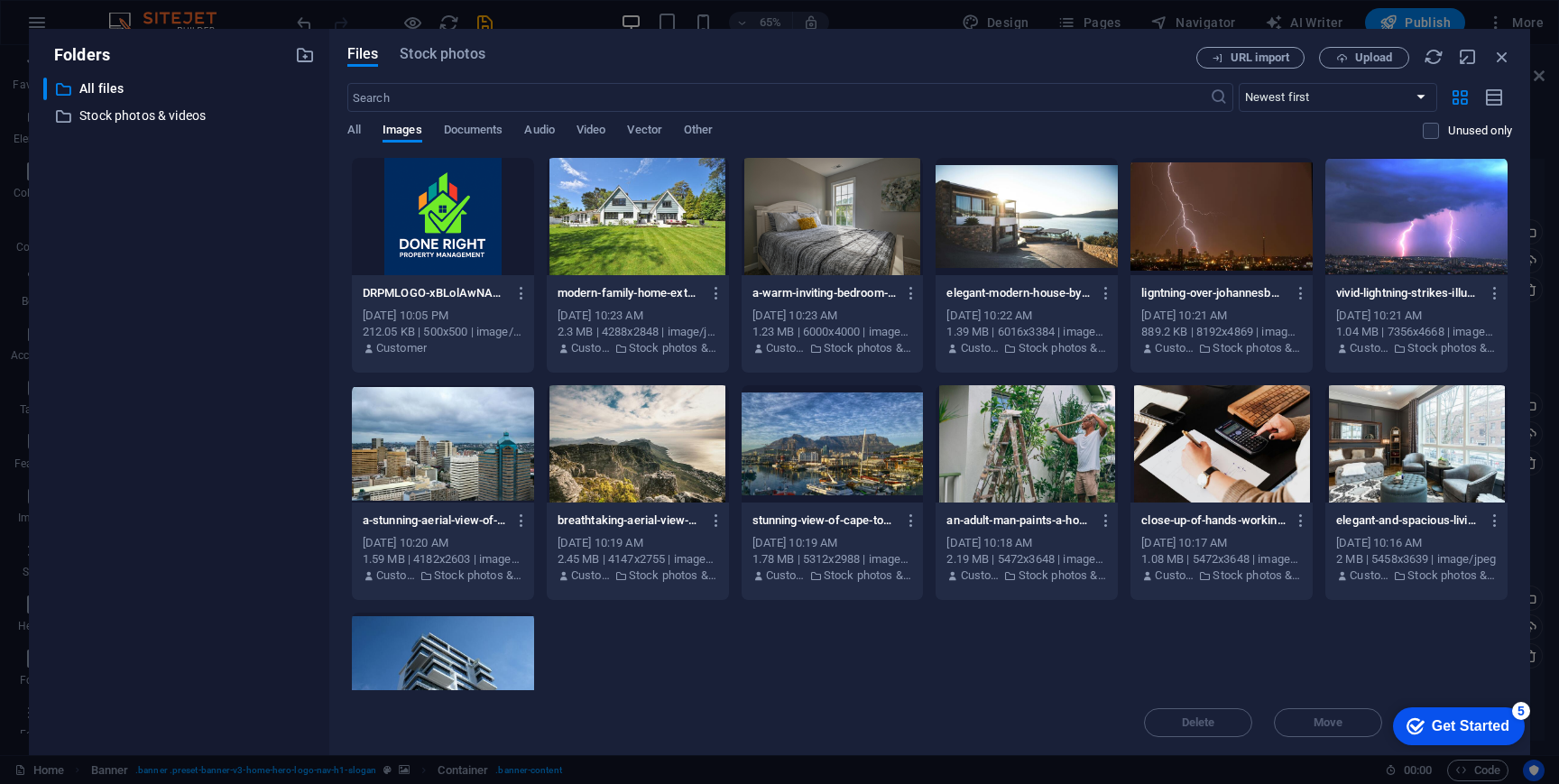
click at [439, 193] on div at bounding box center [443, 216] width 182 height 117
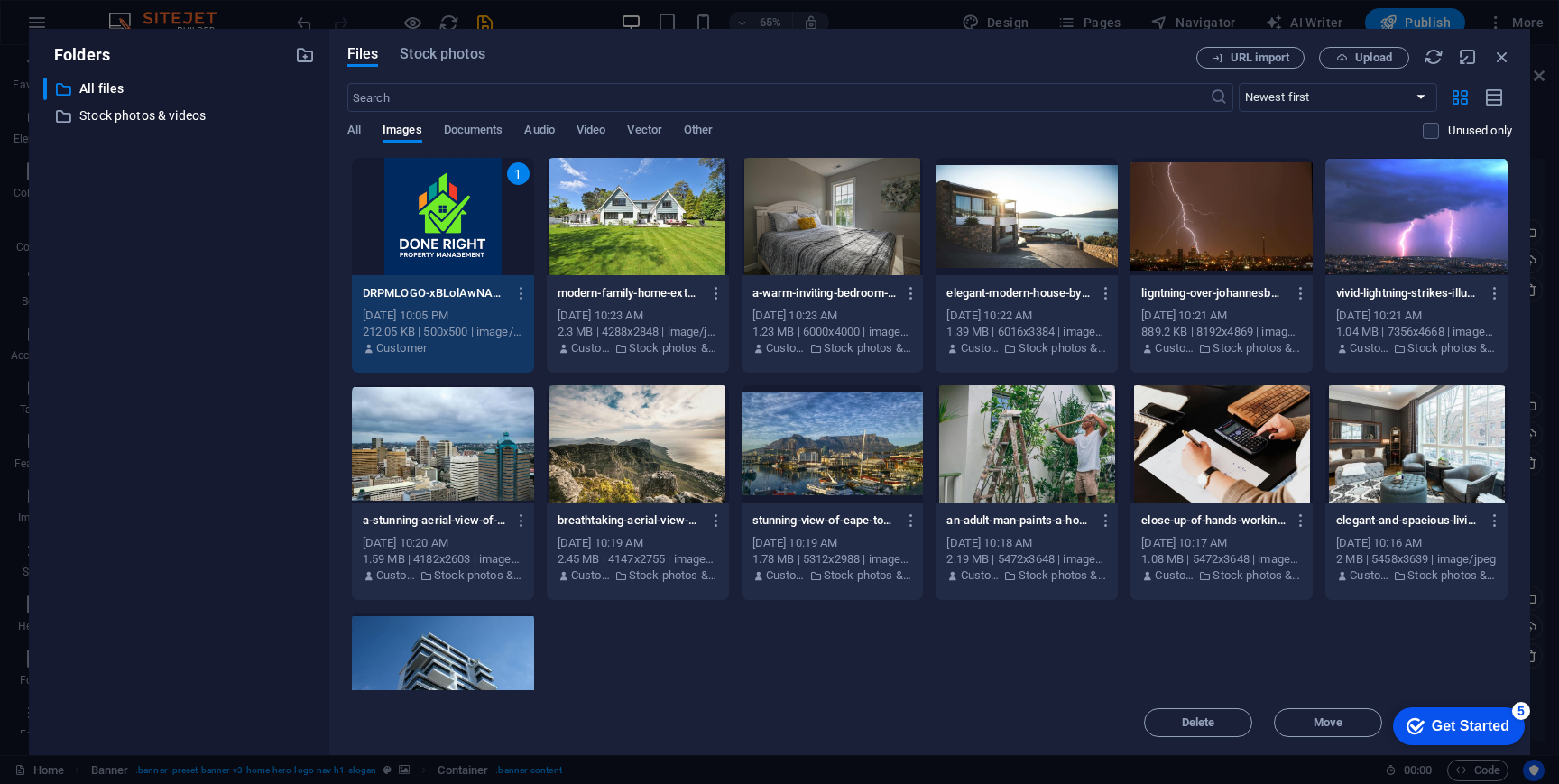
click at [448, 207] on div "1" at bounding box center [443, 216] width 182 height 117
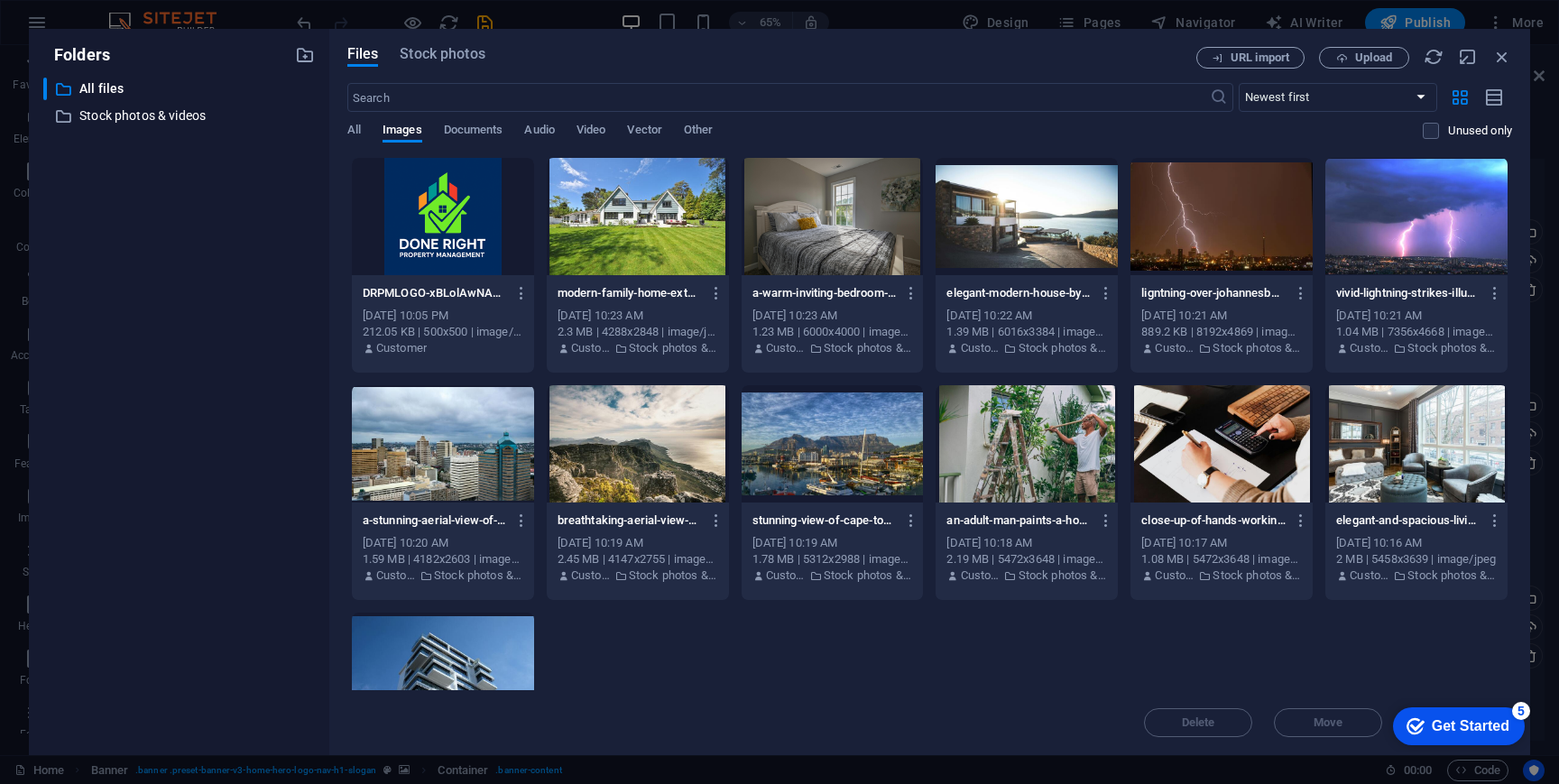
click at [448, 207] on div at bounding box center [443, 216] width 182 height 117
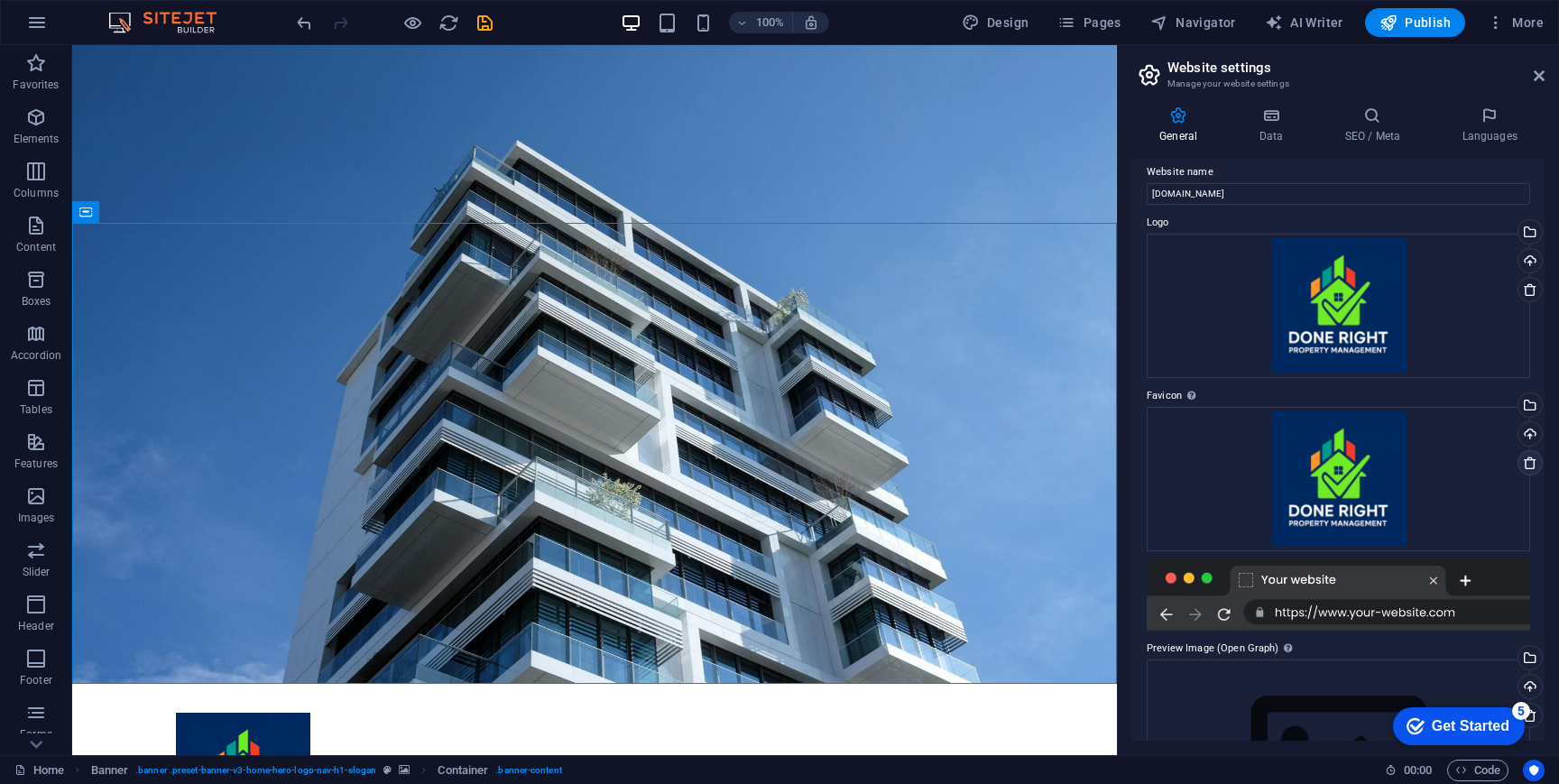
click at [1525, 462] on icon at bounding box center [1531, 463] width 15 height 15
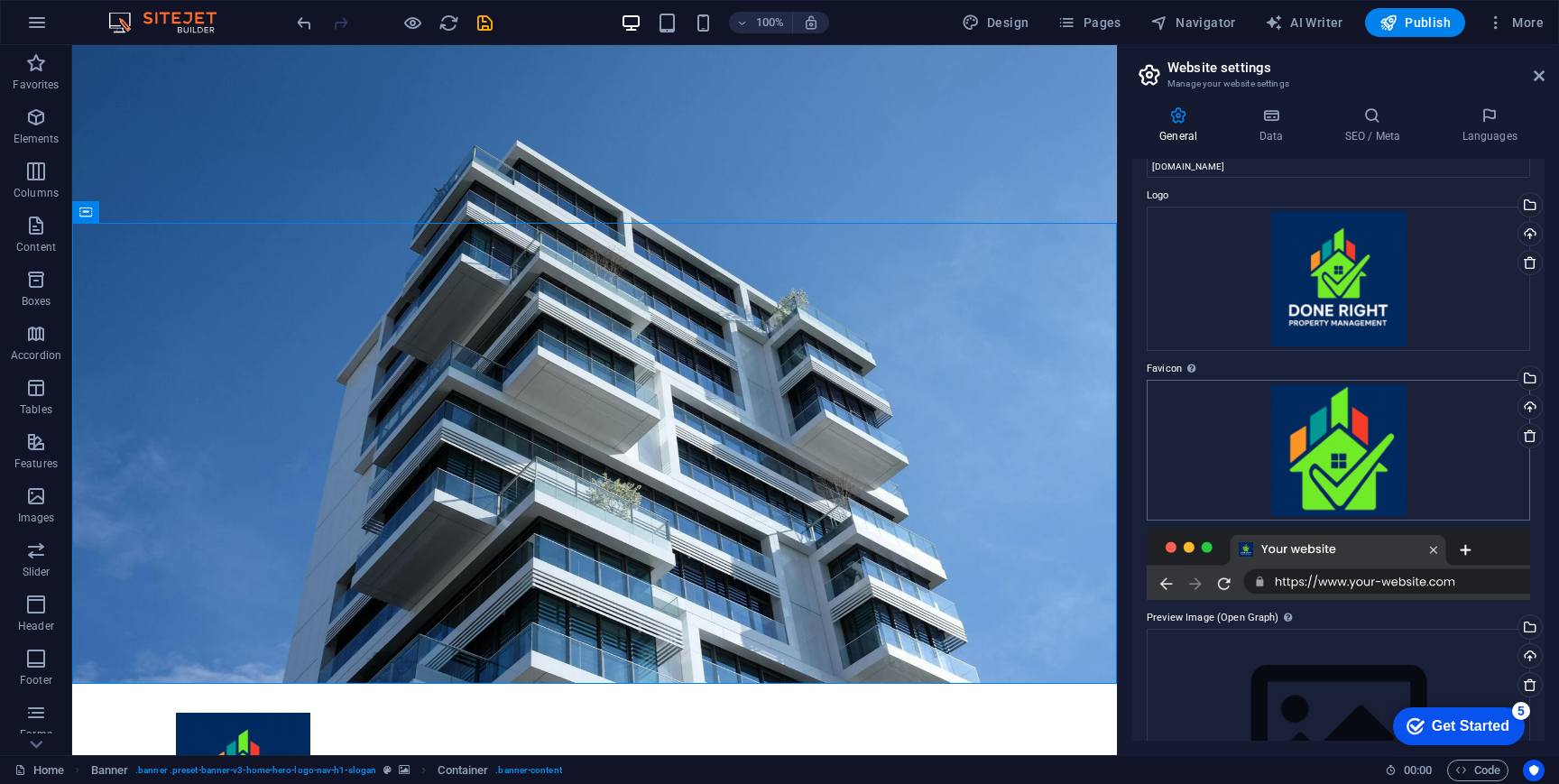
scroll to position [0, 0]
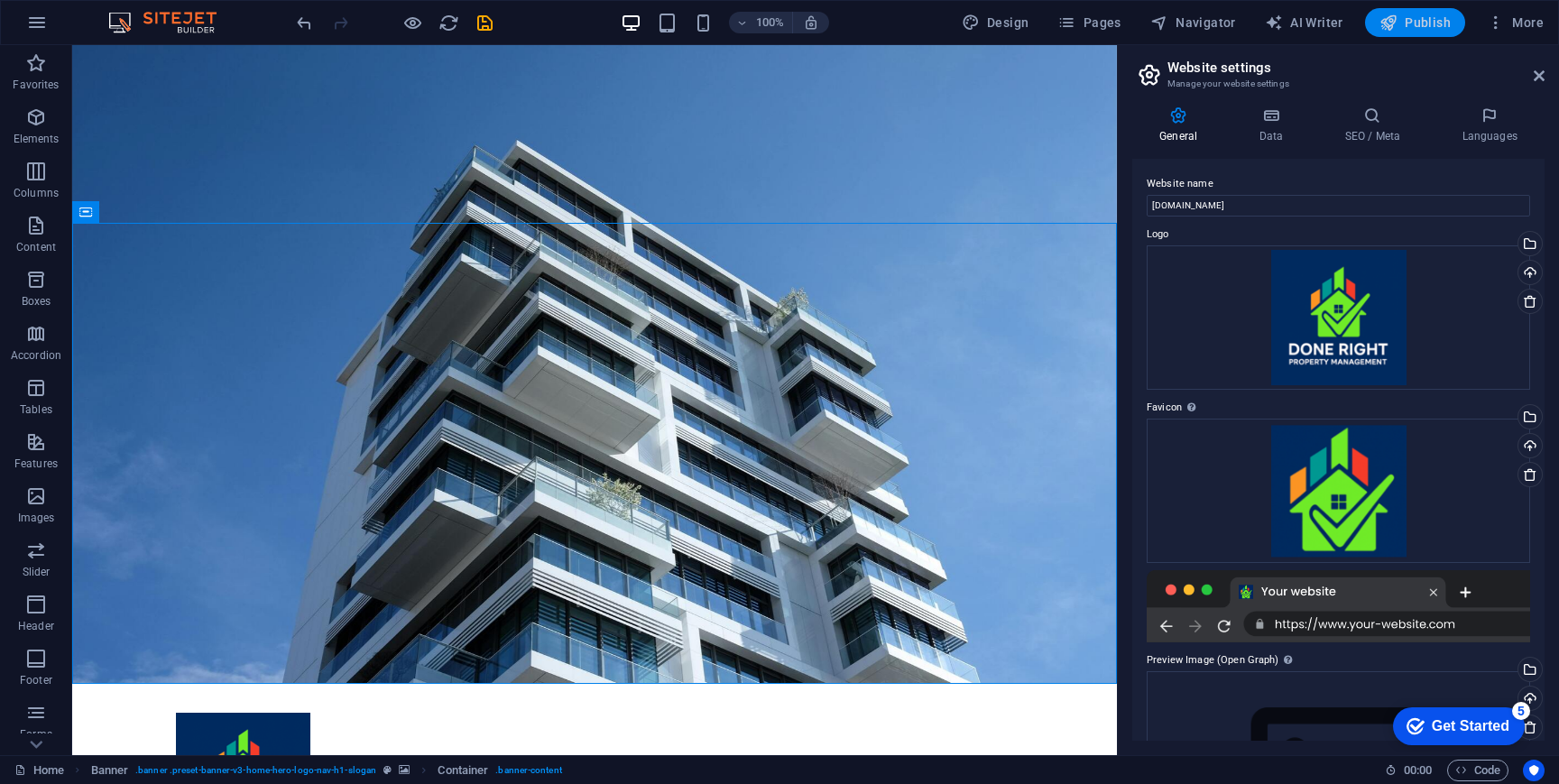
click at [1428, 24] on span "Publish" at bounding box center [1415, 23] width 72 height 18
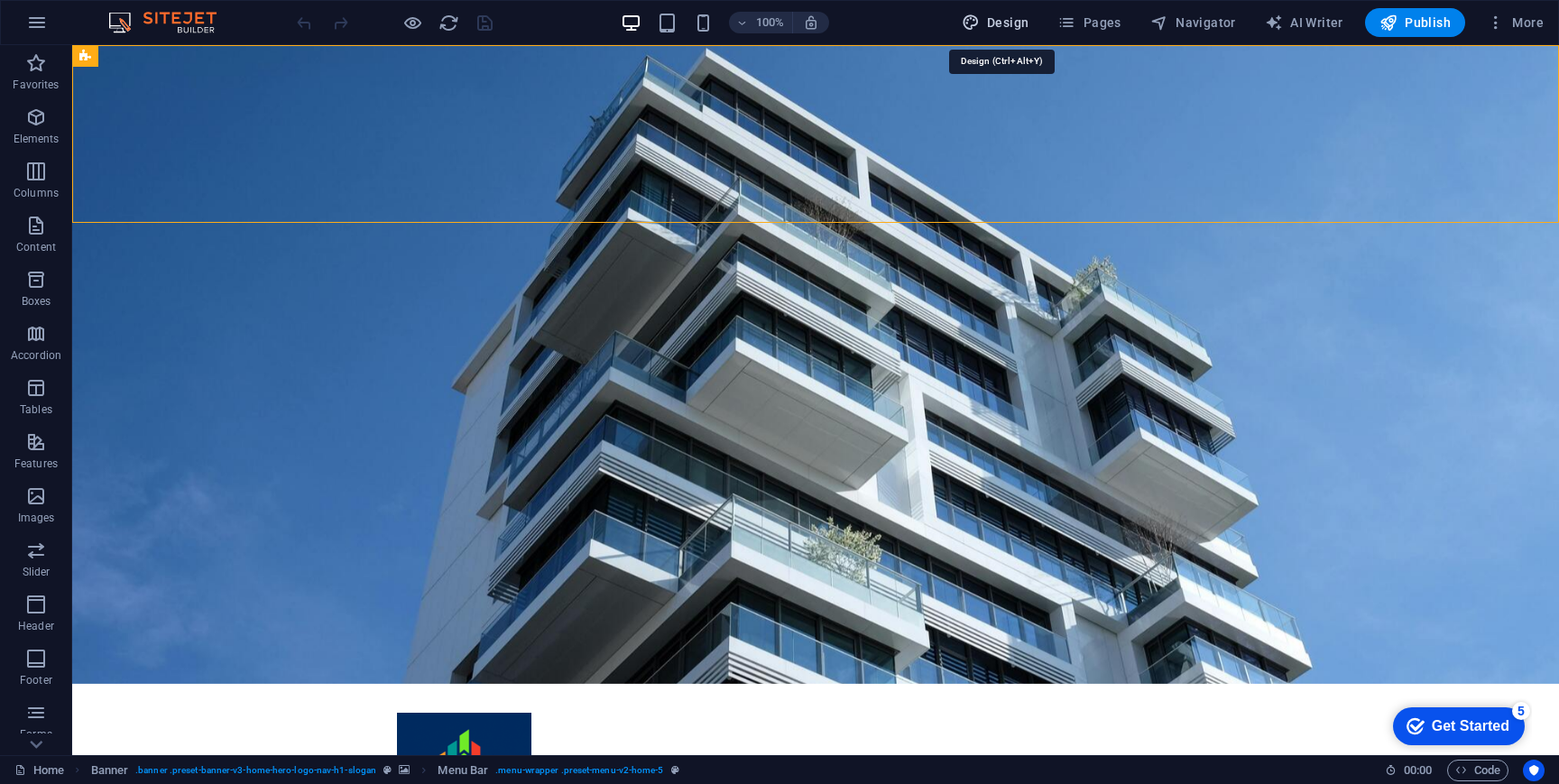
drag, startPoint x: 995, startPoint y: 19, endPoint x: 897, endPoint y: 83, distance: 117.0
click at [995, 19] on span "Design" at bounding box center [995, 23] width 68 height 18
select select "px"
select select "400"
select select "px"
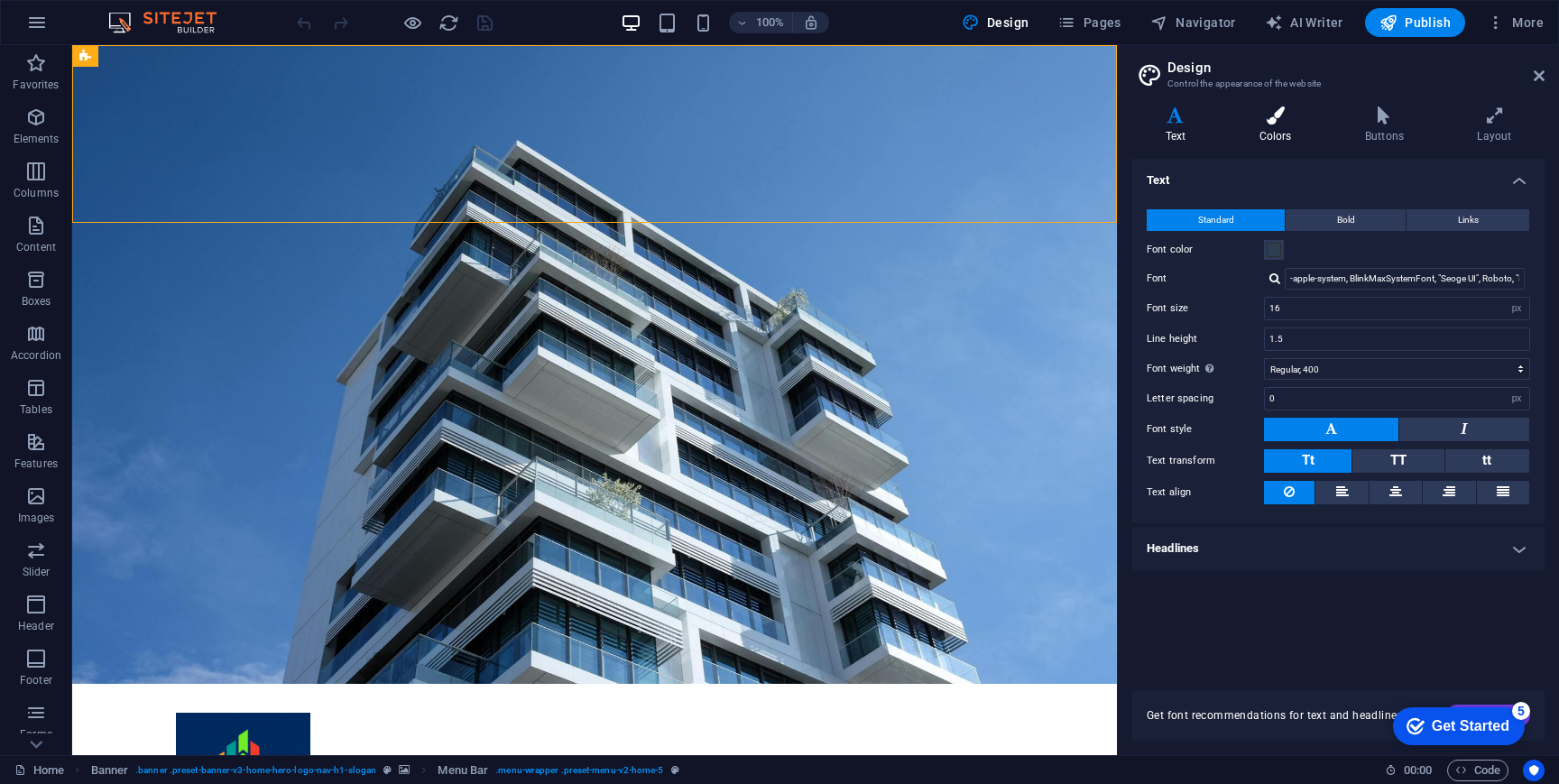
click at [1282, 142] on h4 "Colors" at bounding box center [1279, 125] width 105 height 38
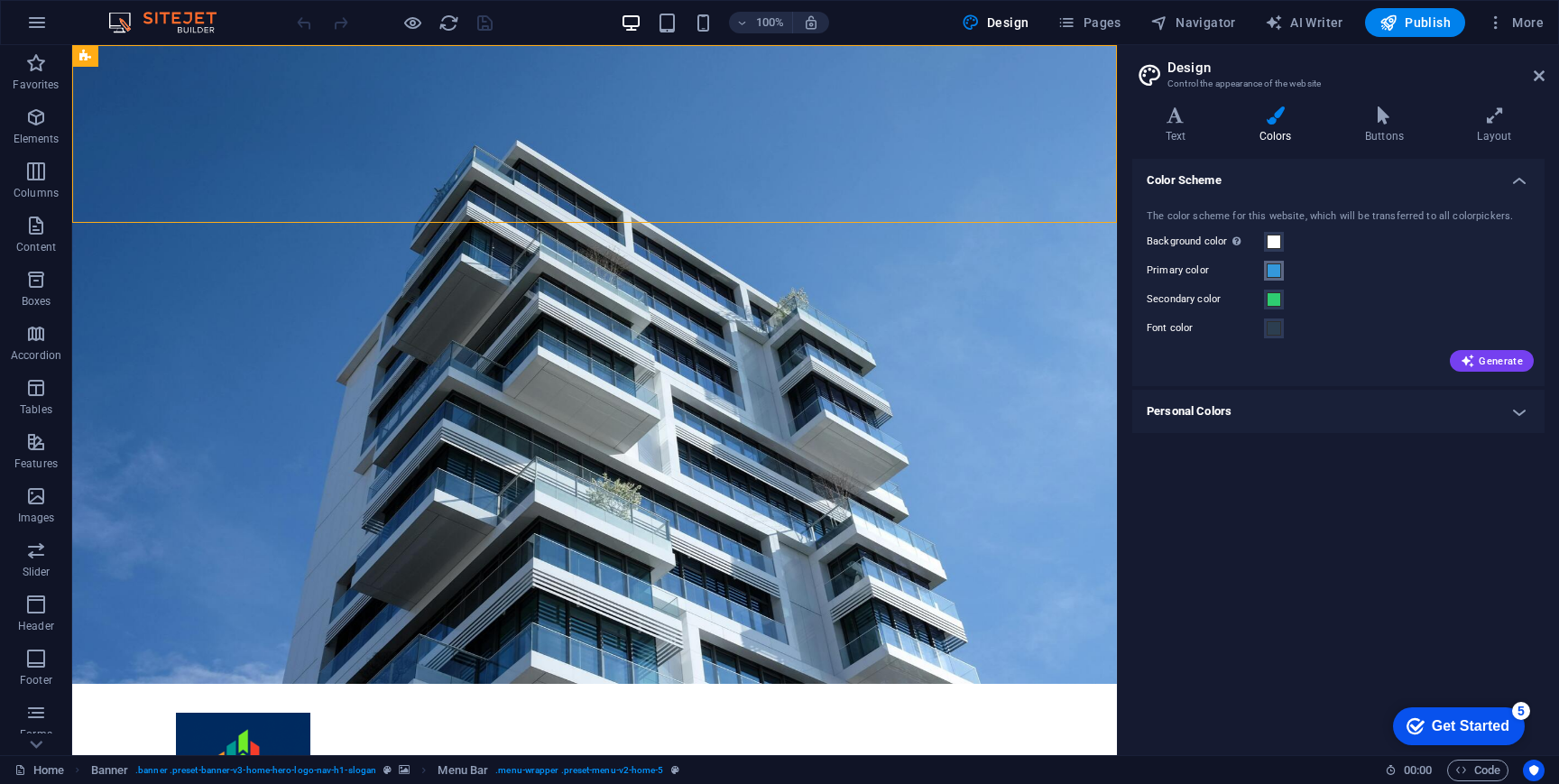
click at [1278, 267] on span at bounding box center [1274, 270] width 15 height 15
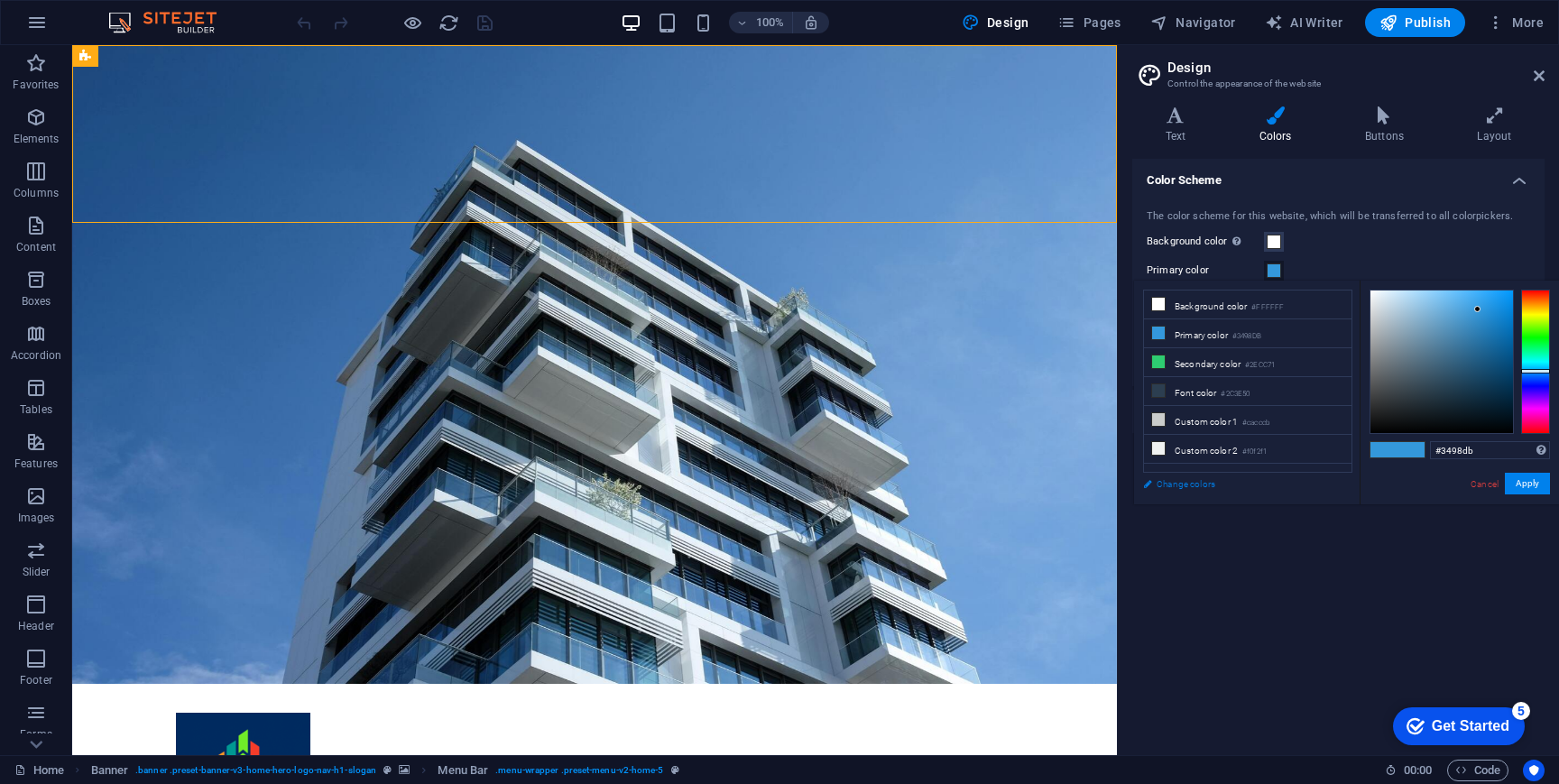
click at [1202, 482] on link "Change colors" at bounding box center [1239, 484] width 210 height 23
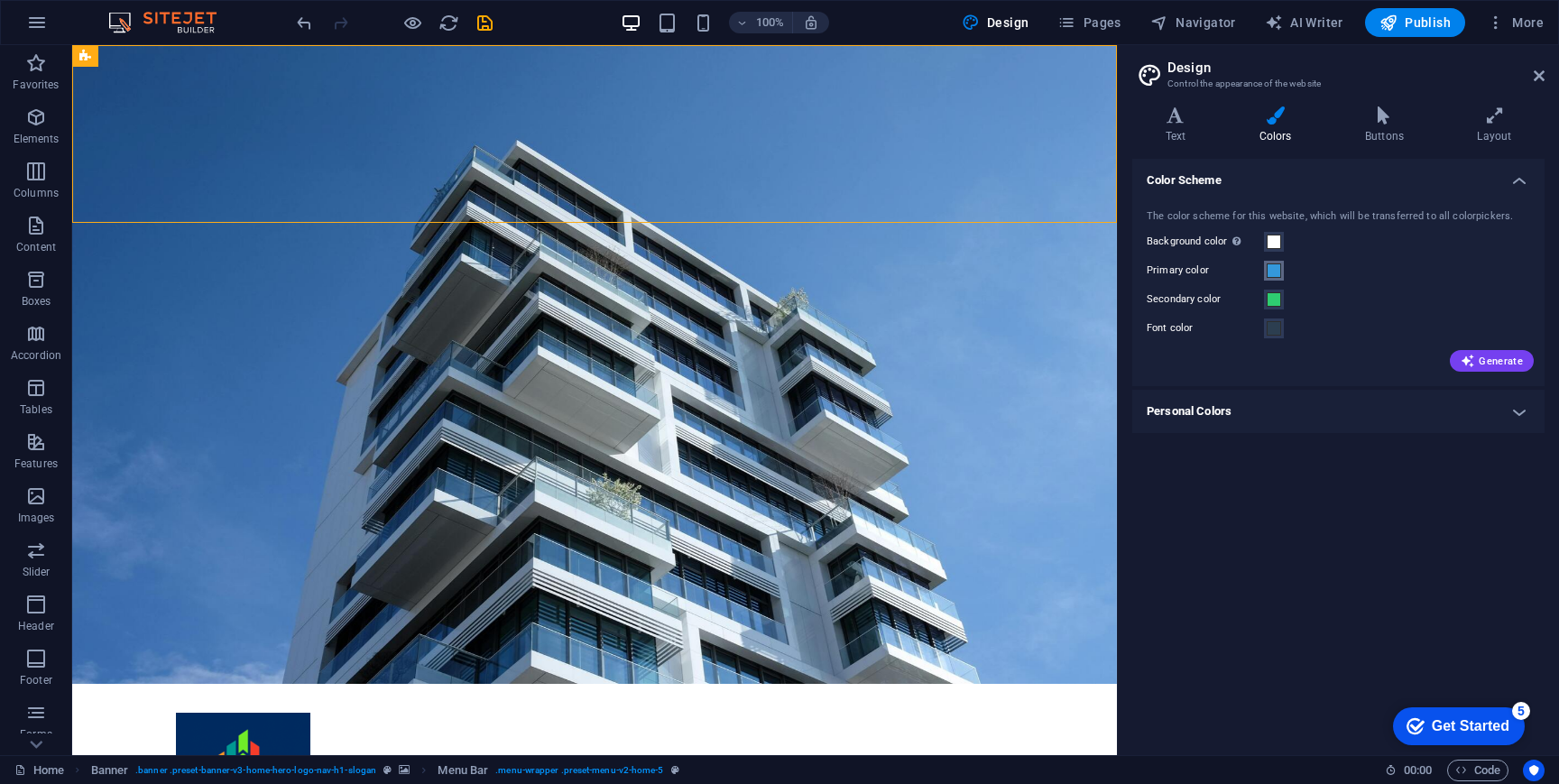
click at [1278, 270] on span at bounding box center [1274, 270] width 15 height 15
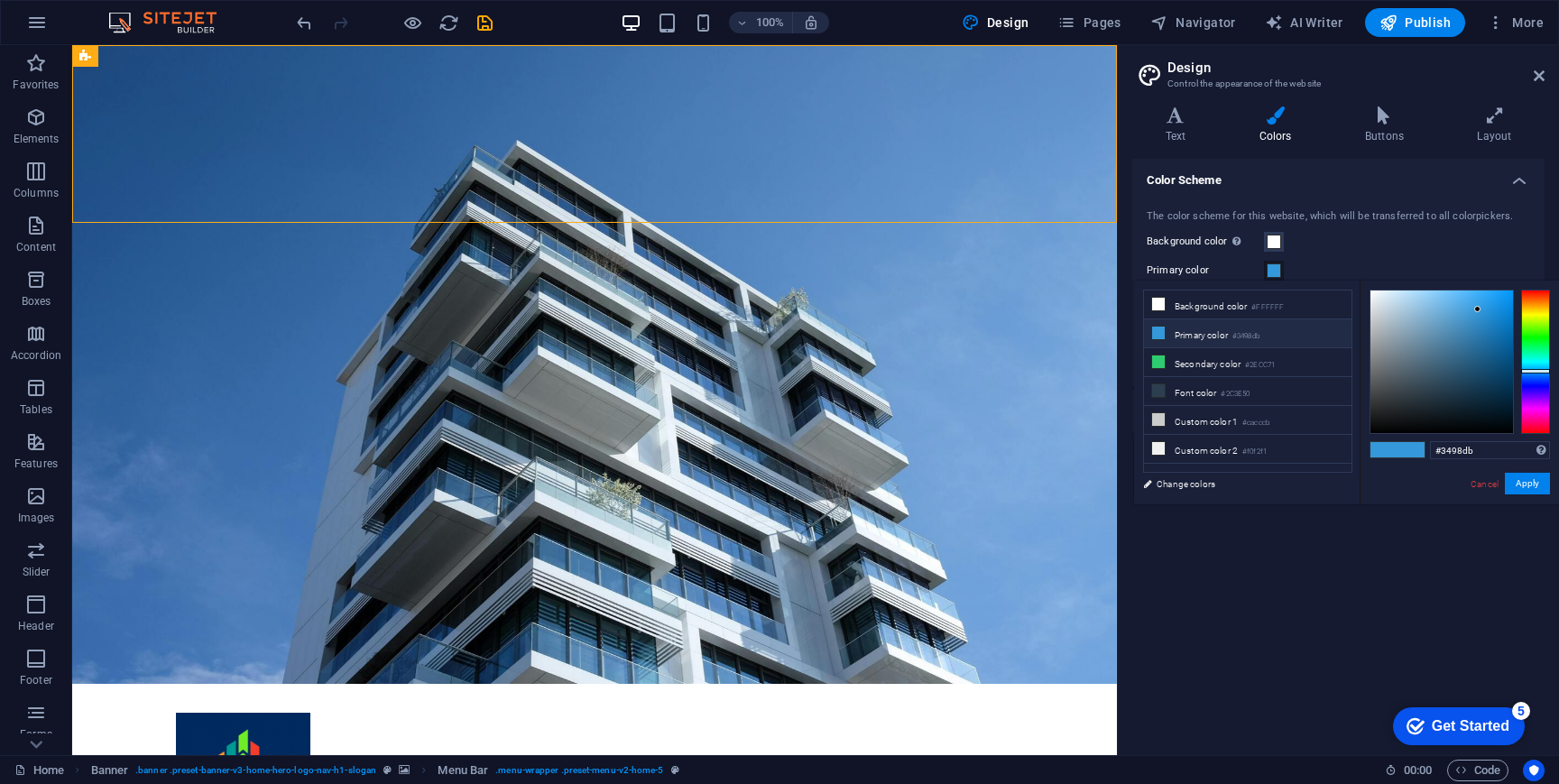
click at [1314, 326] on li "Primary color #3498db" at bounding box center [1248, 334] width 208 height 29
click at [1411, 449] on span at bounding box center [1411, 449] width 27 height 15
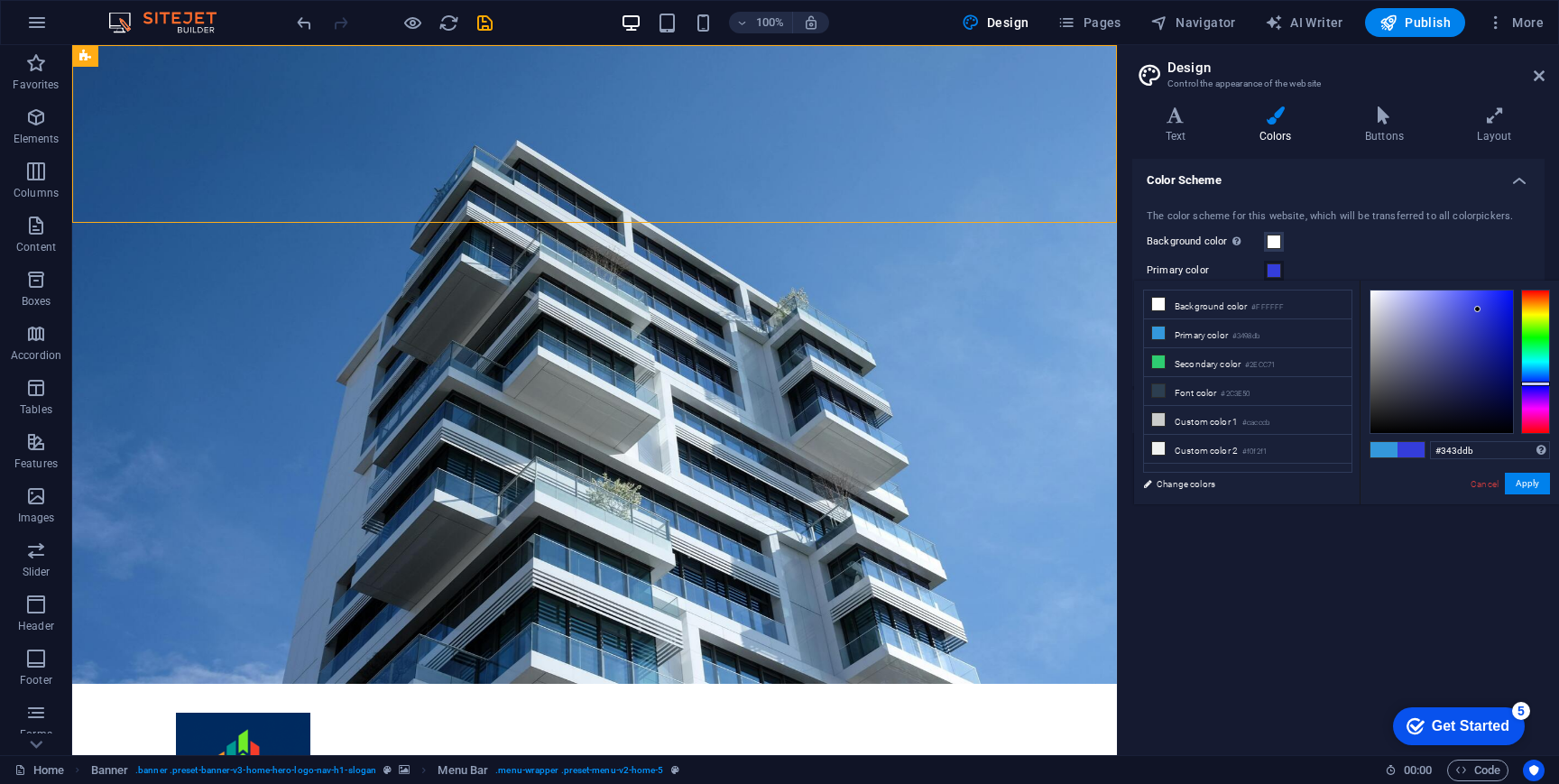
click at [1530, 384] on div at bounding box center [1536, 361] width 29 height 144
drag, startPoint x: 1502, startPoint y: 358, endPoint x: 1505, endPoint y: 336, distance: 22.2
click at [1505, 336] on div at bounding box center [1441, 361] width 142 height 142
click at [1461, 453] on input "#0a13ad" at bounding box center [1490, 450] width 120 height 18
drag, startPoint x: 1479, startPoint y: 451, endPoint x: 1424, endPoint y: 447, distance: 55.1
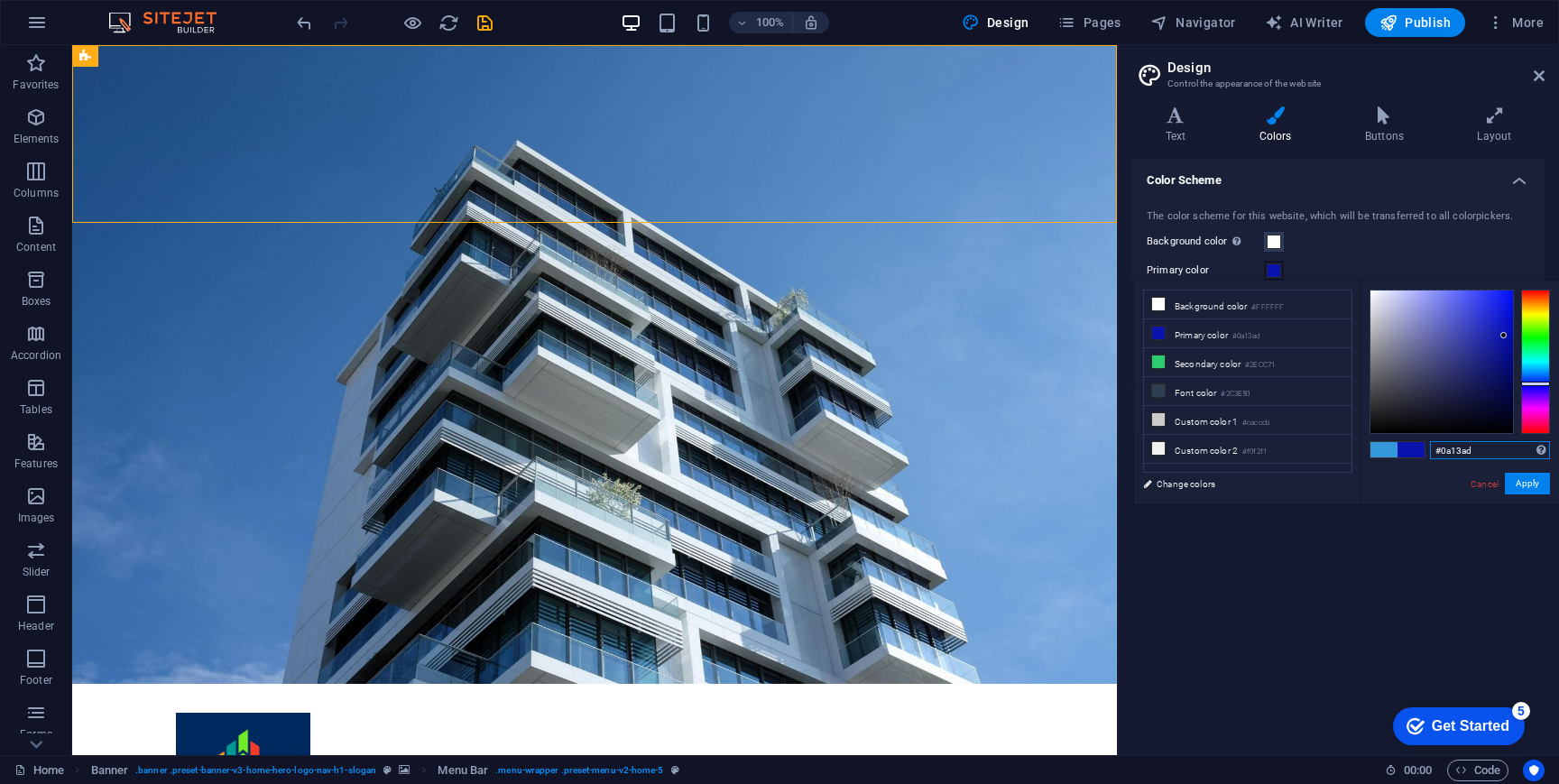
click at [1424, 447] on div "#0a13ad Supported formats #0852ed rgb(8, 82, 237) rgba(8, 82, 237, 90%) hsv(221…" at bounding box center [1460, 523] width 200 height 485
type input "#012b61"
click at [1389, 590] on div "Color Scheme The color scheme for this website, which will be transferred to al…" at bounding box center [1338, 449] width 412 height 582
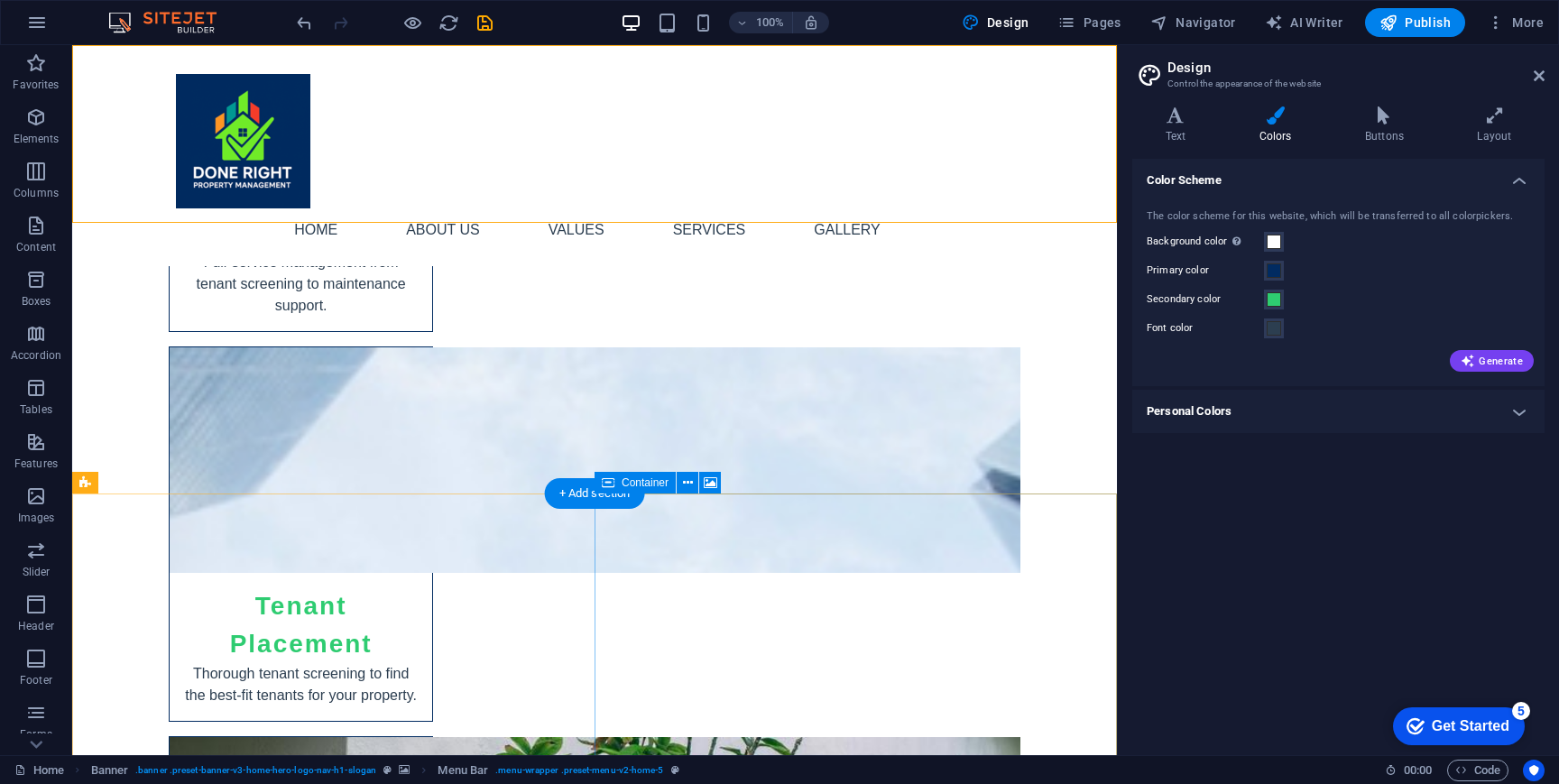
scroll to position [2453, 0]
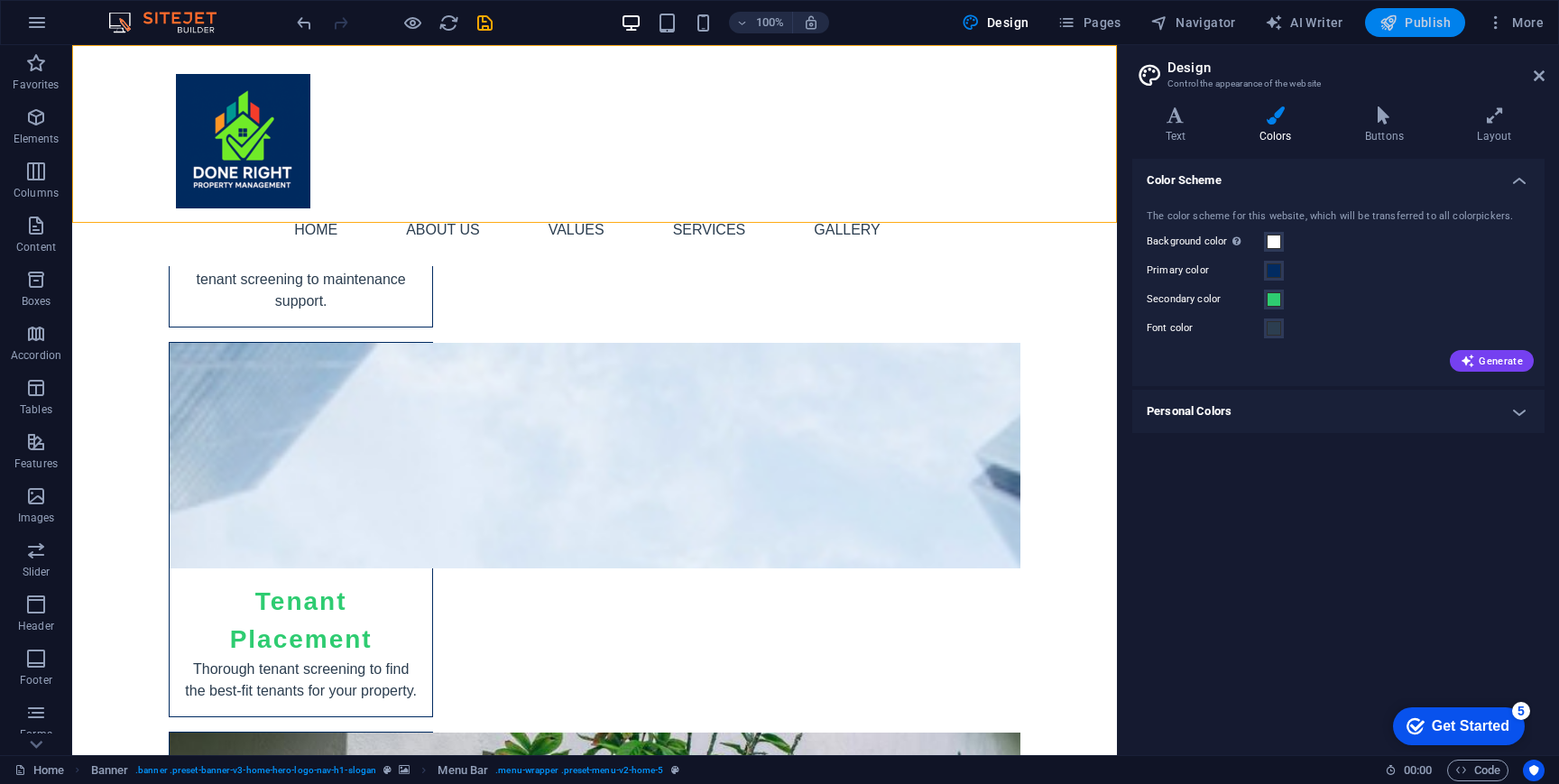
click at [1389, 19] on icon "button" at bounding box center [1388, 23] width 18 height 18
